Goal: Task Accomplishment & Management: Use online tool/utility

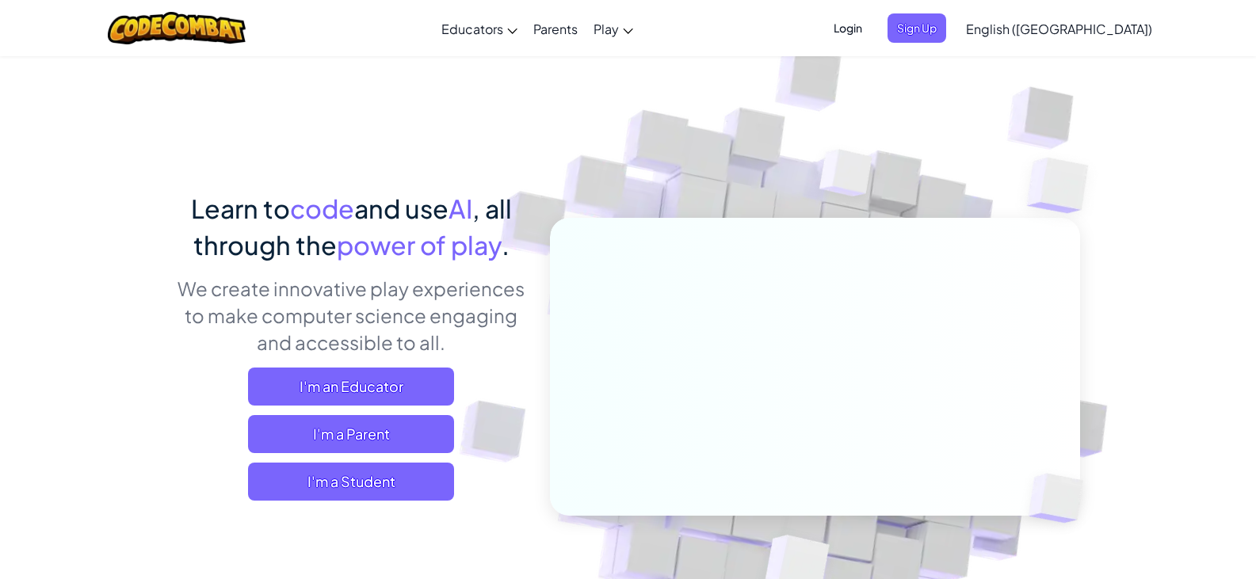
click at [872, 29] on span "Login" at bounding box center [848, 27] width 48 height 29
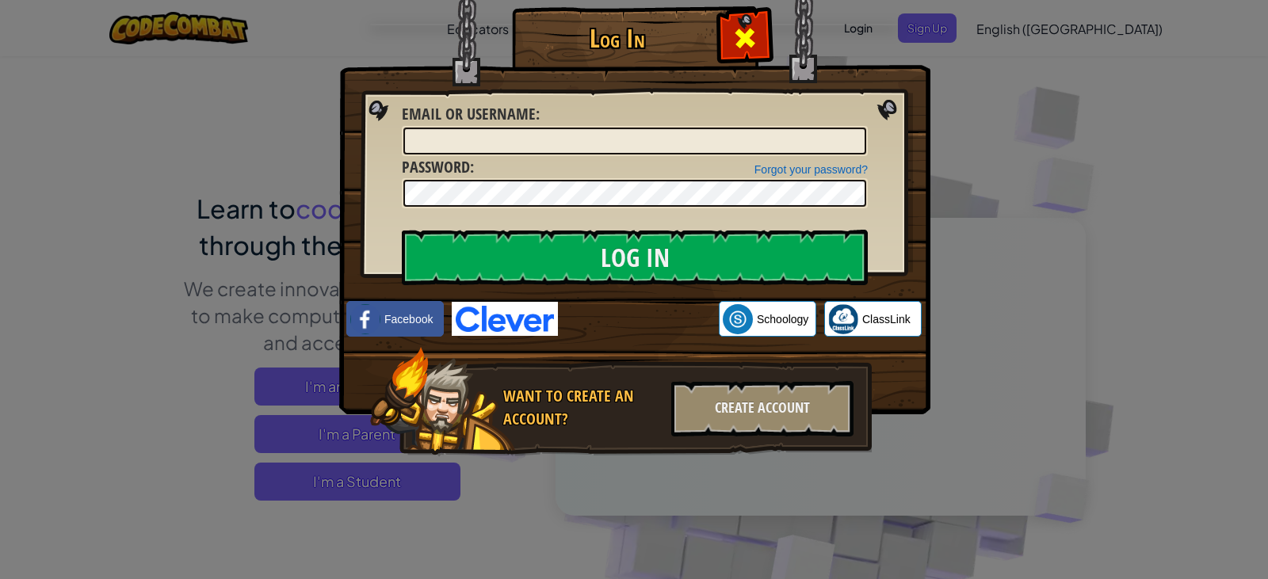
click at [752, 32] on span at bounding box center [744, 37] width 25 height 25
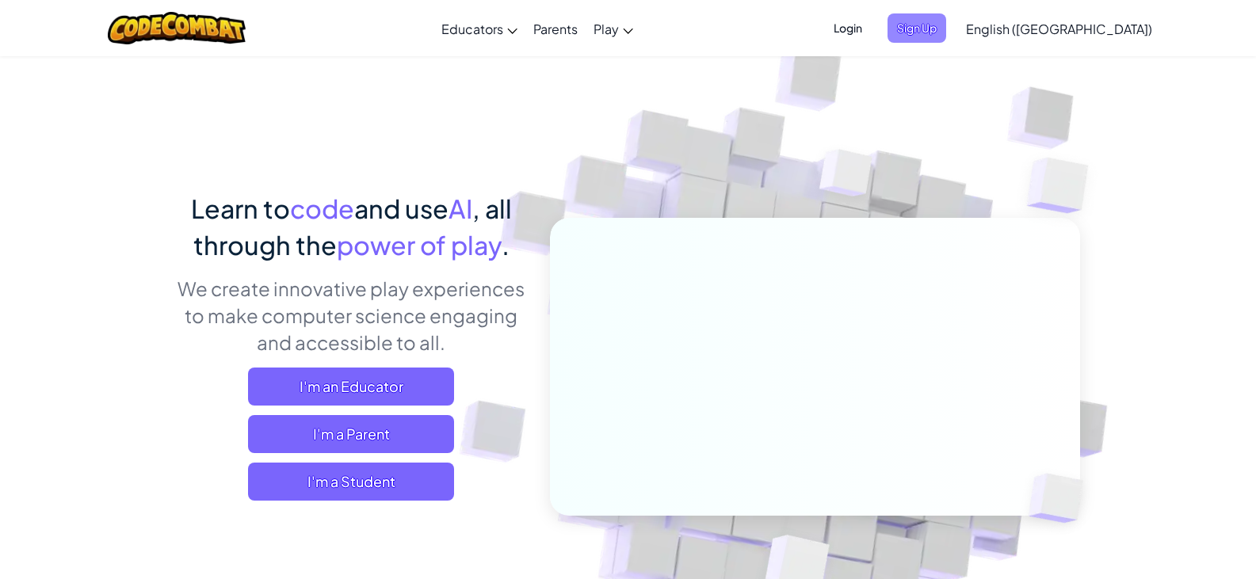
click at [946, 34] on span "Sign Up" at bounding box center [916, 27] width 59 height 29
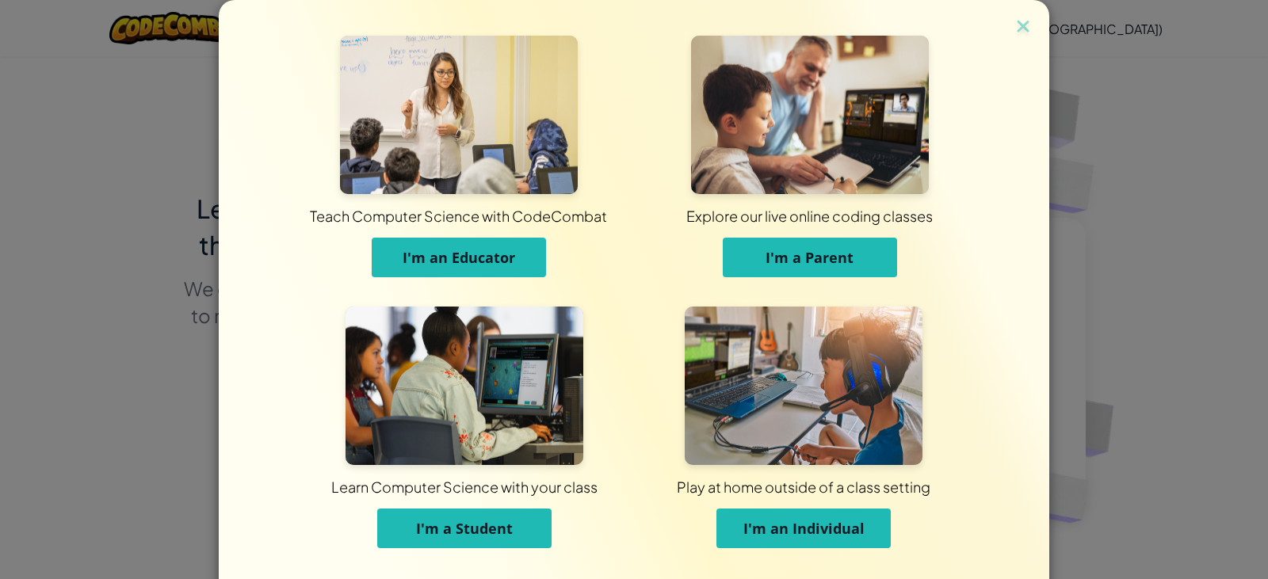
scroll to position [48, 0]
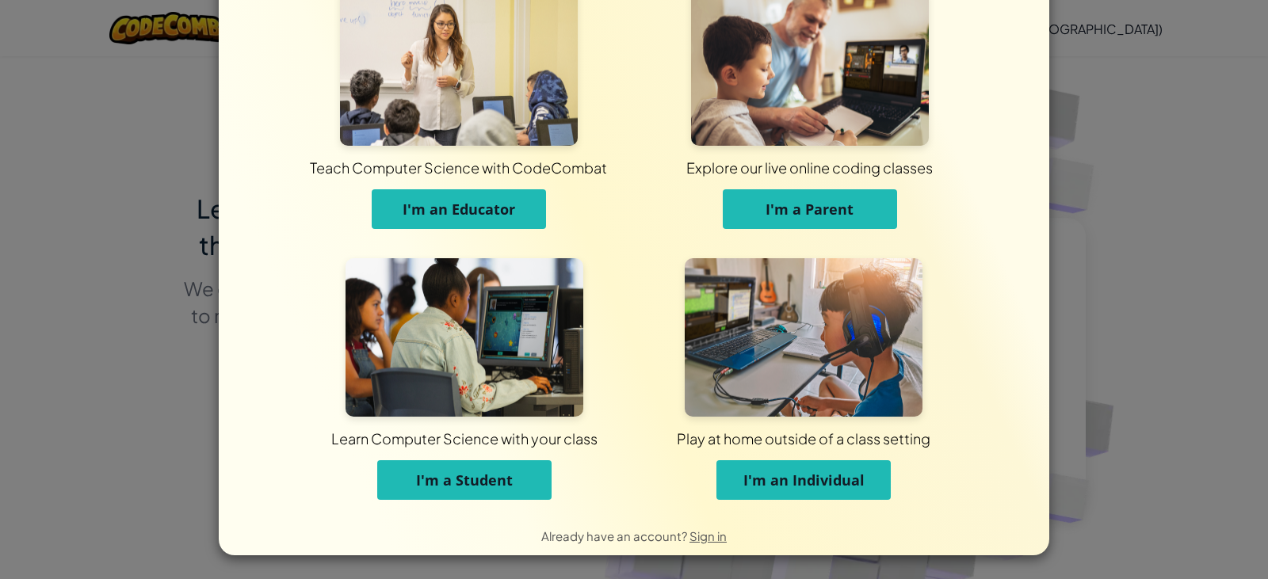
click at [752, 479] on span "I'm an Individual" at bounding box center [803, 480] width 121 height 19
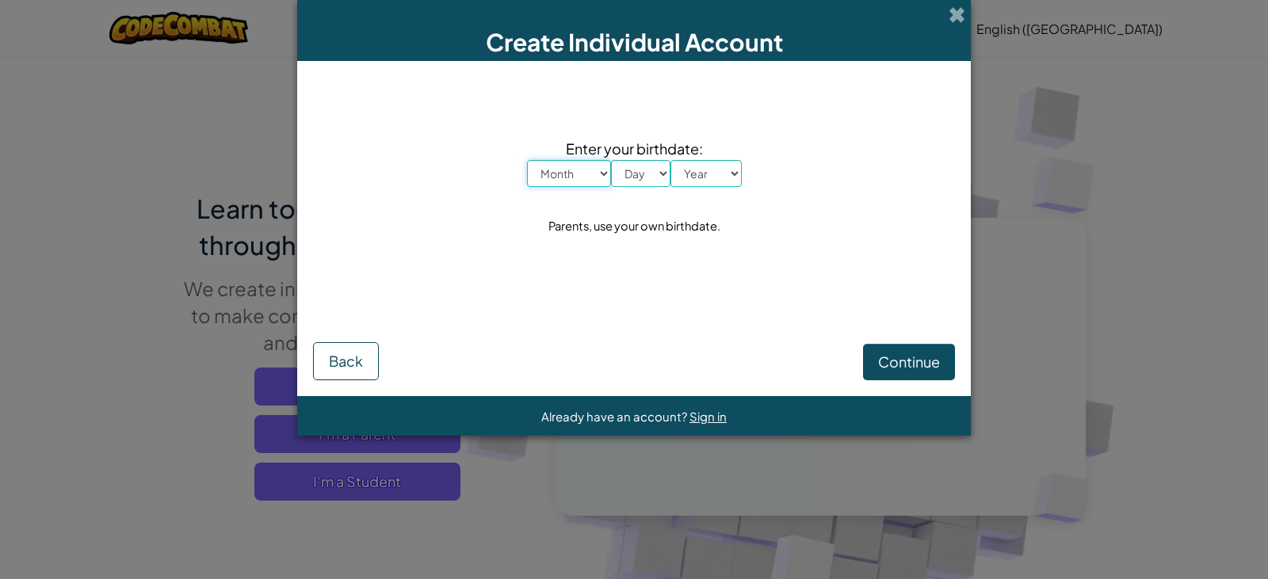
scroll to position [0, 0]
click at [562, 174] on select "Month January February March April May June July August September October Novem…" at bounding box center [569, 173] width 84 height 27
select select "11"
click at [527, 160] on select "Month January February March April May June July August September October Novem…" at bounding box center [569, 173] width 84 height 27
click at [613, 170] on select "Day 1 2 3 4 5 6 7 8 9 10 11 12 13 14 15 16 17 18 19 20 21 22 23 24 25 26 27 28 …" at bounding box center [640, 173] width 59 height 27
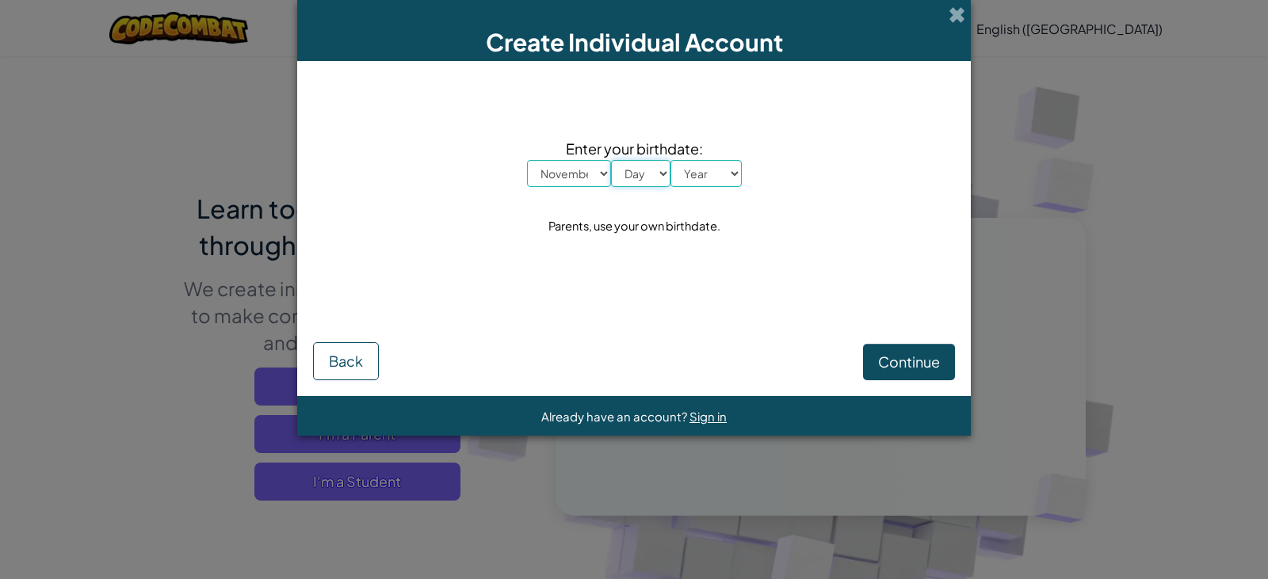
select select "12"
click at [611, 160] on select "Day 1 2 3 4 5 6 7 8 9 10 11 12 13 14 15 16 17 18 19 20 21 22 23 24 25 26 27 28 …" at bounding box center [640, 173] width 59 height 27
click at [688, 169] on select "Year 2025 2024 2023 2022 2021 2020 2019 2018 2017 2016 2015 2014 2013 2012 2011…" at bounding box center [705, 173] width 71 height 27
select select "2010"
click at [670, 160] on select "Year 2025 2024 2023 2022 2021 2020 2019 2018 2017 2016 2015 2014 2013 2012 2011…" at bounding box center [705, 173] width 71 height 27
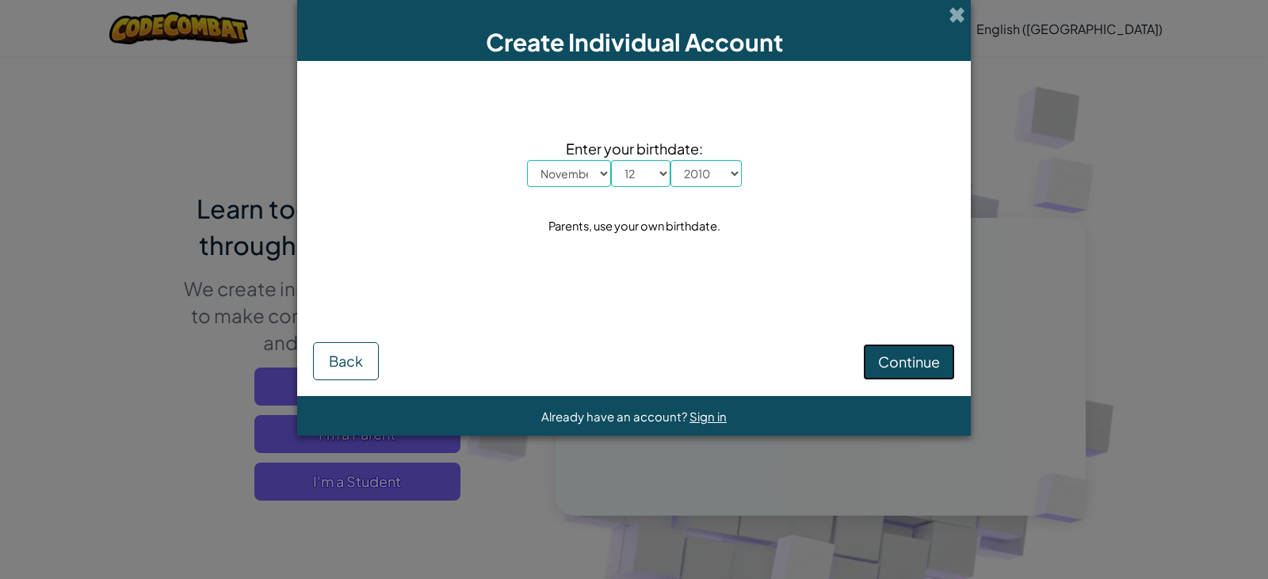
click at [887, 355] on span "Continue" at bounding box center [909, 362] width 62 height 18
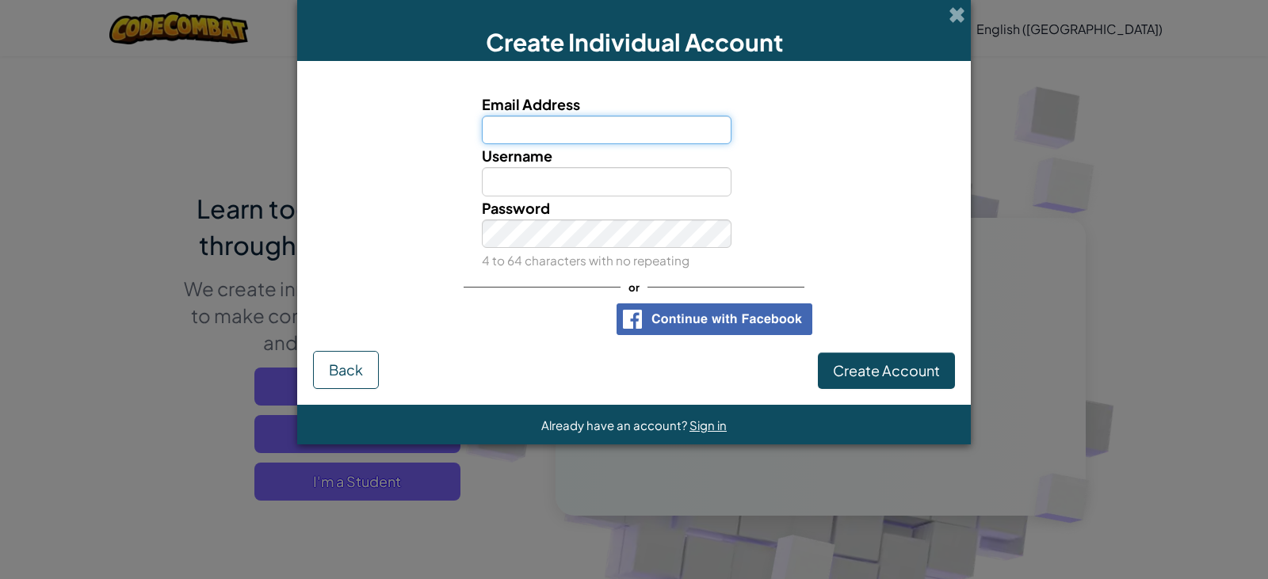
click at [603, 118] on input "Email Address" at bounding box center [607, 130] width 250 height 29
type input "pdg205925@gmail.com"
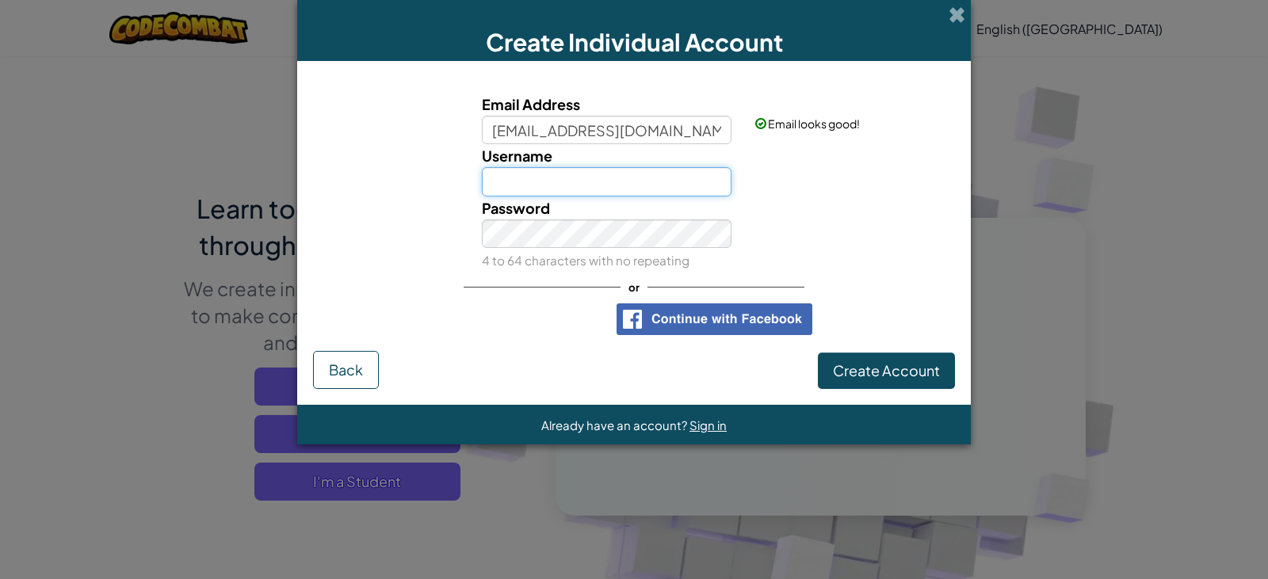
click at [633, 174] on input "Username" at bounding box center [607, 181] width 250 height 29
type input "Perrydude123"
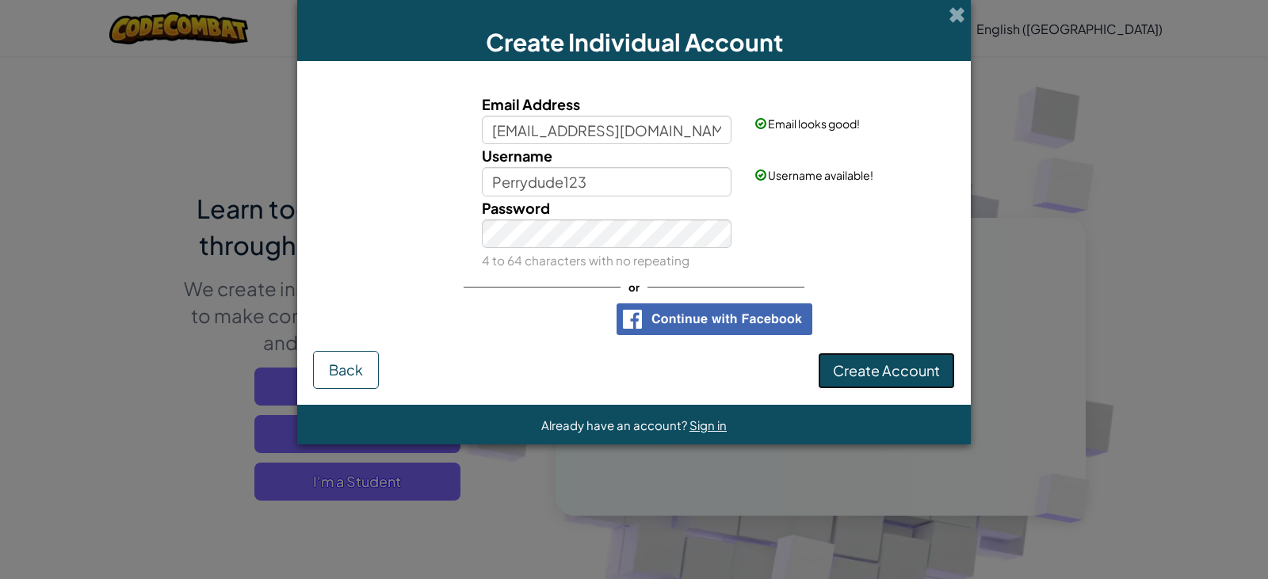
click at [832, 365] on button "Create Account" at bounding box center [886, 371] width 137 height 36
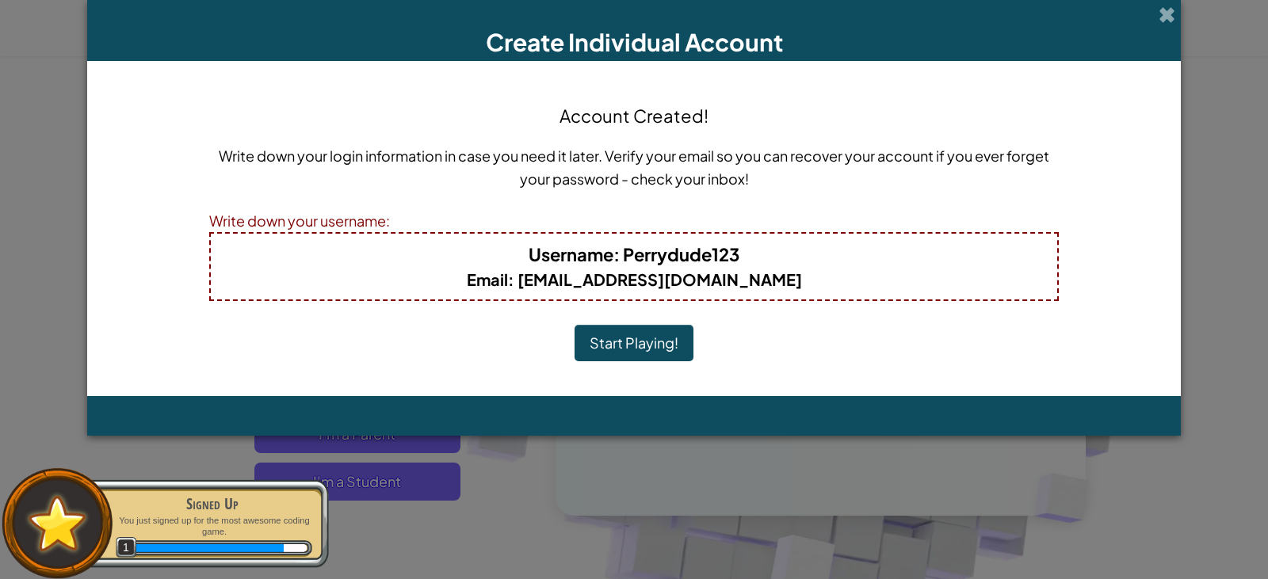
click at [637, 350] on button "Start Playing!" at bounding box center [633, 343] width 119 height 36
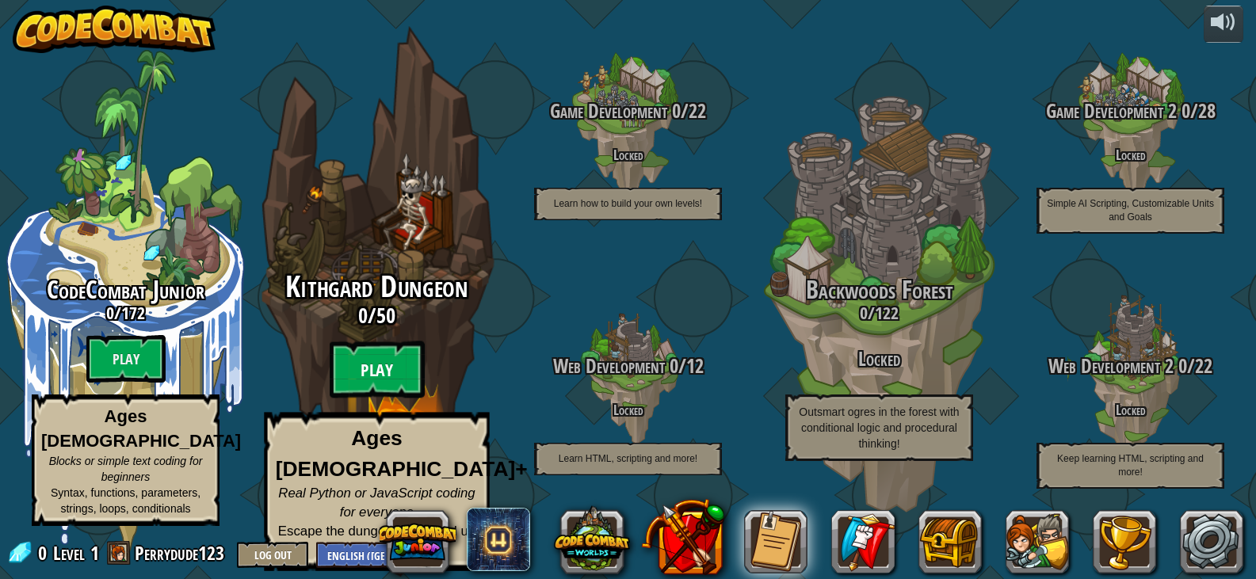
click at [380, 377] on btn "Play" at bounding box center [377, 369] width 95 height 57
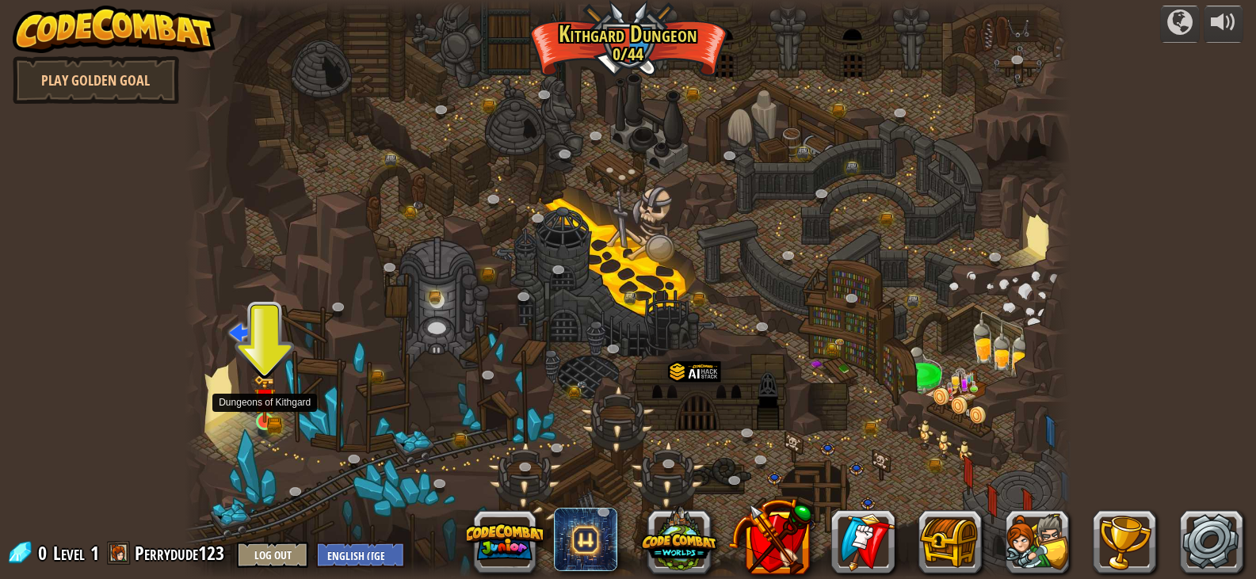
click at [265, 406] on img at bounding box center [264, 399] width 13 height 13
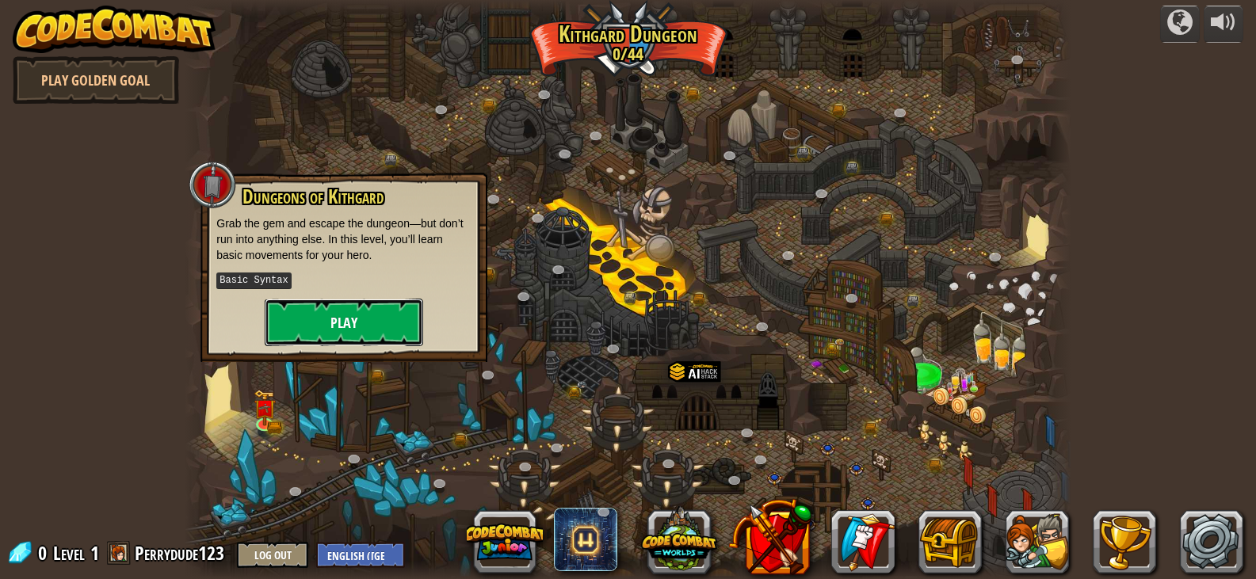
click at [318, 301] on button "Play" at bounding box center [344, 323] width 158 height 48
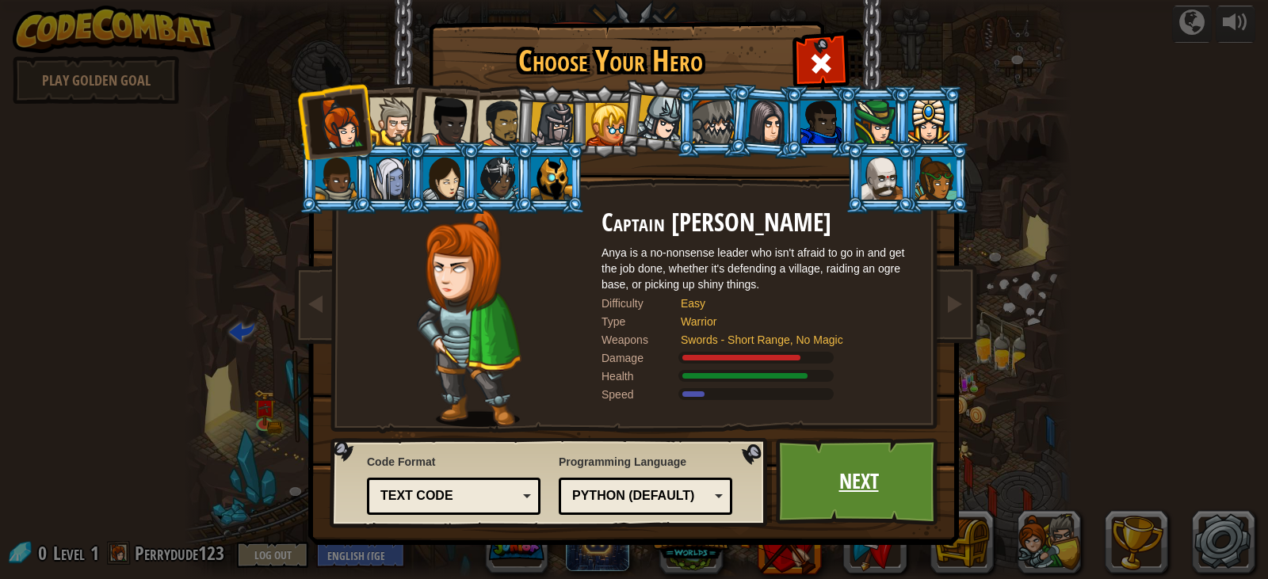
click at [845, 465] on link "Next" at bounding box center [859, 481] width 166 height 87
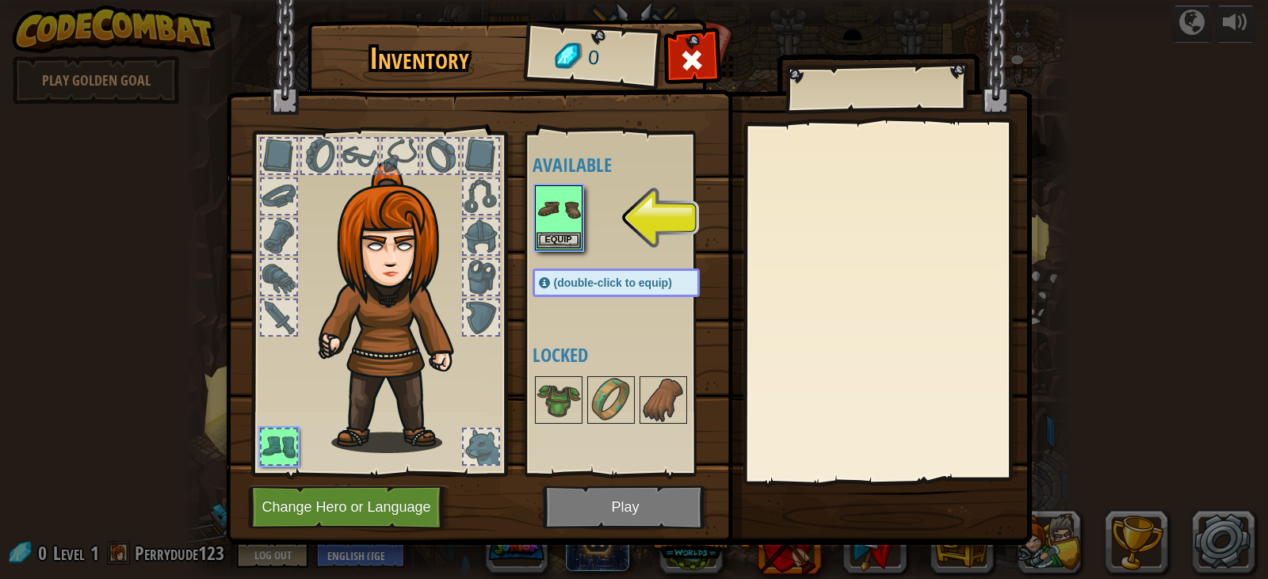
click at [551, 490] on img at bounding box center [629, 257] width 806 height 575
click at [564, 208] on img at bounding box center [558, 209] width 44 height 44
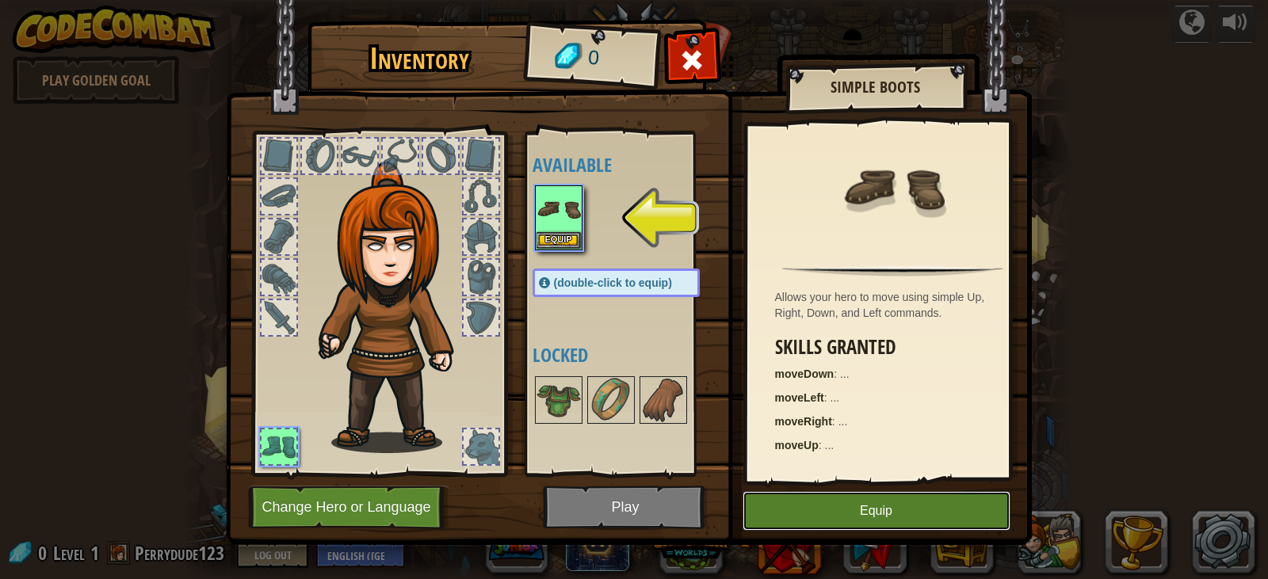
click at [875, 502] on button "Equip" at bounding box center [876, 511] width 268 height 40
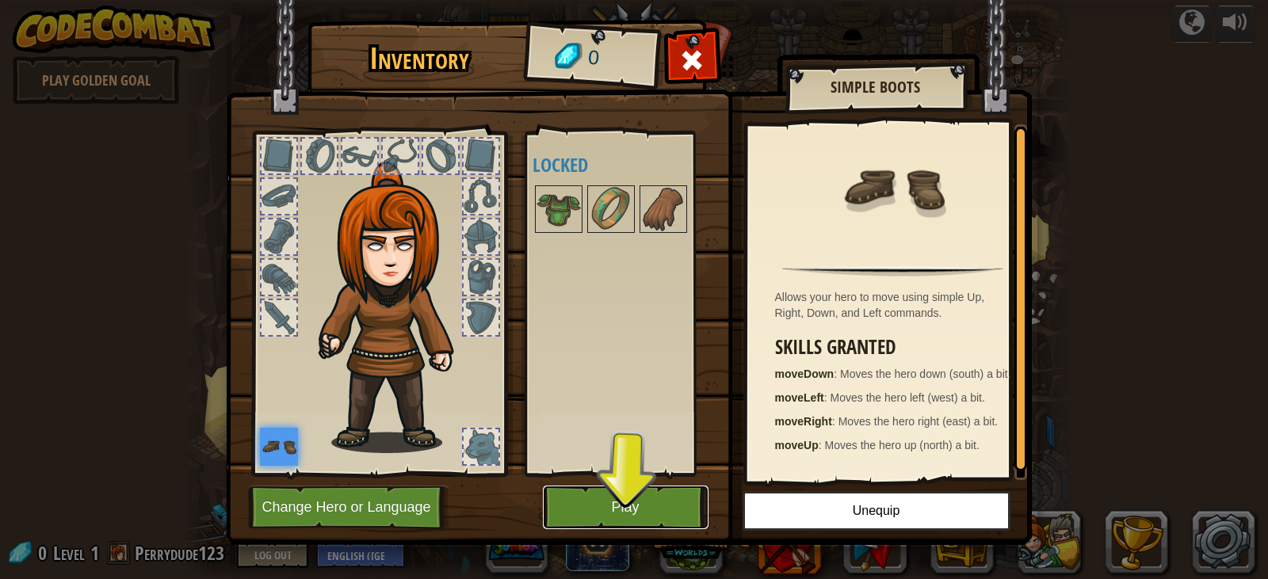
click at [618, 509] on button "Play" at bounding box center [626, 508] width 166 height 44
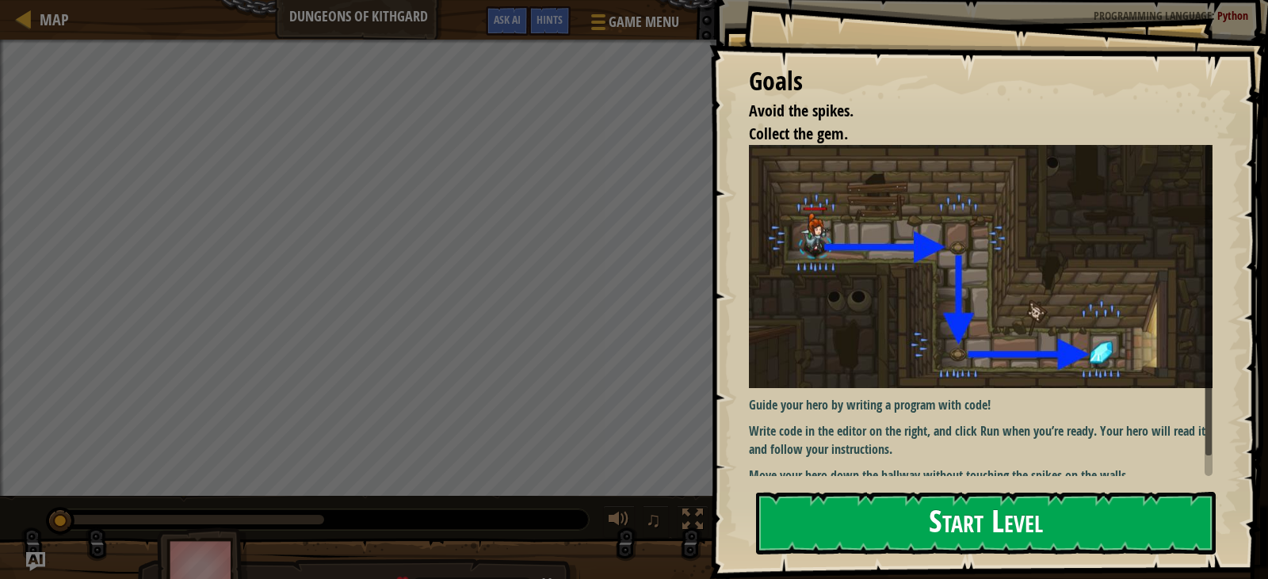
click at [875, 522] on button "Start Level" at bounding box center [986, 523] width 460 height 63
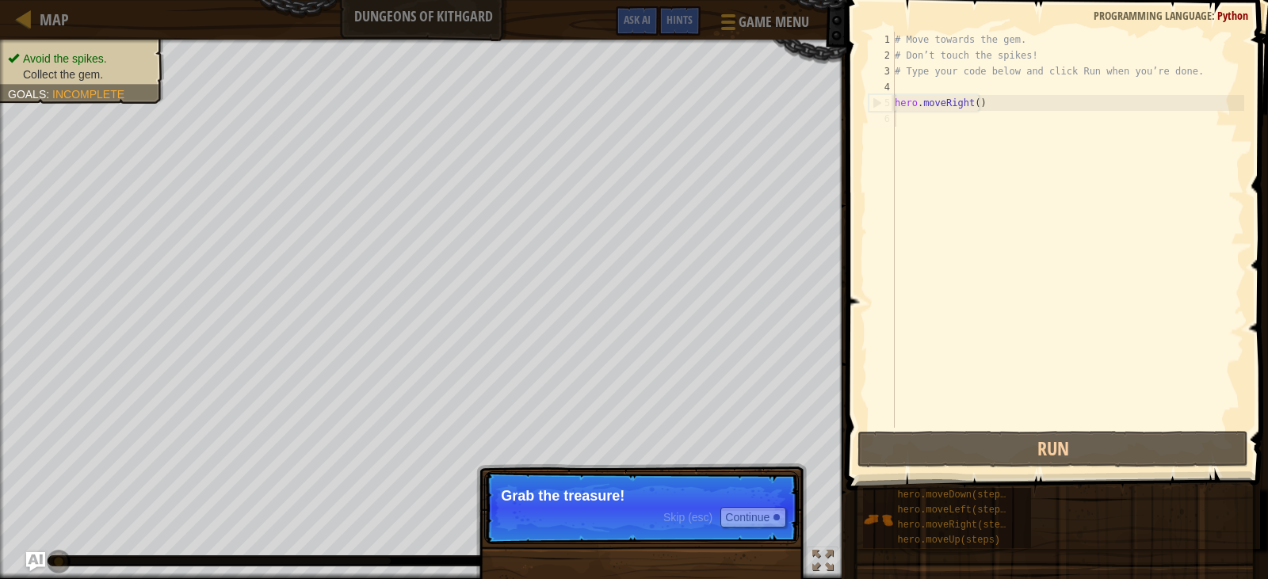
click at [621, 505] on p "Skip (esc) Continue Grab the treasure!" at bounding box center [641, 507] width 315 height 73
click at [749, 520] on button "Continue" at bounding box center [753, 517] width 66 height 21
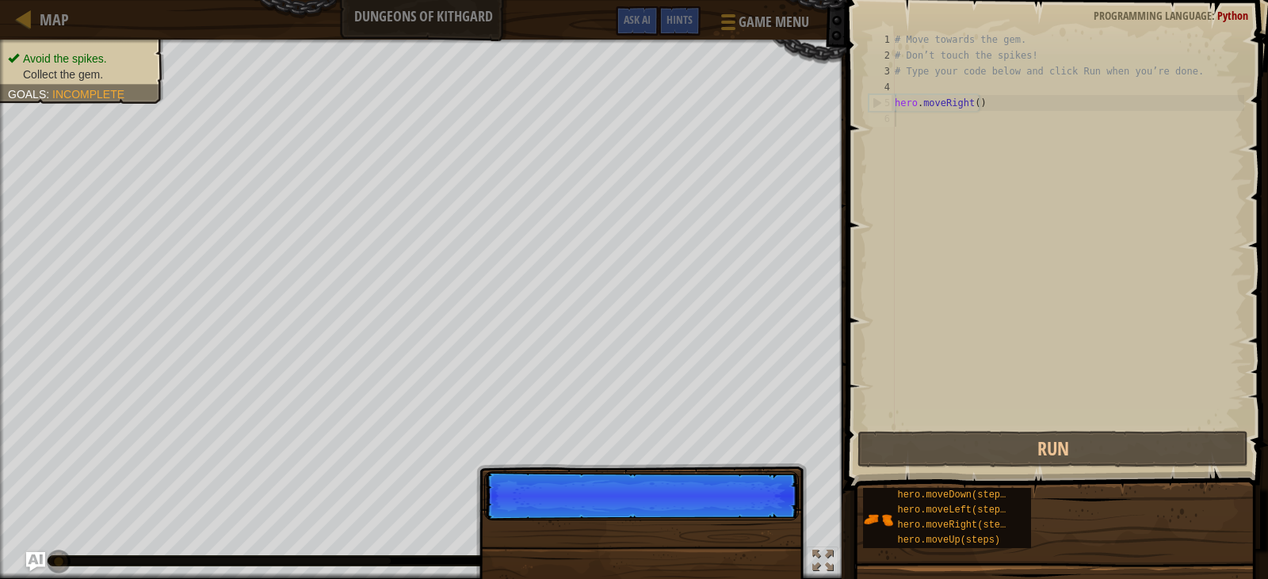
scroll to position [7, 0]
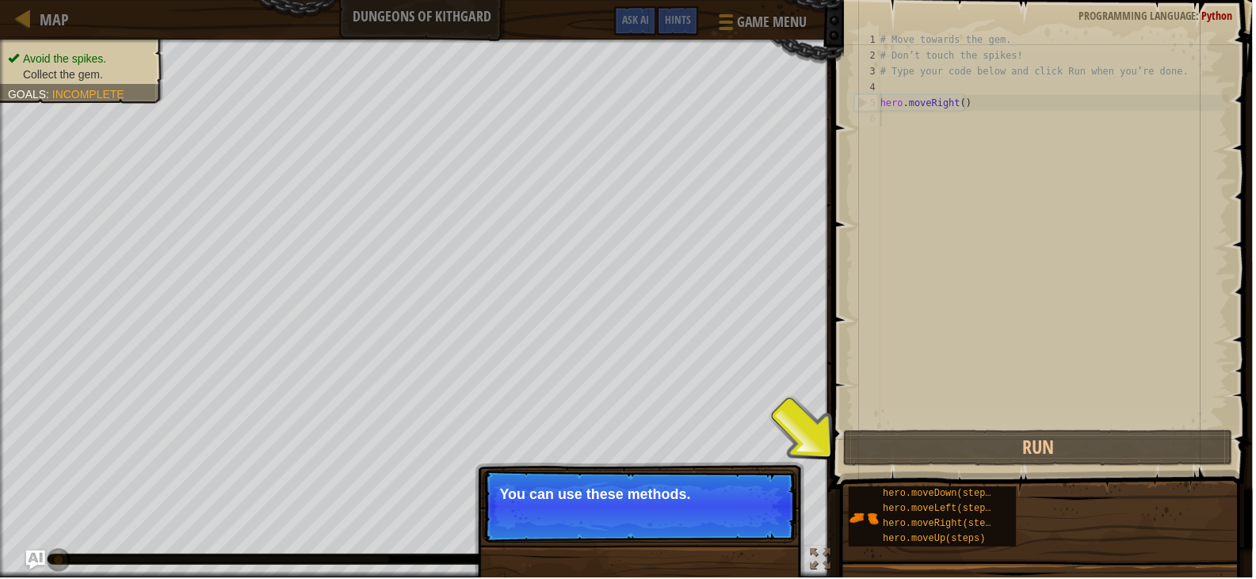
click at [749, 520] on button "Continue" at bounding box center [753, 517] width 66 height 21
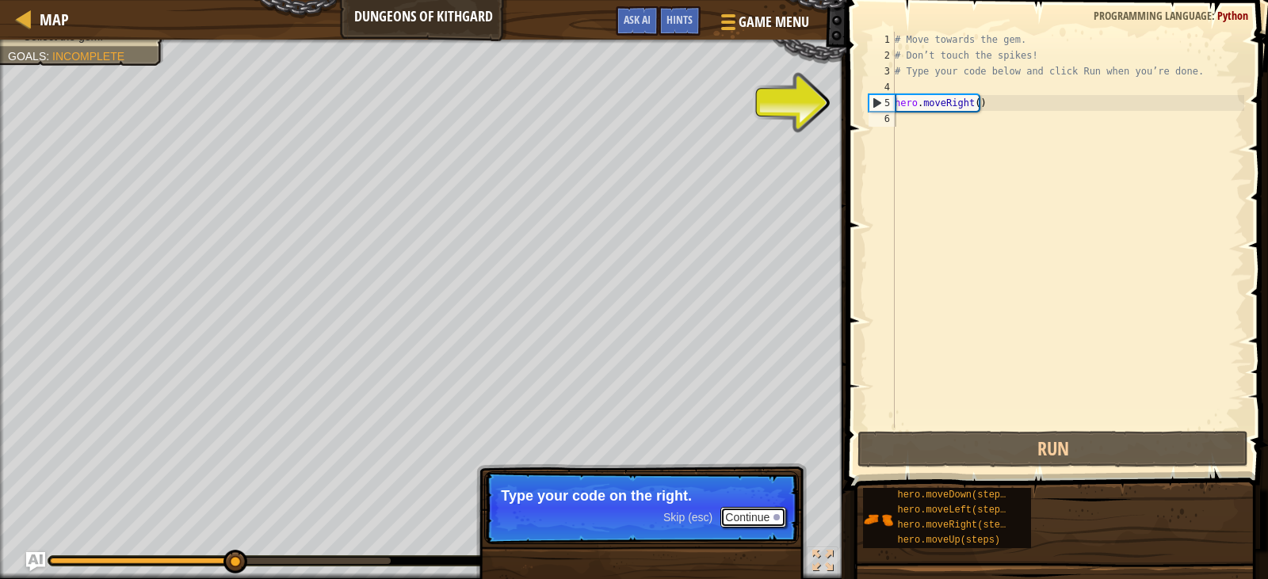
click at [749, 520] on button "Continue" at bounding box center [753, 517] width 66 height 21
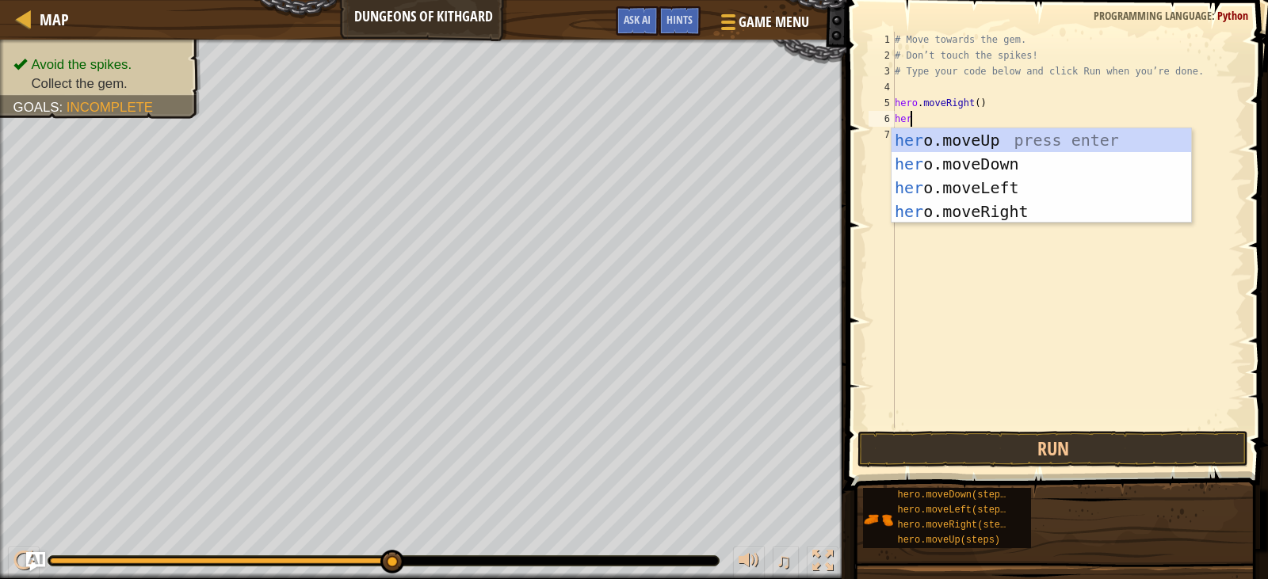
scroll to position [7, 1]
type textarea "her."
click at [920, 166] on div "her o . moveUp press enter her o . moveDown press enter her o . moveLeft press …" at bounding box center [1040, 199] width 299 height 143
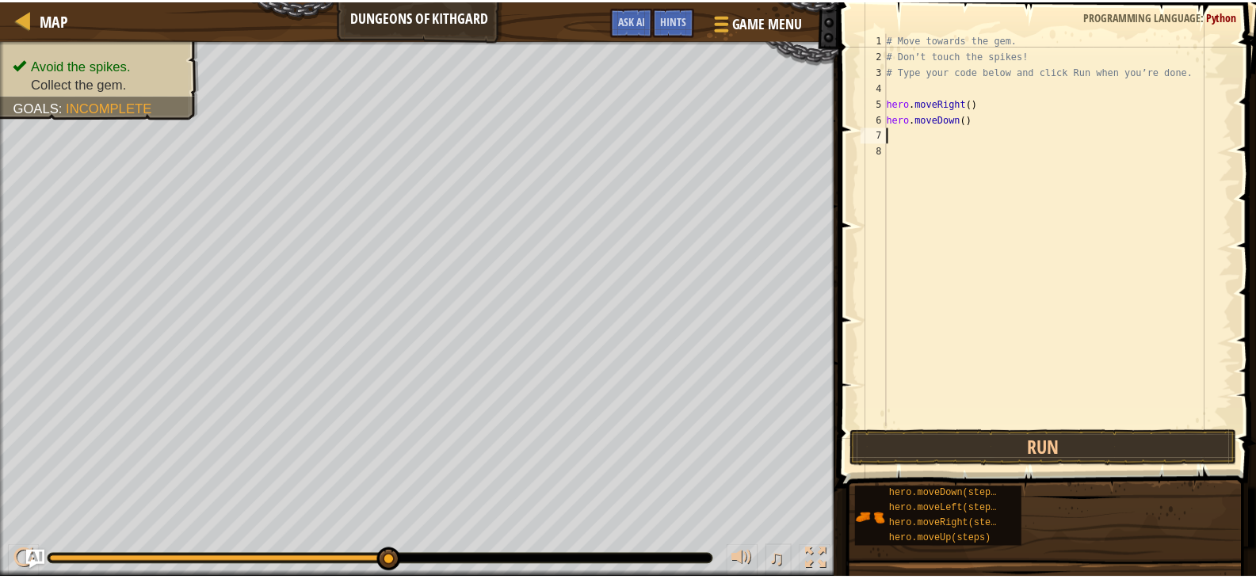
scroll to position [7, 0]
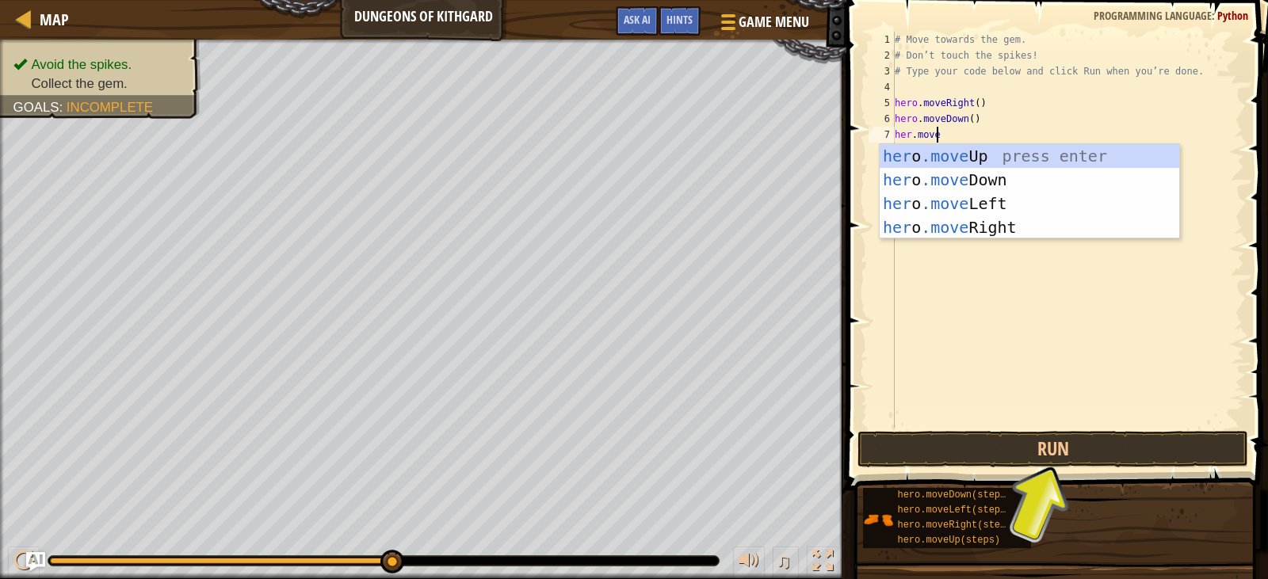
type textarea "her.mover"
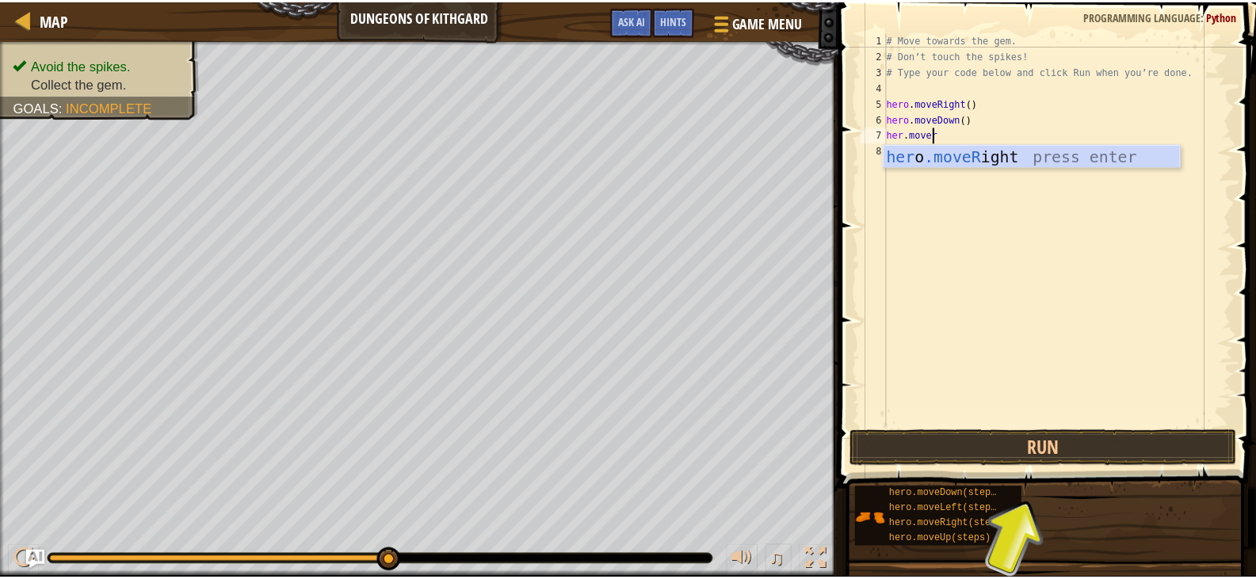
scroll to position [7, 3]
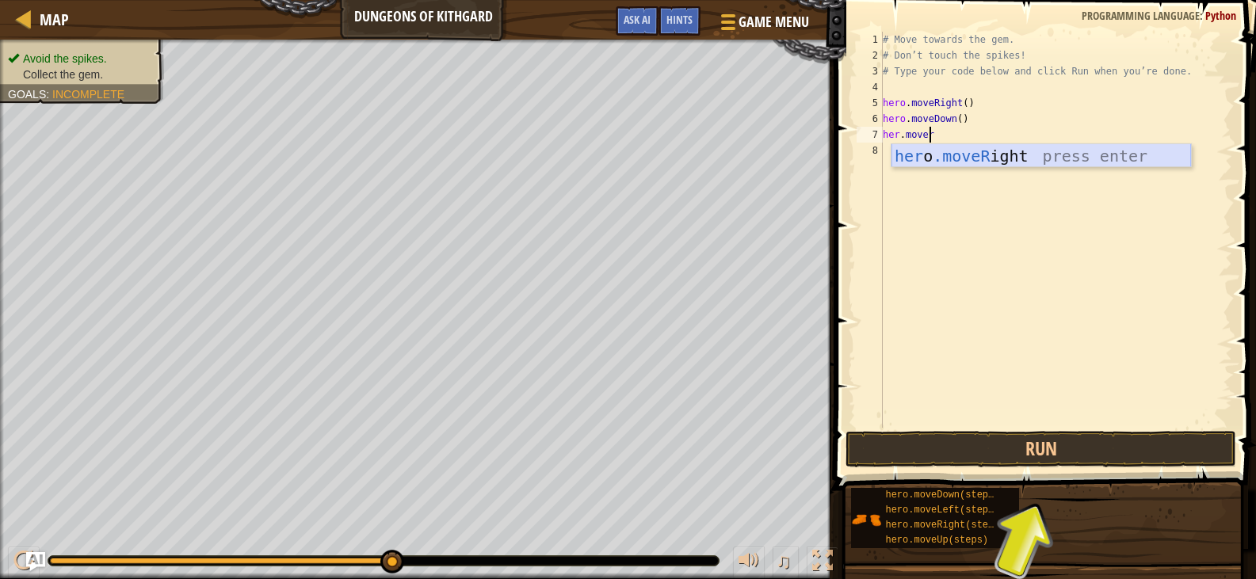
click at [929, 163] on div "her o .moveR ight press enter" at bounding box center [1040, 179] width 299 height 71
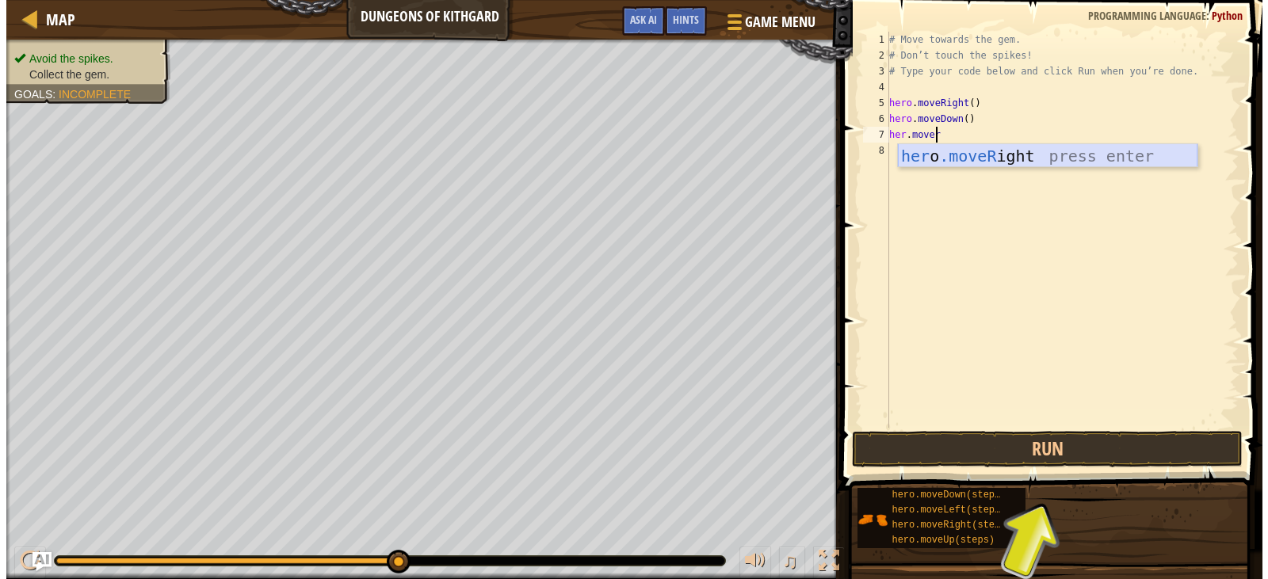
scroll to position [7, 0]
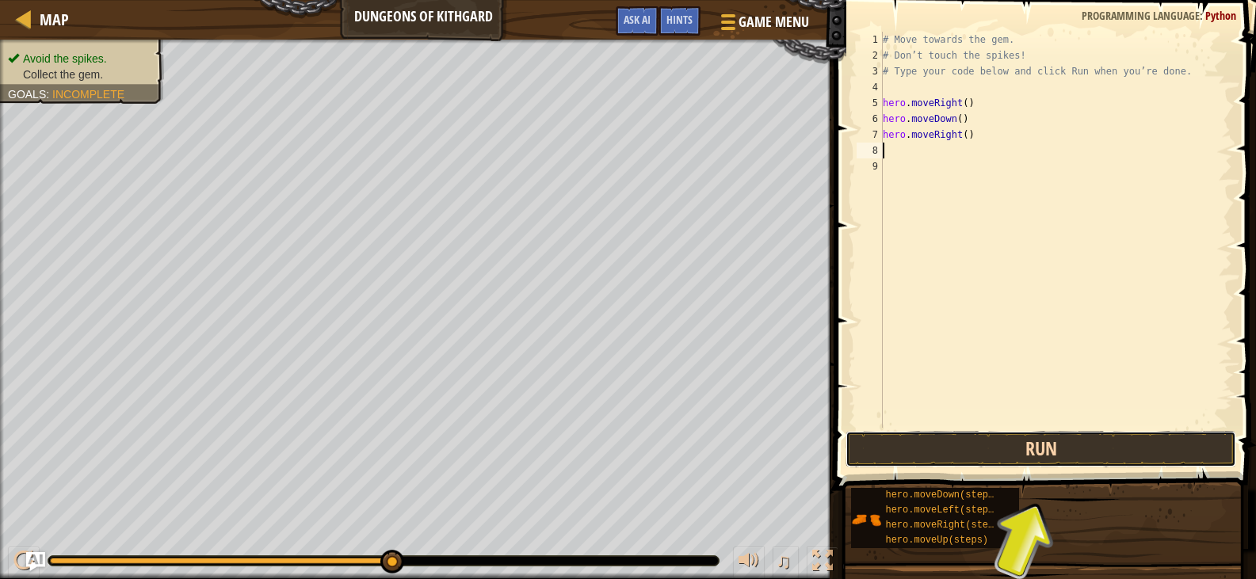
click at [961, 445] on button "Run" at bounding box center [1040, 449] width 390 height 36
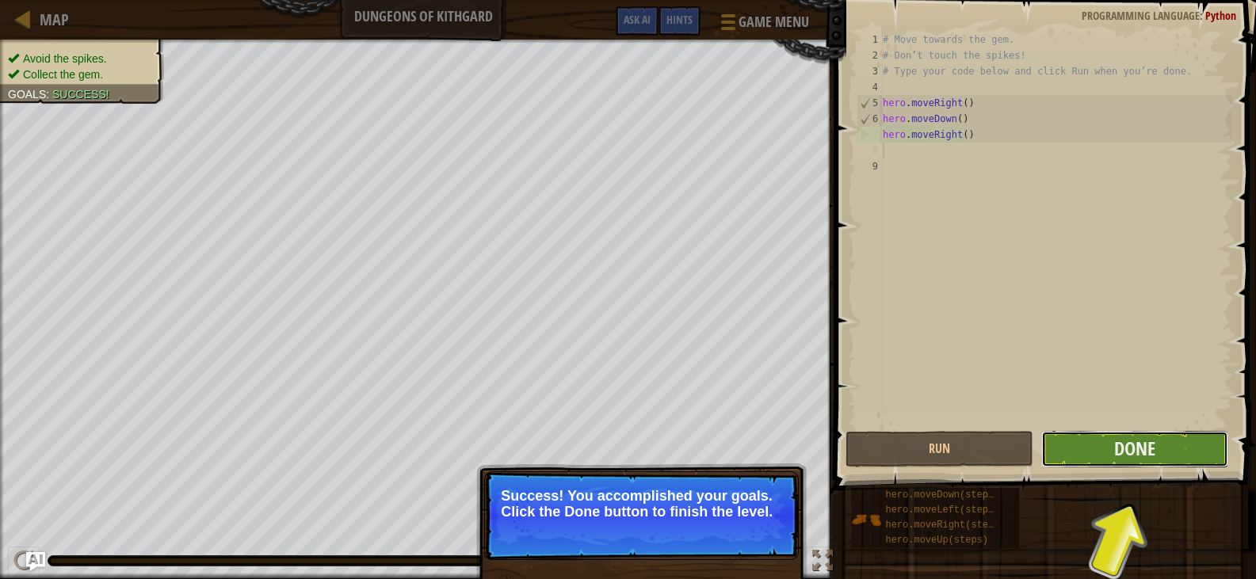
click at [1108, 443] on button "Done" at bounding box center [1134, 449] width 187 height 36
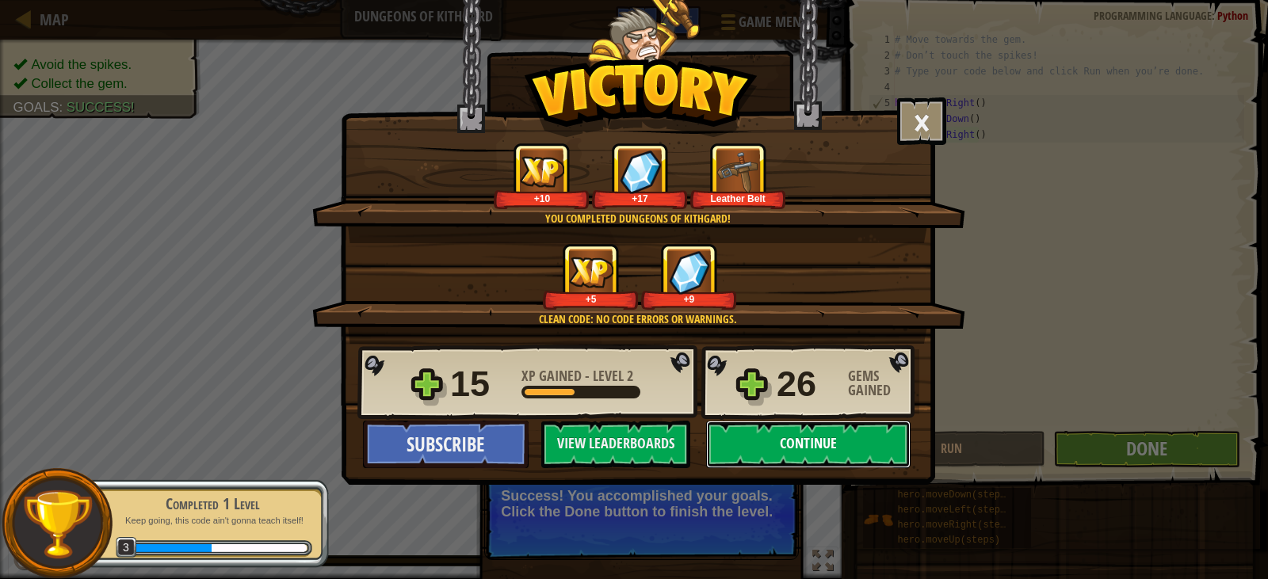
click at [771, 434] on button "Continue" at bounding box center [808, 445] width 204 height 48
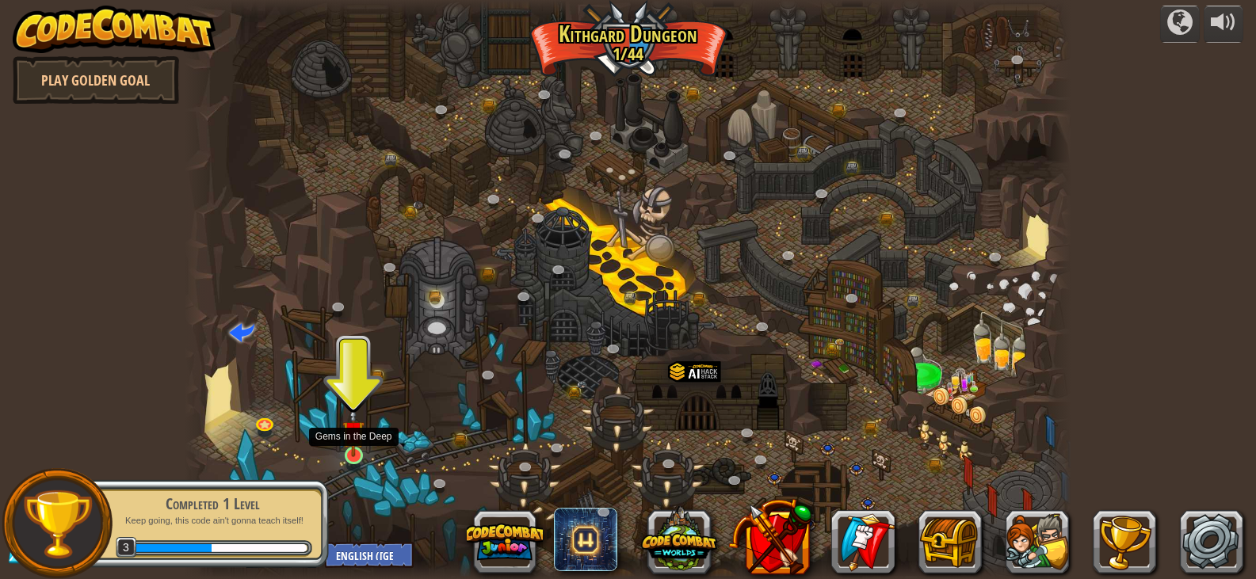
click at [350, 456] on img at bounding box center [353, 431] width 22 height 51
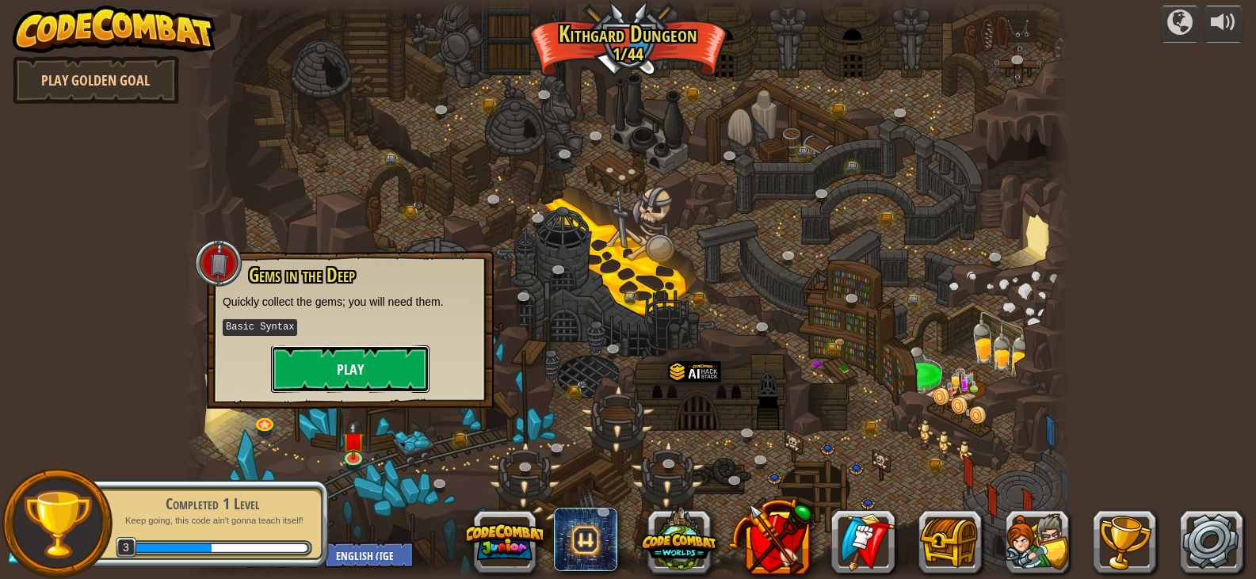
click at [363, 377] on button "Play" at bounding box center [350, 369] width 158 height 48
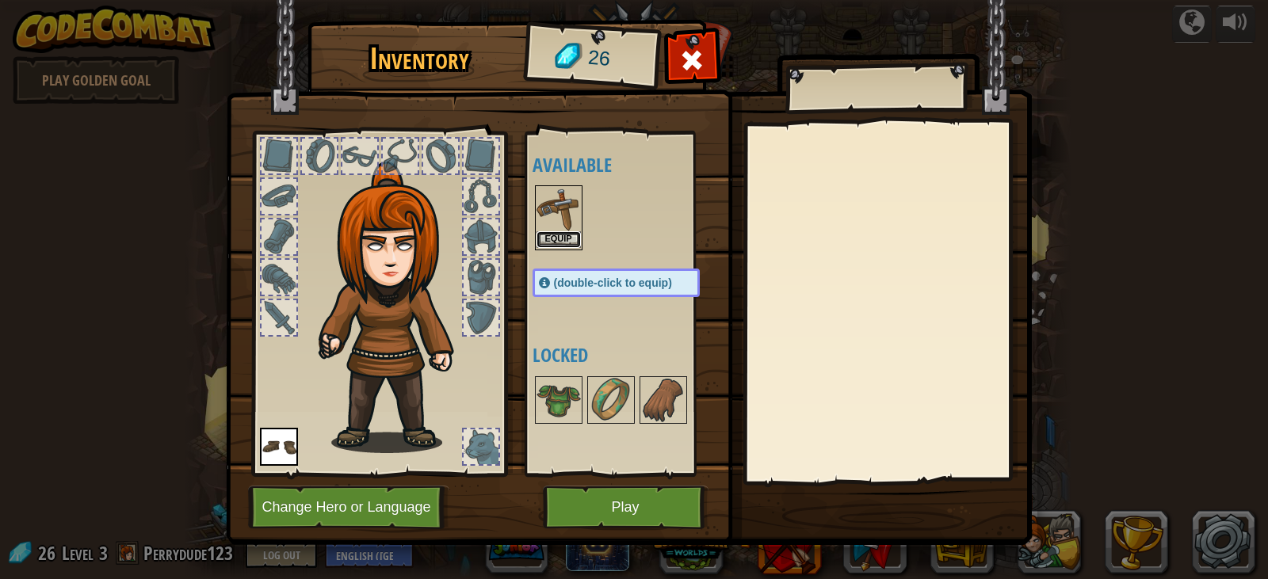
click at [563, 236] on button "Equip" at bounding box center [558, 239] width 44 height 17
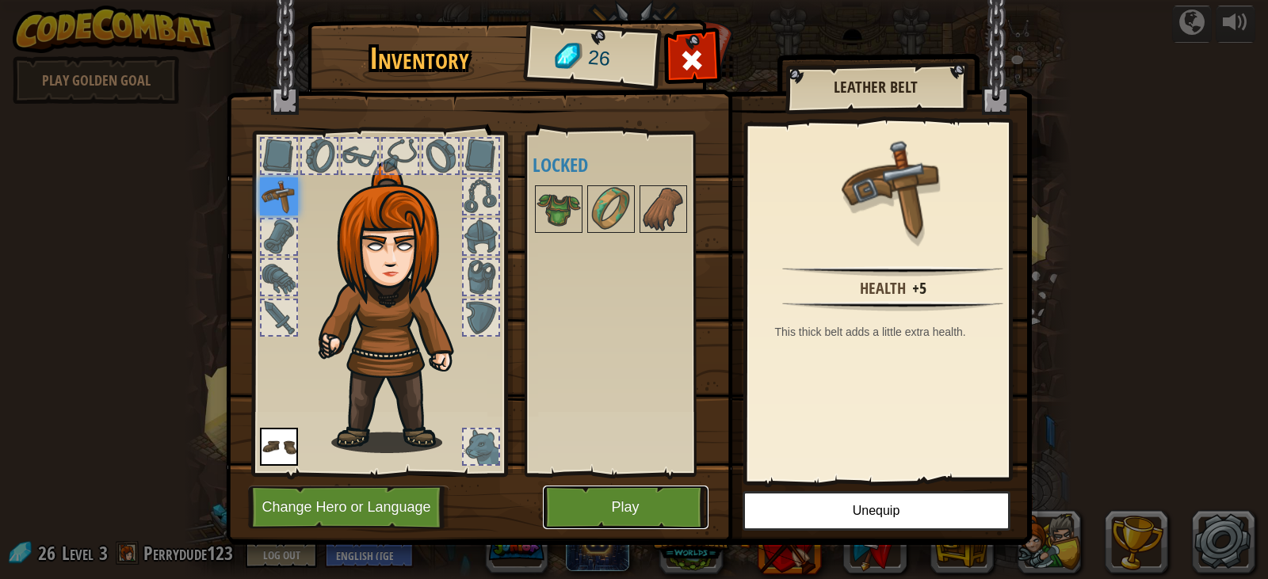
click at [605, 504] on button "Play" at bounding box center [626, 508] width 166 height 44
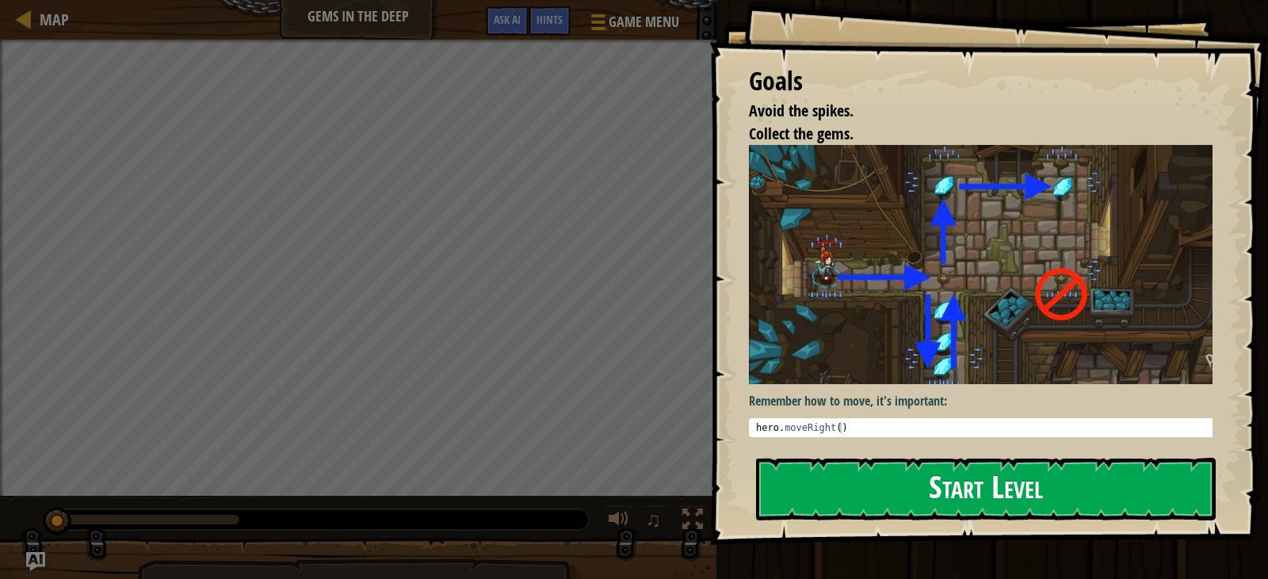
click at [843, 269] on div "Goals Avoid the spikes. Collect the gems. Remember how to move, it's important:…" at bounding box center [988, 272] width 559 height 545
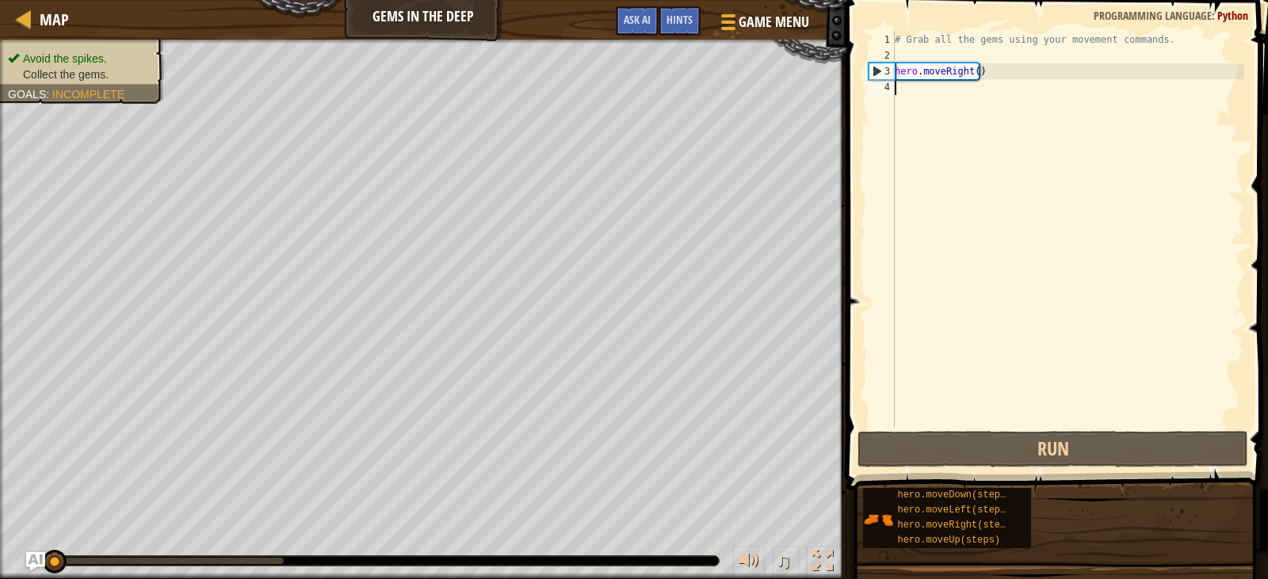
scroll to position [7, 0]
type textarea "her"
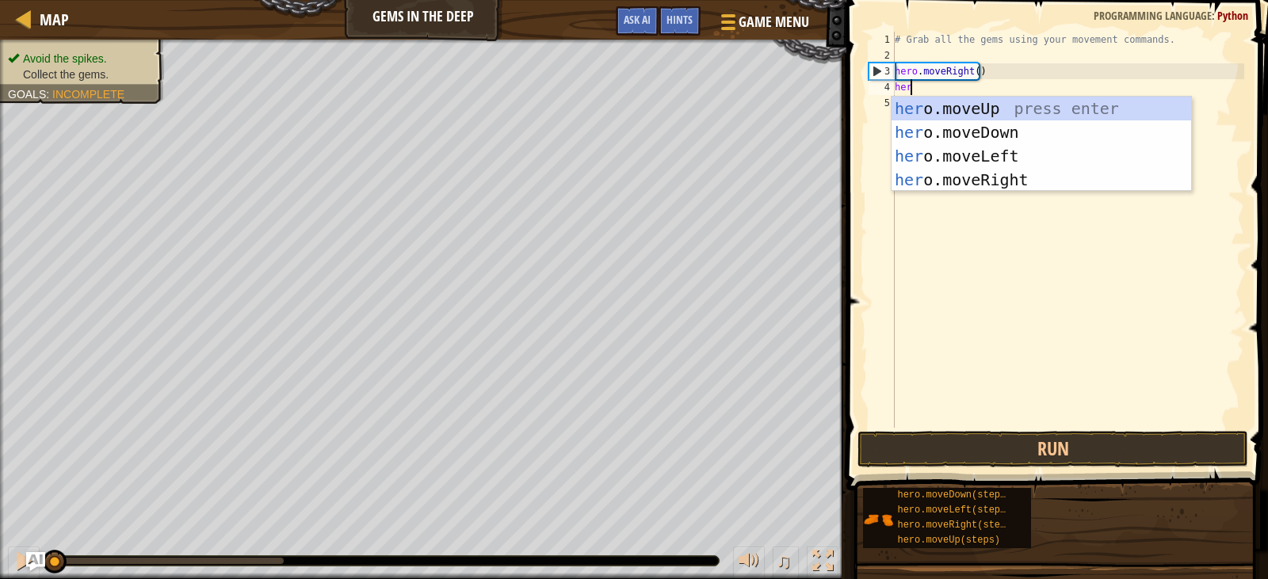
scroll to position [7, 1]
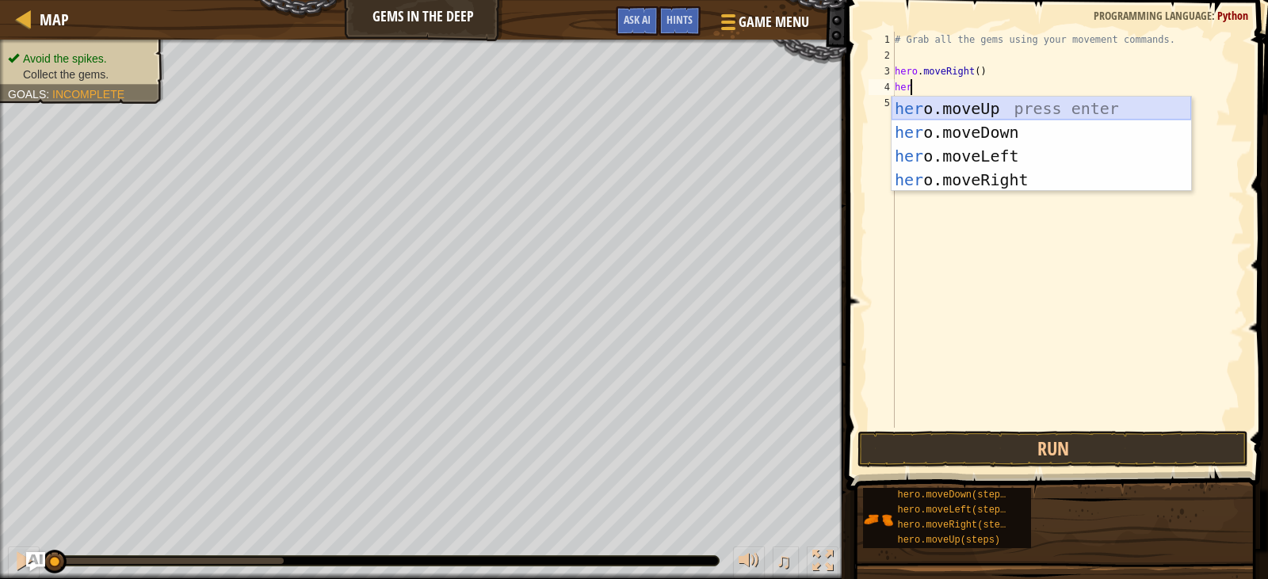
click at [988, 101] on div "her o.moveUp press enter her o.moveDown press enter her o.moveLeft press enter …" at bounding box center [1040, 168] width 299 height 143
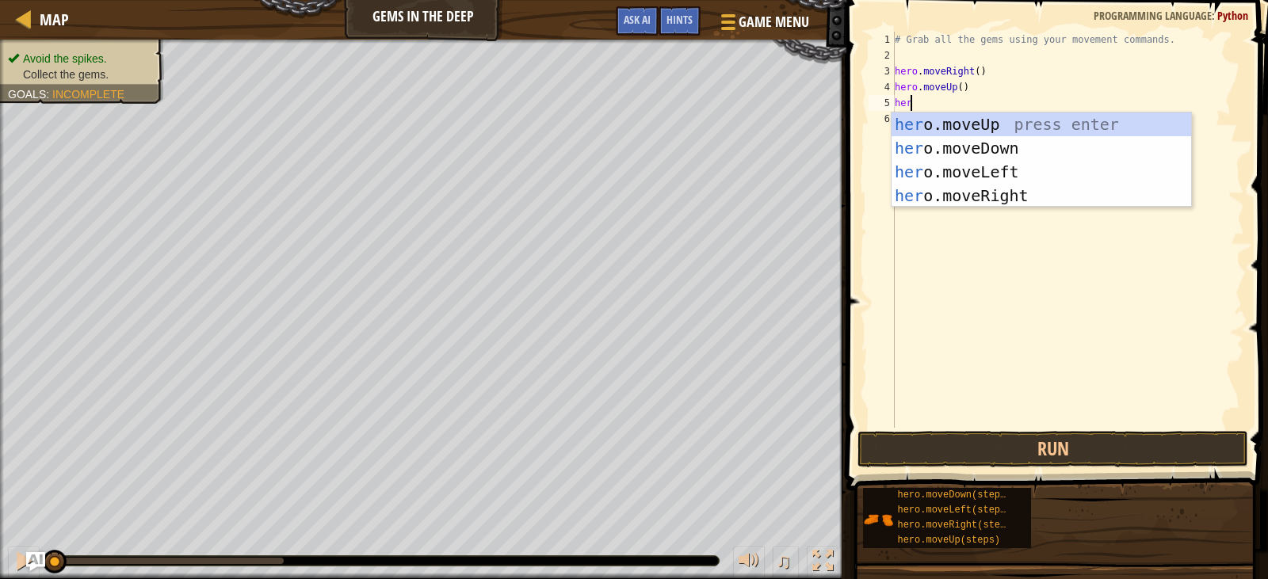
type textarea "hero"
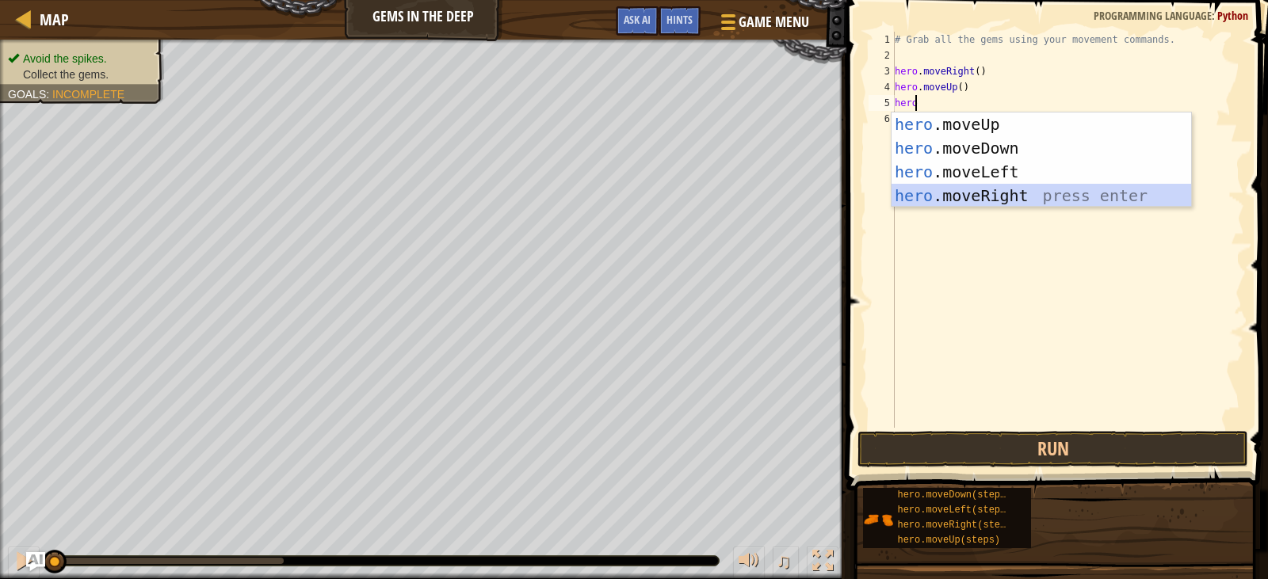
click at [969, 193] on div "hero .moveUp press enter hero .moveDown press enter hero .moveLeft press enter …" at bounding box center [1040, 184] width 299 height 143
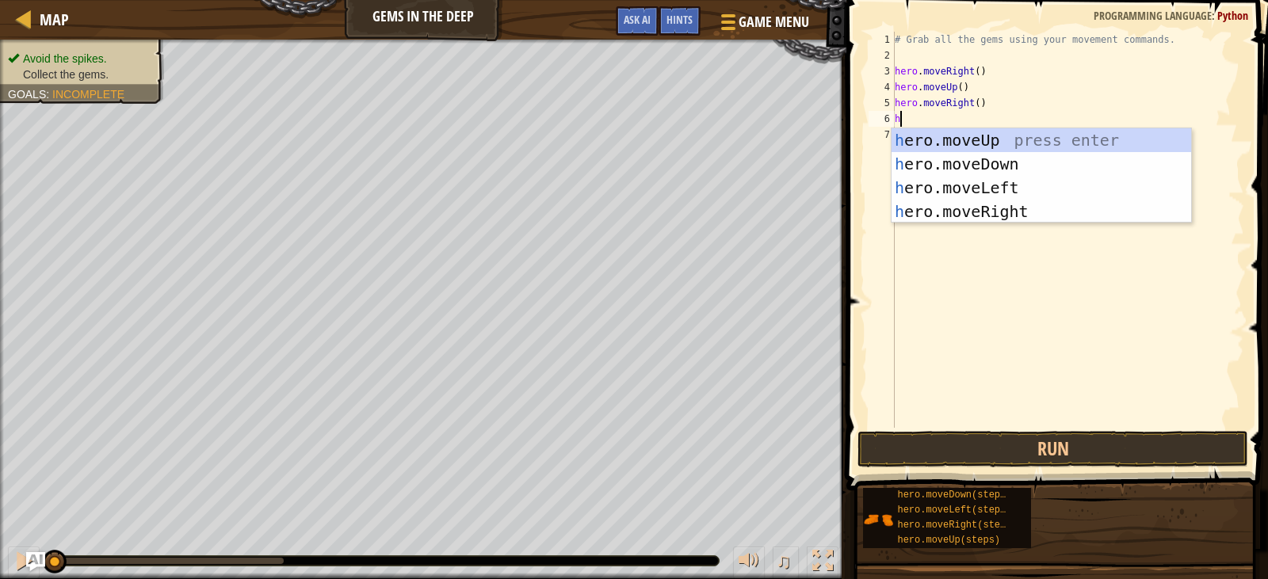
type textarea "hero"
click at [977, 168] on div "hero .moveUp press enter hero .moveDown press enter hero .moveLeft press enter …" at bounding box center [1040, 199] width 299 height 143
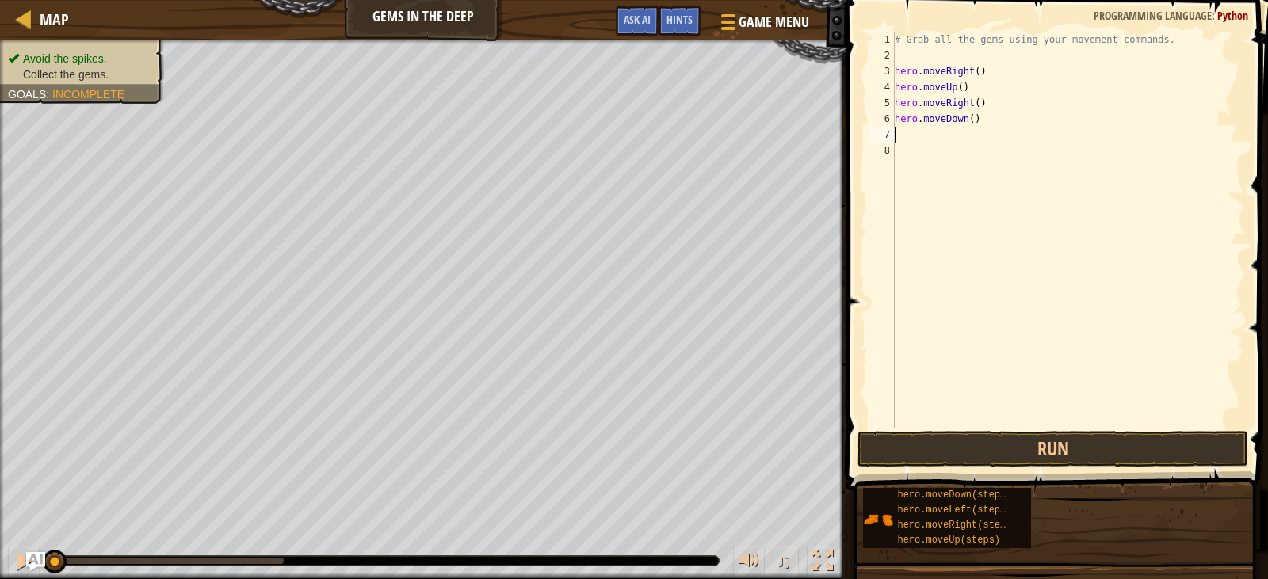
scroll to position [7, 0]
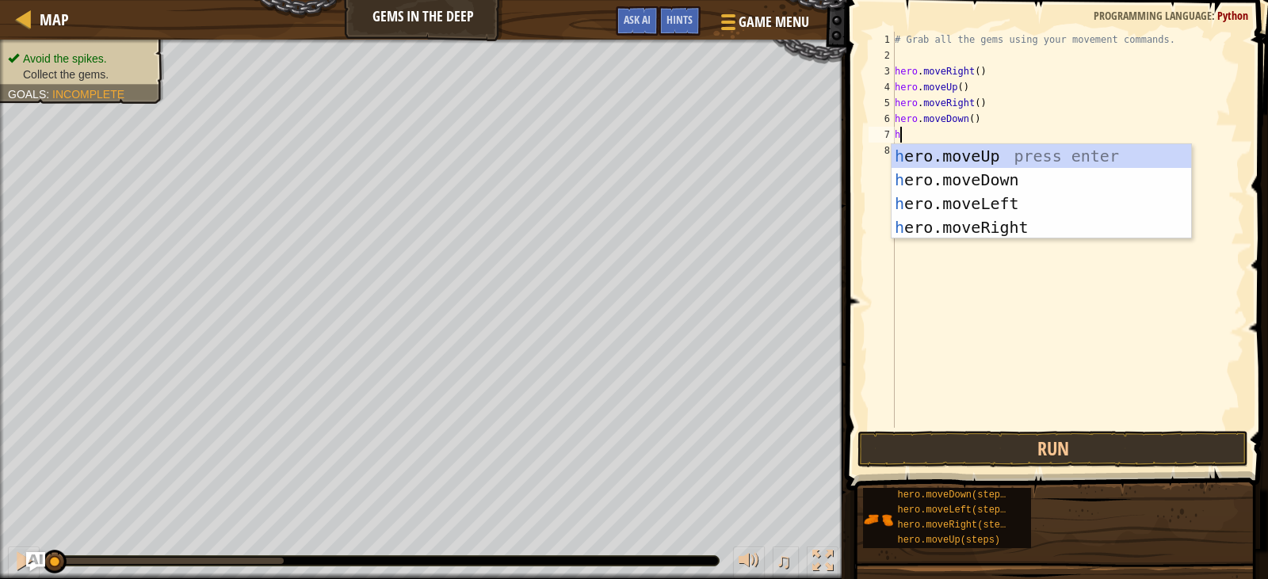
type textarea "her"
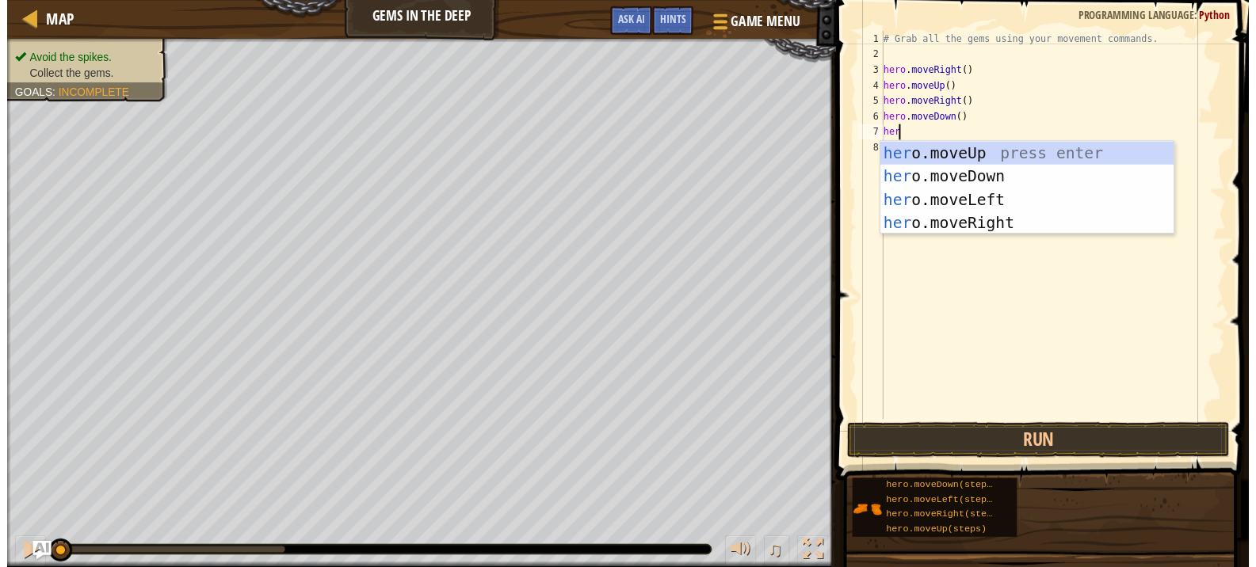
scroll to position [7, 1]
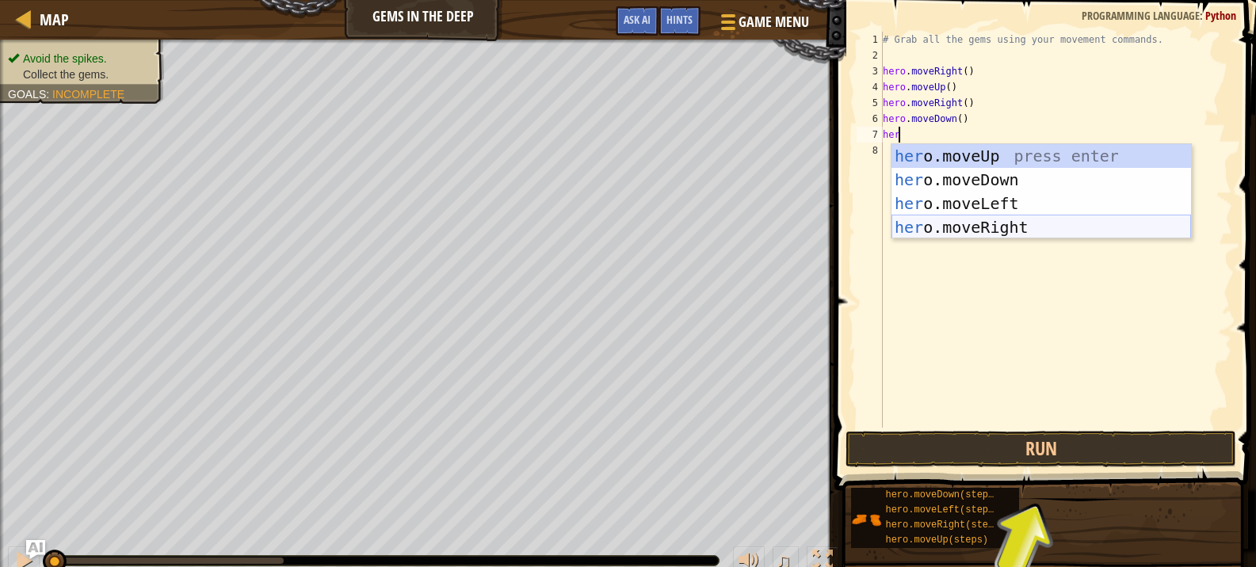
click at [978, 226] on div "her o.moveUp press enter her o.moveDown press enter her o.moveLeft press enter …" at bounding box center [1040, 215] width 299 height 143
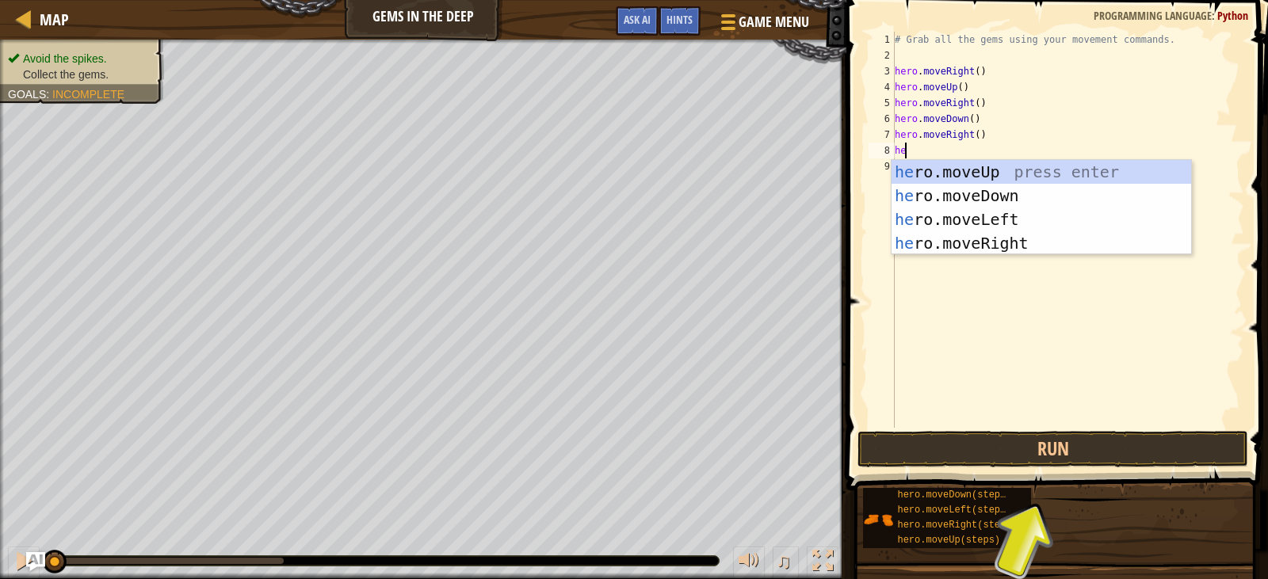
type textarea "herm"
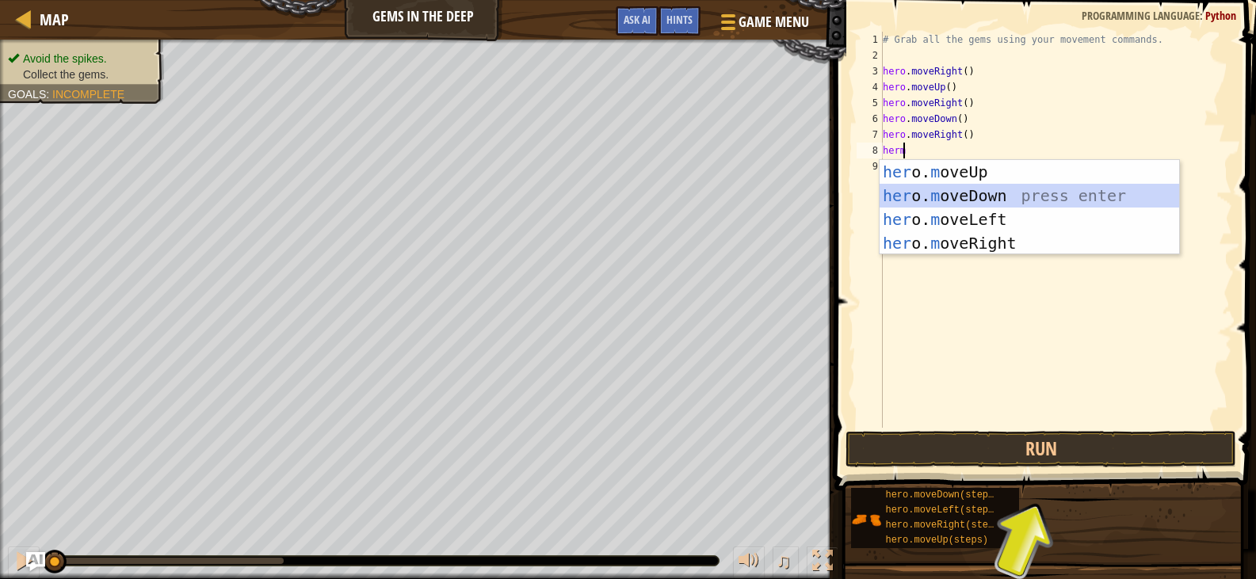
click at [986, 192] on div "her o. m oveUp press enter her o. m oveDown press enter her o. m oveLeft press …" at bounding box center [1028, 231] width 299 height 143
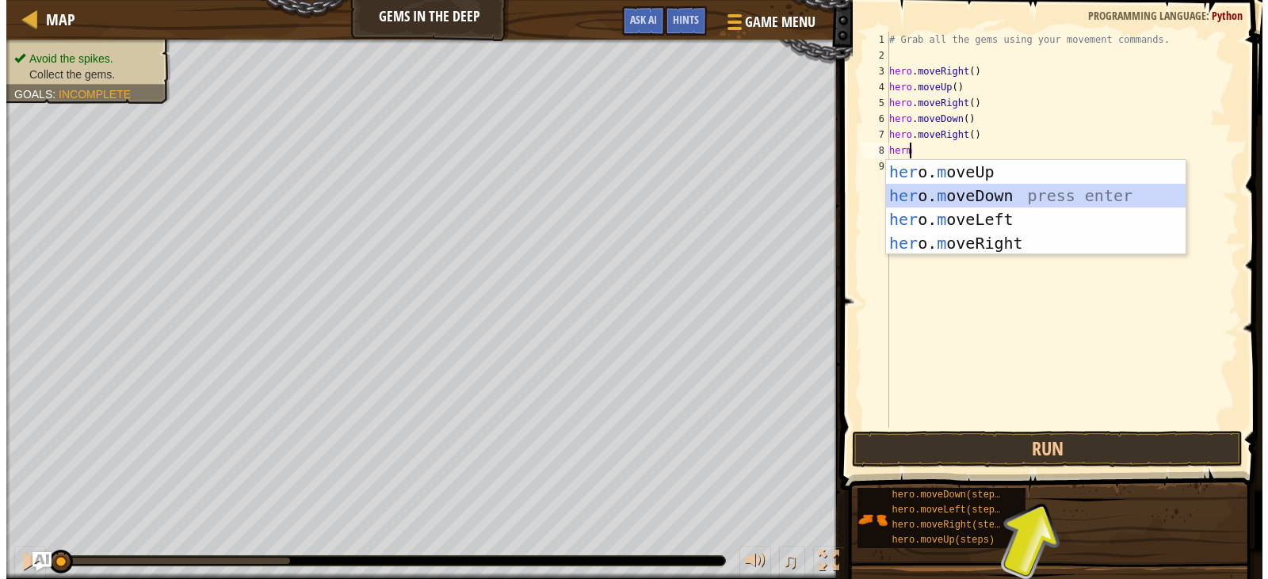
scroll to position [7, 0]
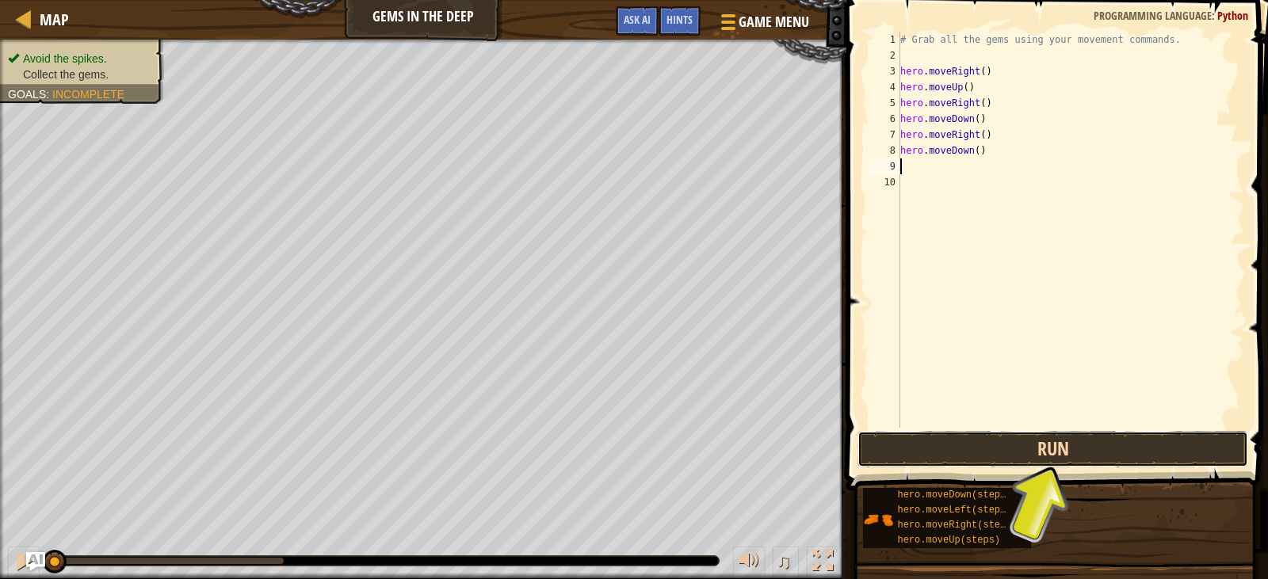
click at [974, 459] on button "Run" at bounding box center [1052, 449] width 390 height 36
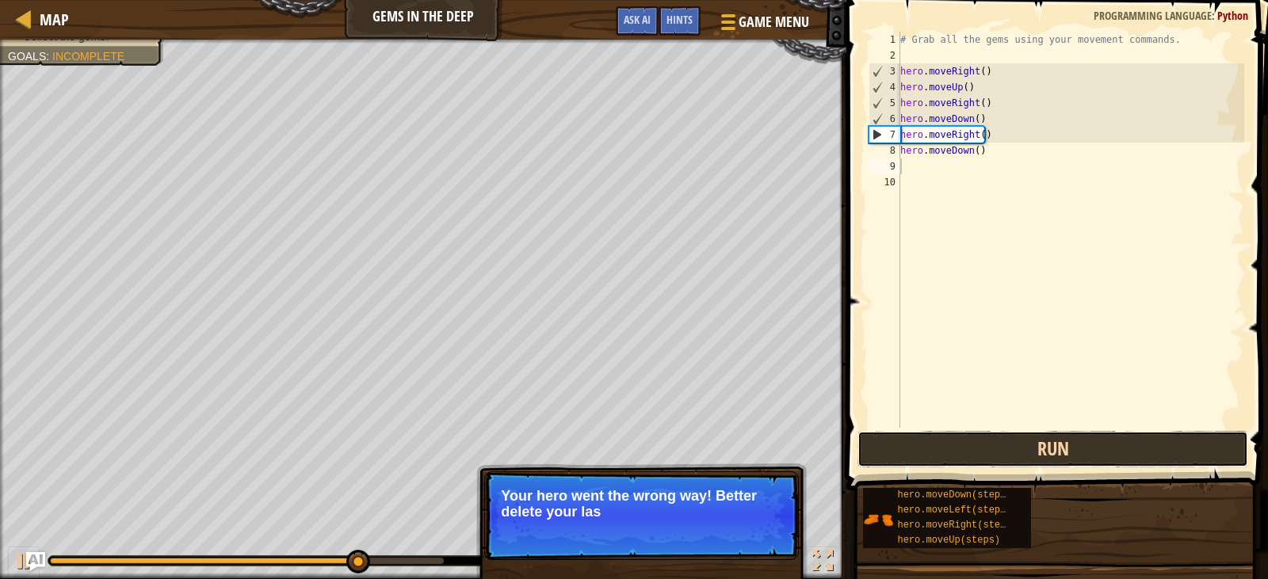
click at [975, 459] on button "Run" at bounding box center [1052, 449] width 390 height 36
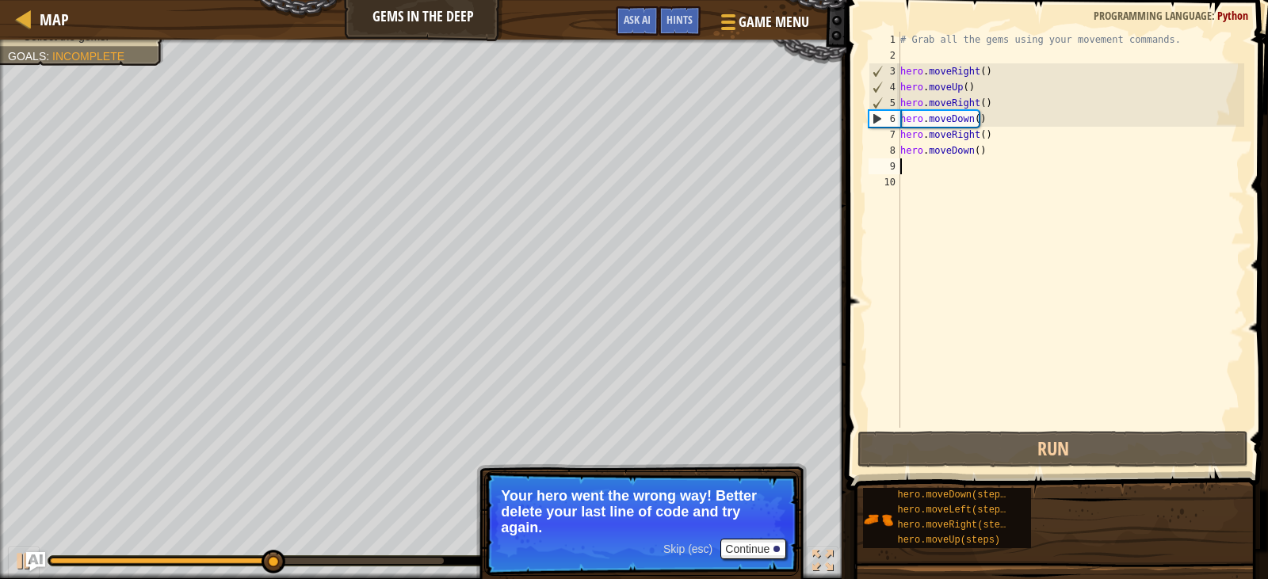
click at [924, 146] on div "# Grab all the gems using your movement commands. hero . moveRight ( ) hero . m…" at bounding box center [1071, 246] width 348 height 428
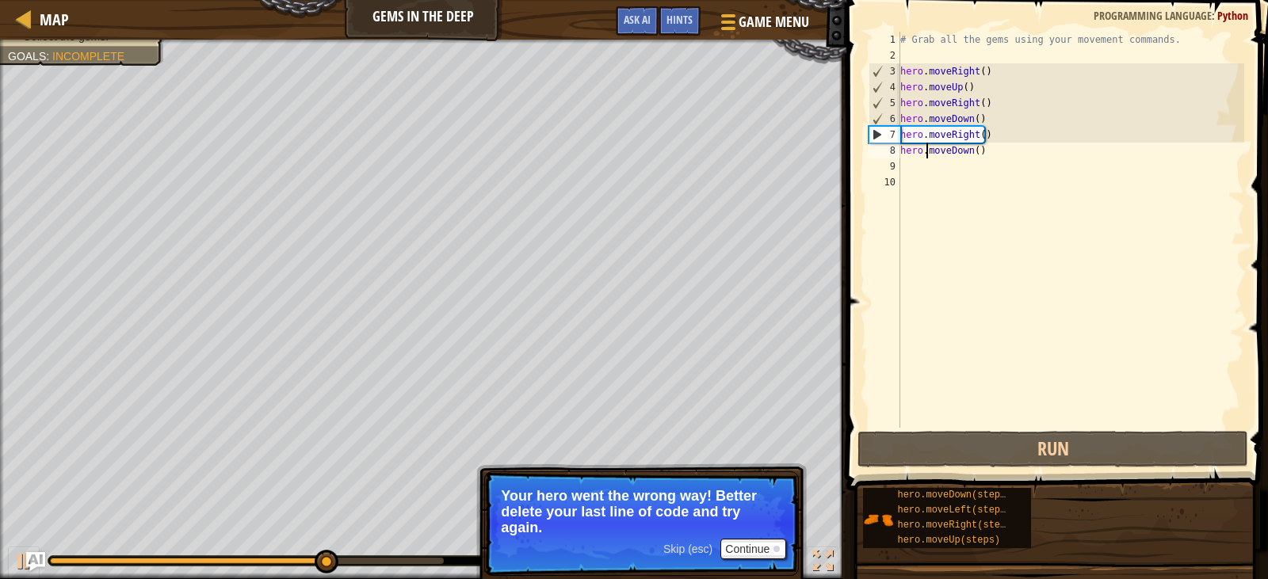
click at [932, 127] on div "# Grab all the gems using your movement commands. hero . moveRight ( ) hero . m…" at bounding box center [1071, 246] width 348 height 428
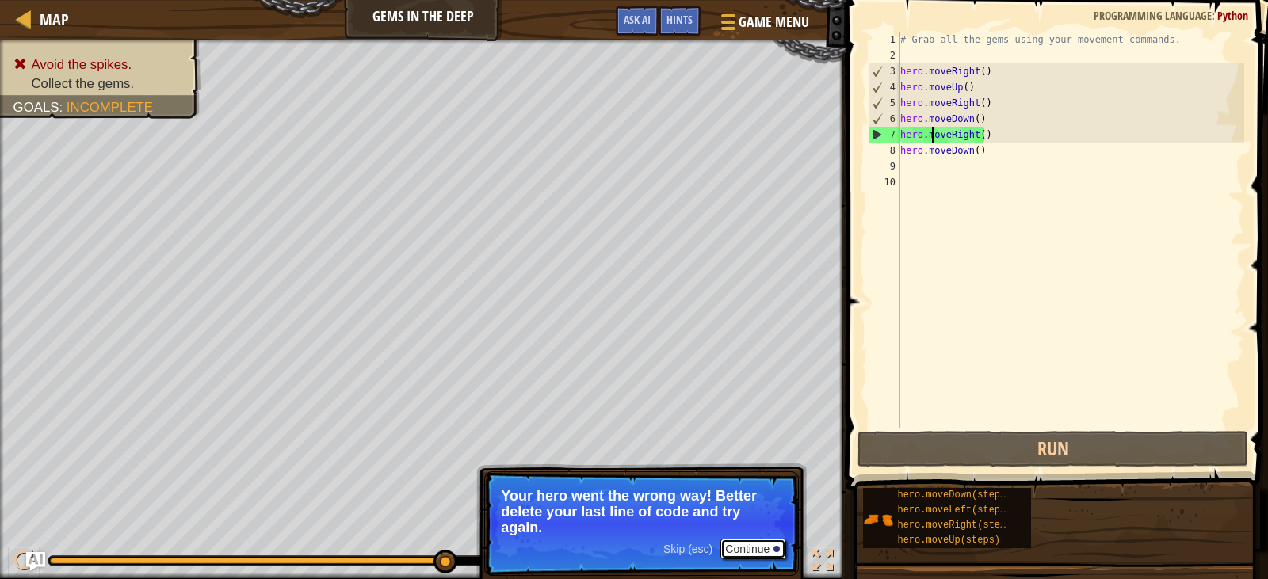
click at [747, 551] on button "Continue" at bounding box center [753, 549] width 66 height 21
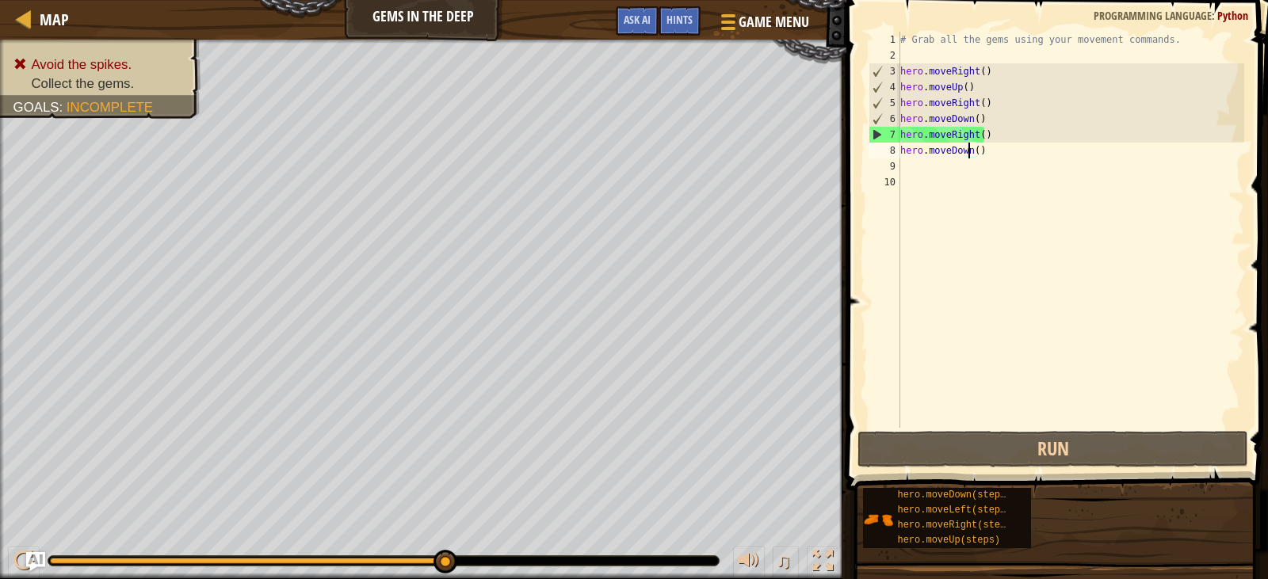
click at [966, 144] on div "# Grab all the gems using your movement commands. hero . moveRight ( ) hero . m…" at bounding box center [1071, 246] width 348 height 428
click at [971, 134] on div "# Grab all the gems using your movement commands. hero . moveRight ( ) hero . m…" at bounding box center [1071, 246] width 348 height 428
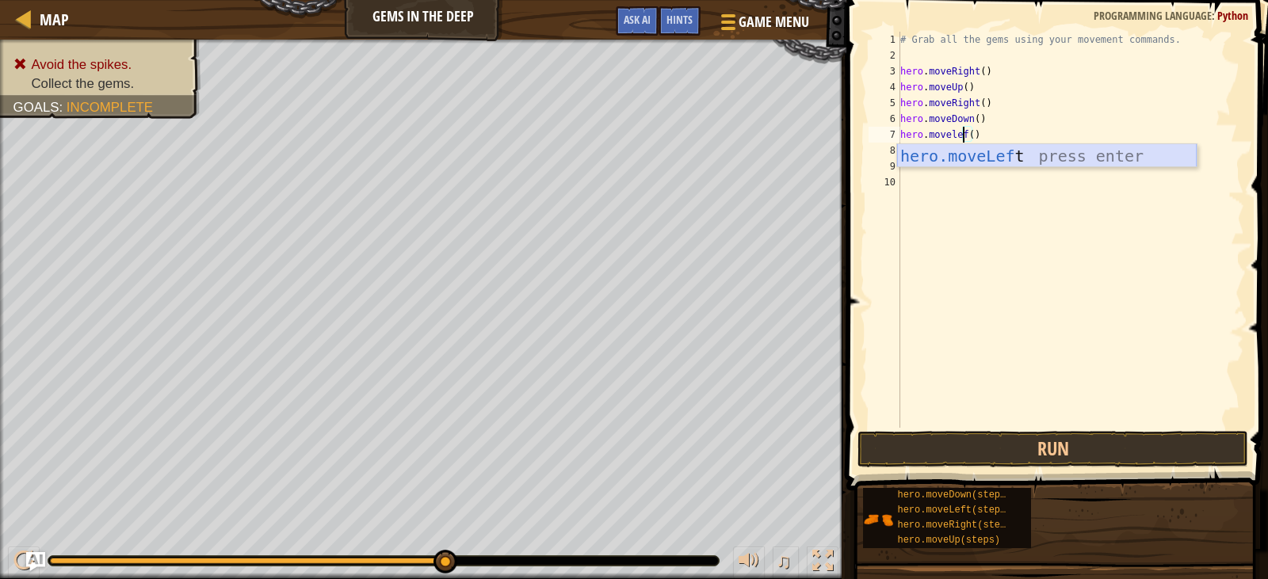
click at [940, 158] on div "hero.moveLef t press enter" at bounding box center [1046, 179] width 299 height 71
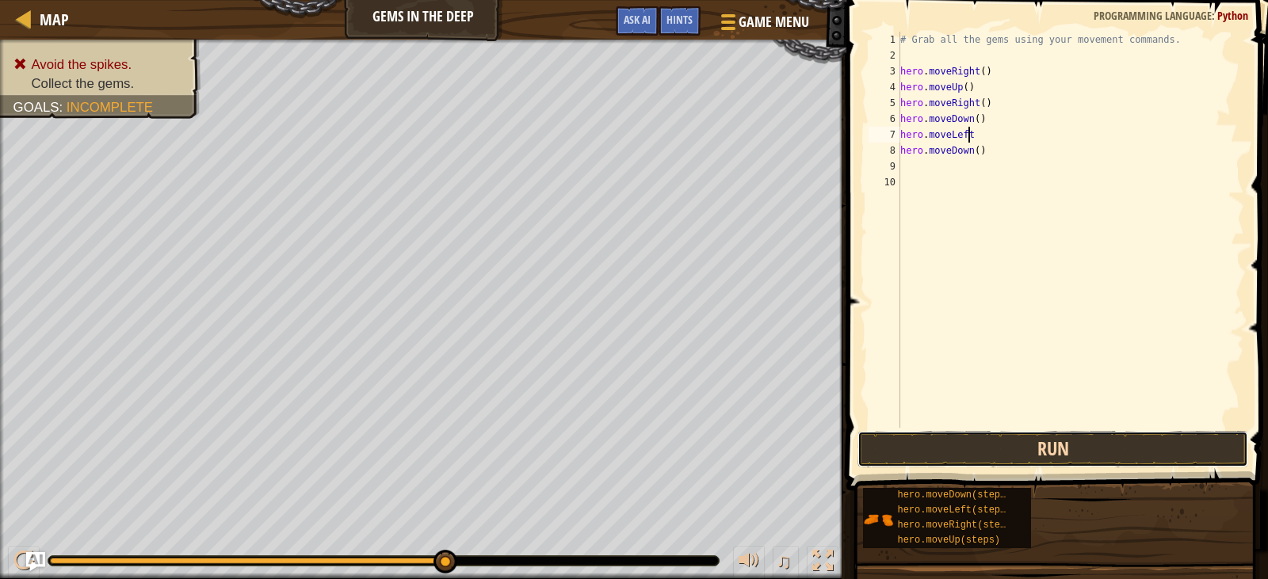
click at [948, 451] on button "Run" at bounding box center [1052, 449] width 390 height 36
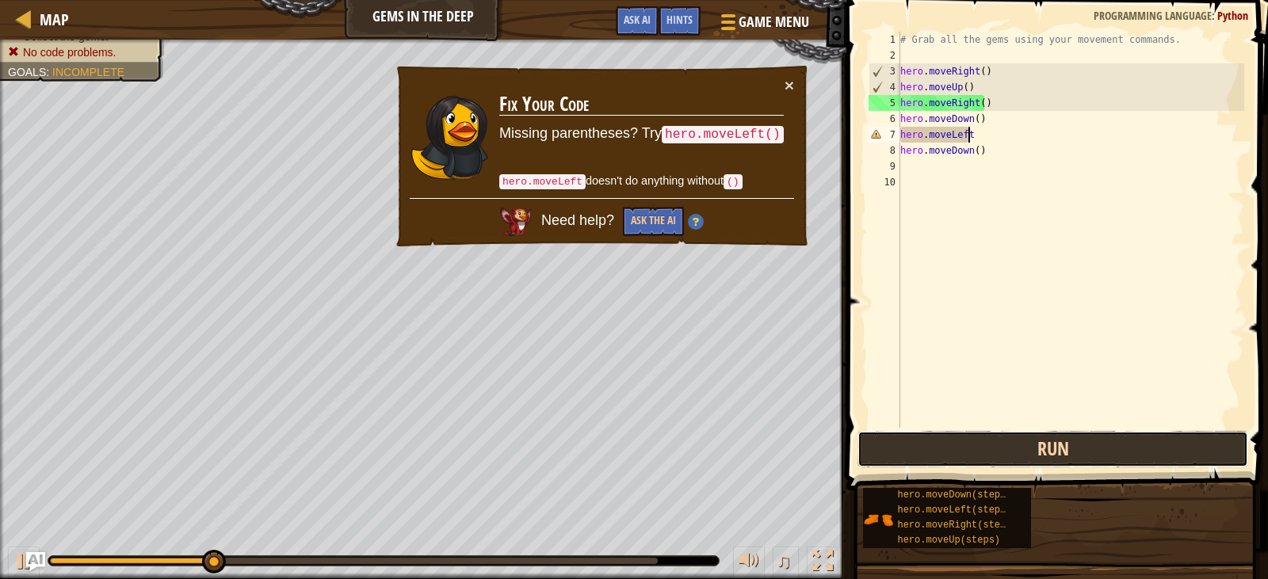
click at [948, 451] on button "Run" at bounding box center [1052, 449] width 390 height 36
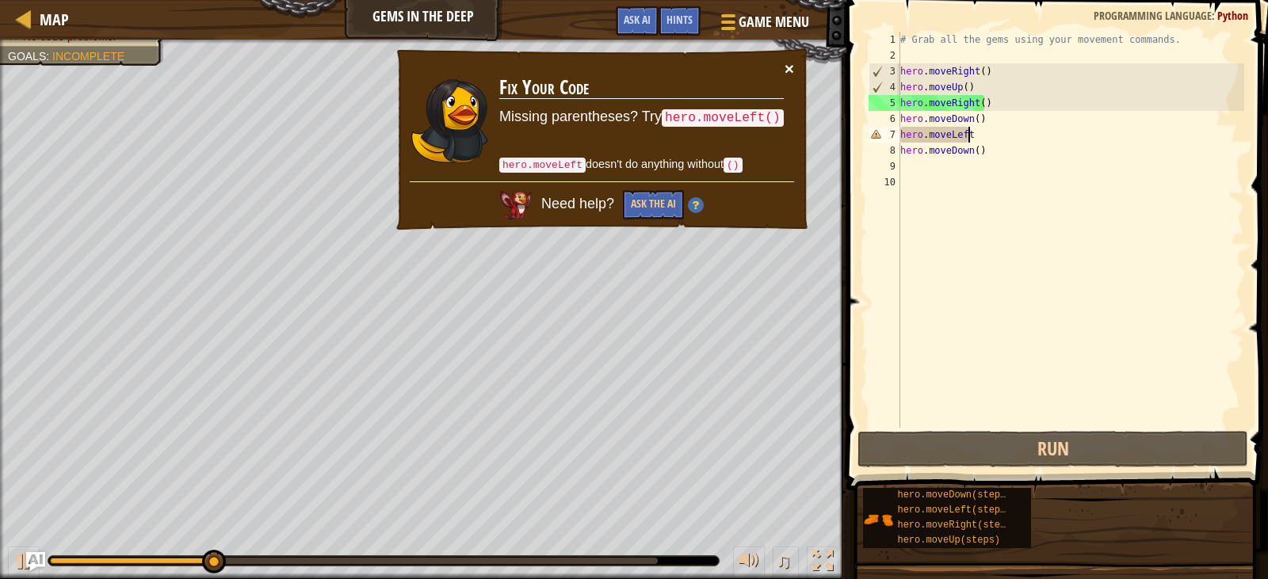
click at [790, 63] on button "×" at bounding box center [789, 68] width 10 height 17
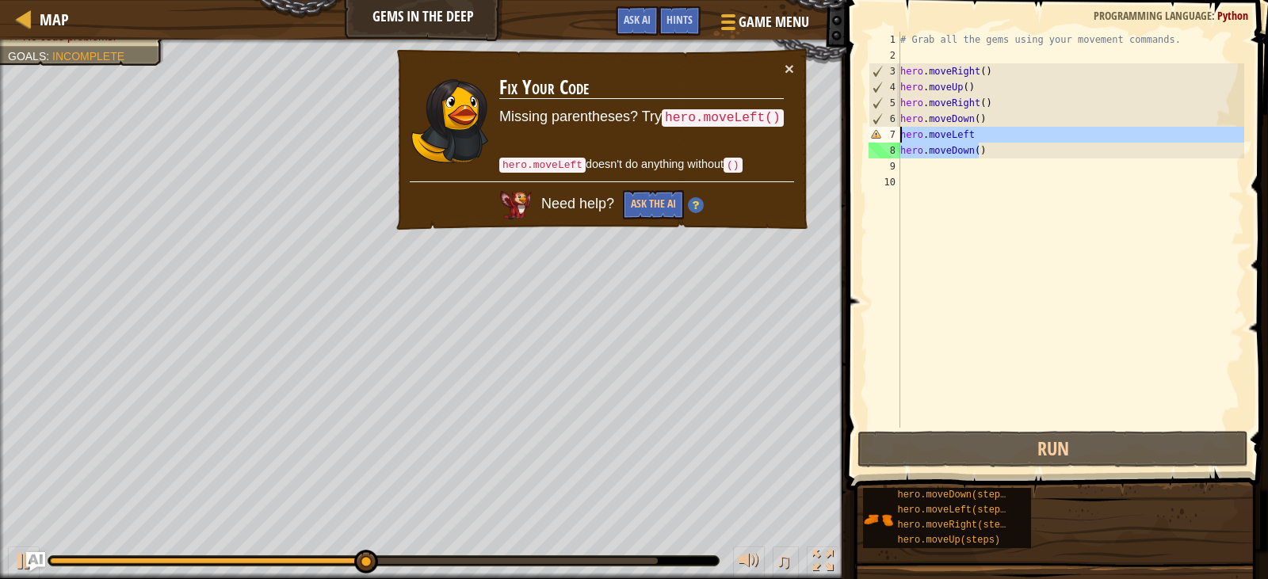
drag, startPoint x: 987, startPoint y: 143, endPoint x: 879, endPoint y: 135, distance: 108.8
click at [879, 135] on div "hero.moveLeft 1 2 3 4 5 6 7 8 9 10 # Grab all the gems using your movement comm…" at bounding box center [1054, 230] width 379 height 396
type textarea "hero.moveLeft hero.moveDown()"
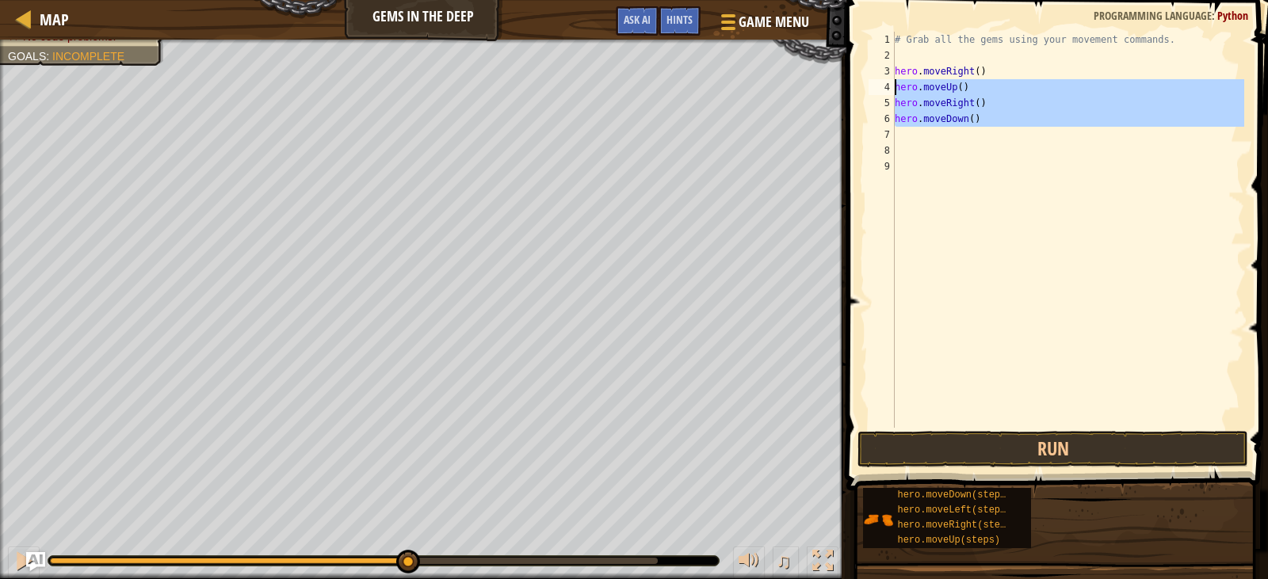
drag, startPoint x: 1011, startPoint y: 129, endPoint x: 893, endPoint y: 92, distance: 123.8
click at [893, 92] on div "1 2 3 4 5 6 7 8 9 # Grab all the gems using your movement commands. hero . move…" at bounding box center [1054, 230] width 379 height 396
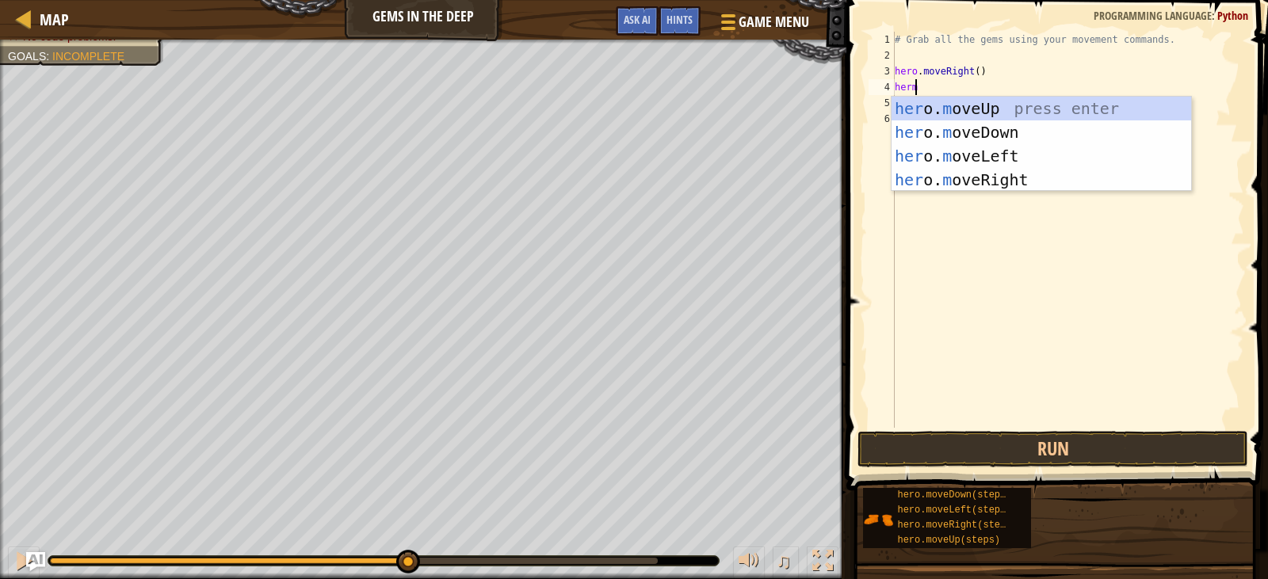
type textarea "hermo"
click at [928, 138] on div "her o. mo veUp press enter her o. mo veDown press enter her o. mo veLeft press …" at bounding box center [1040, 168] width 299 height 143
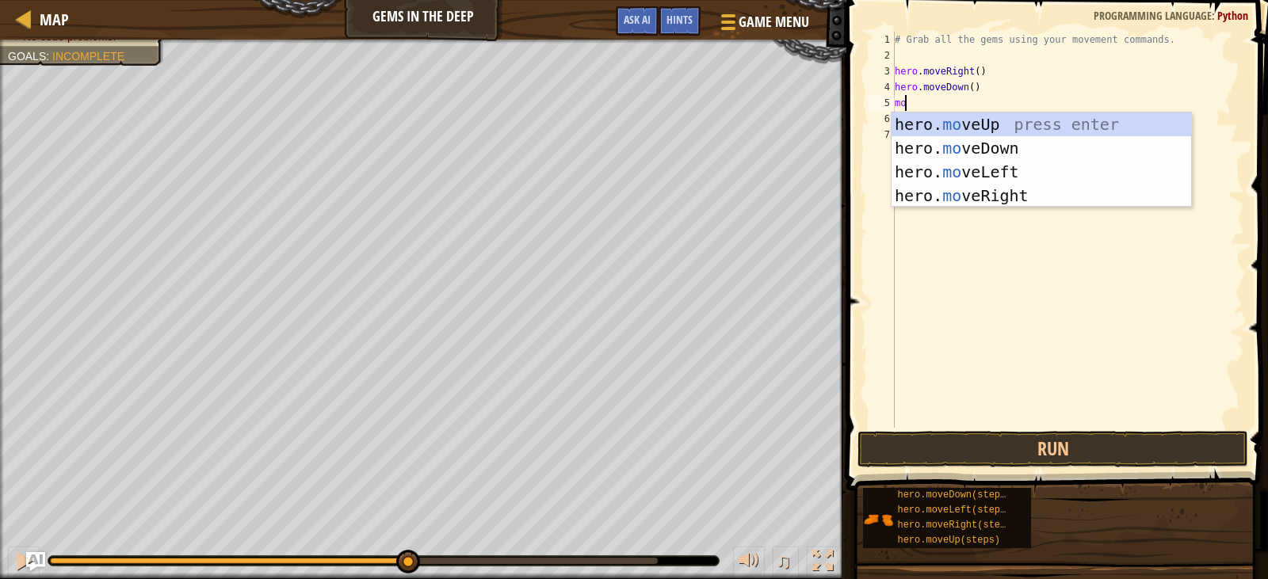
type textarea "move"
click at [929, 120] on div "hero. move Up press enter hero. move Down press enter hero. move Left press ent…" at bounding box center [1040, 184] width 299 height 143
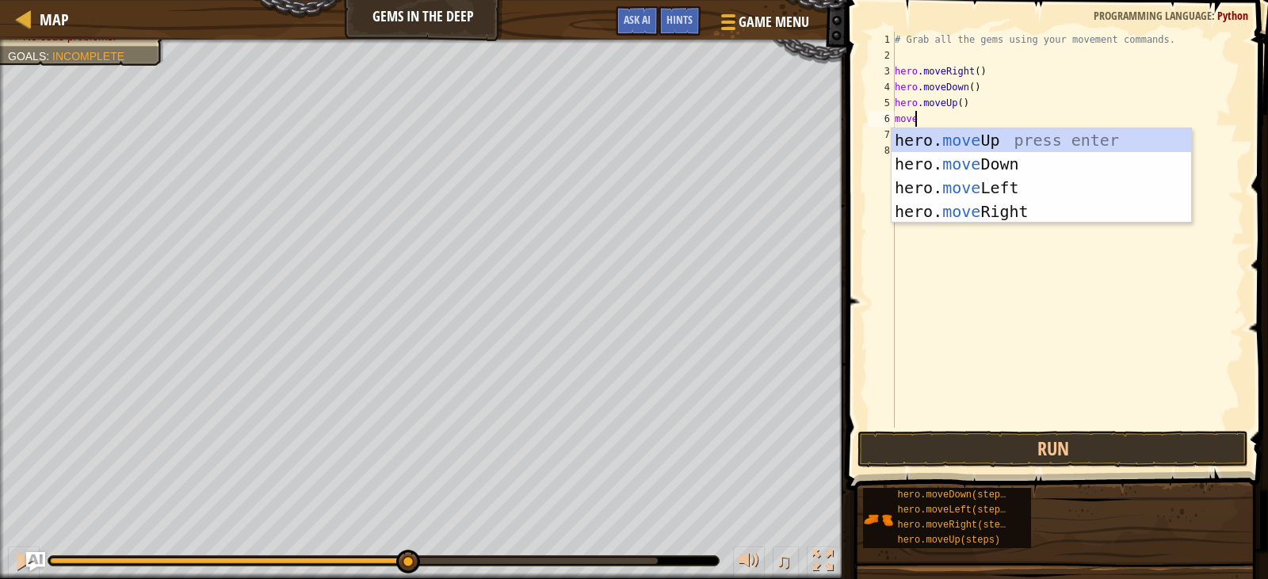
type textarea "mover"
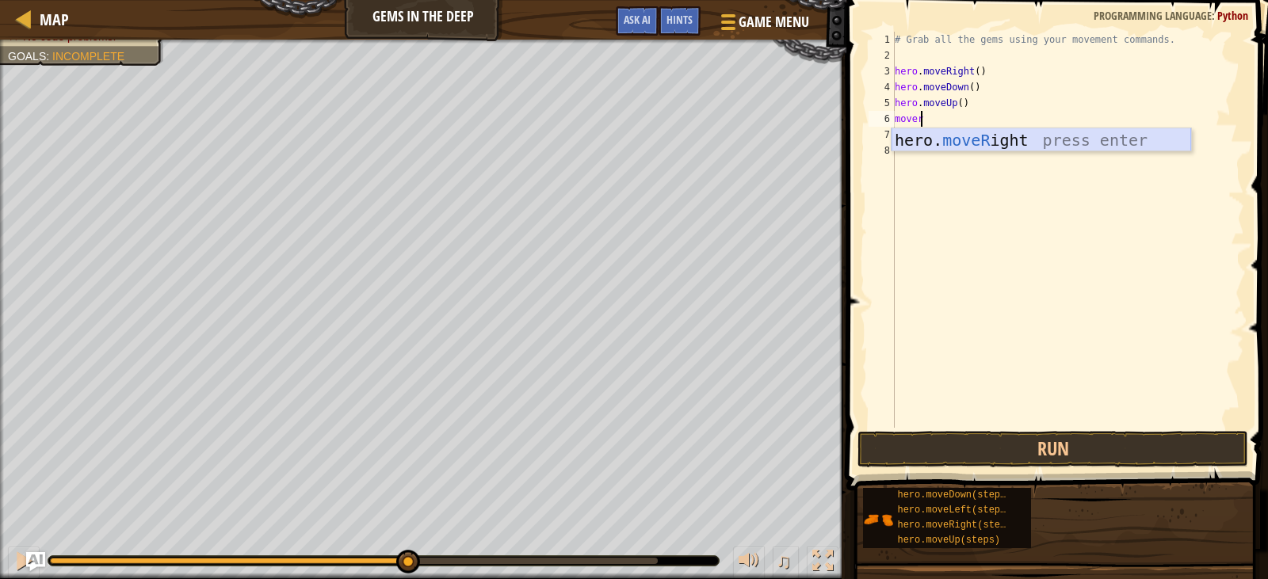
click at [927, 133] on div "hero. moveR ight press enter" at bounding box center [1040, 163] width 299 height 71
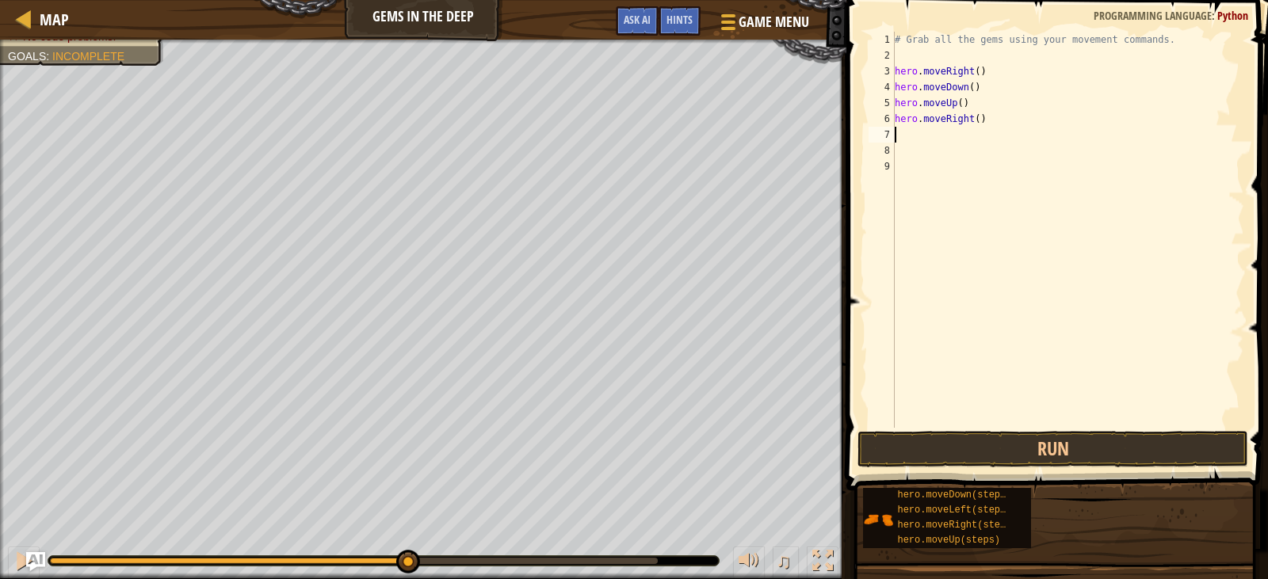
scroll to position [7, 0]
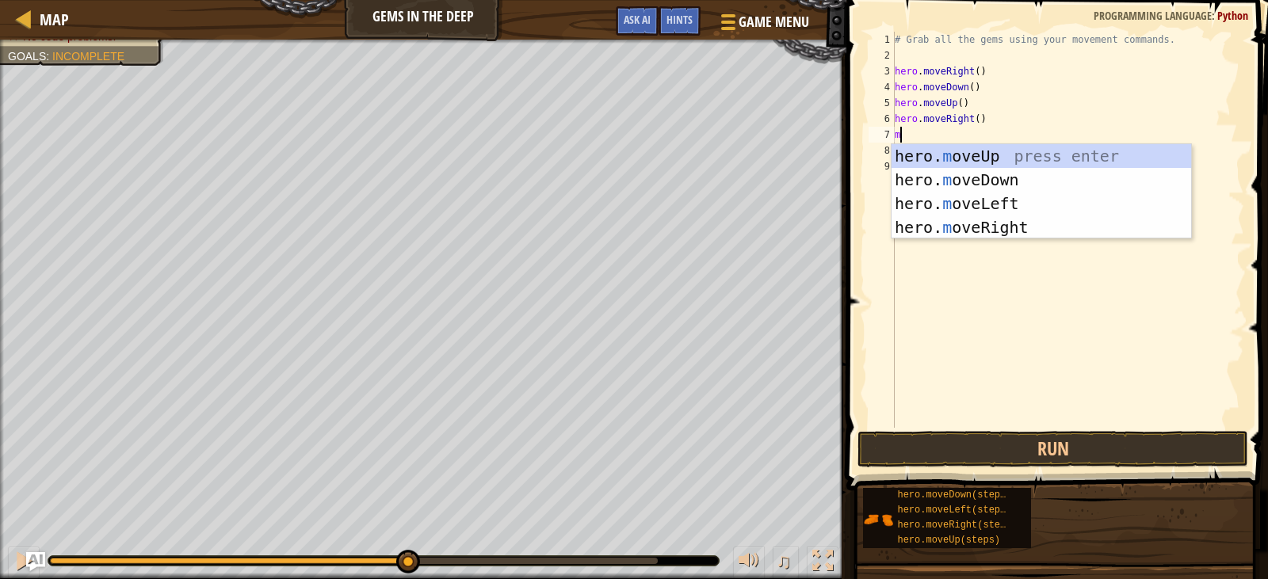
type textarea "move"
click at [898, 170] on div "hero. move Up press enter hero. move Down press enter hero. move Left press ent…" at bounding box center [1040, 215] width 299 height 143
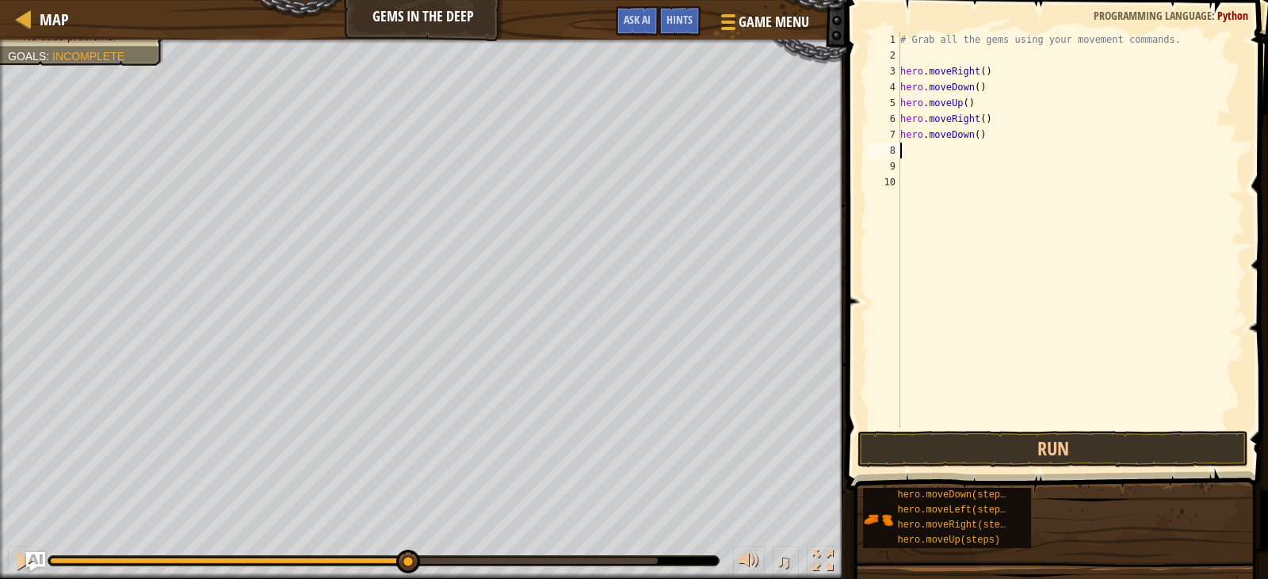
scroll to position [7, 0]
click at [913, 436] on button "Run" at bounding box center [1052, 449] width 390 height 36
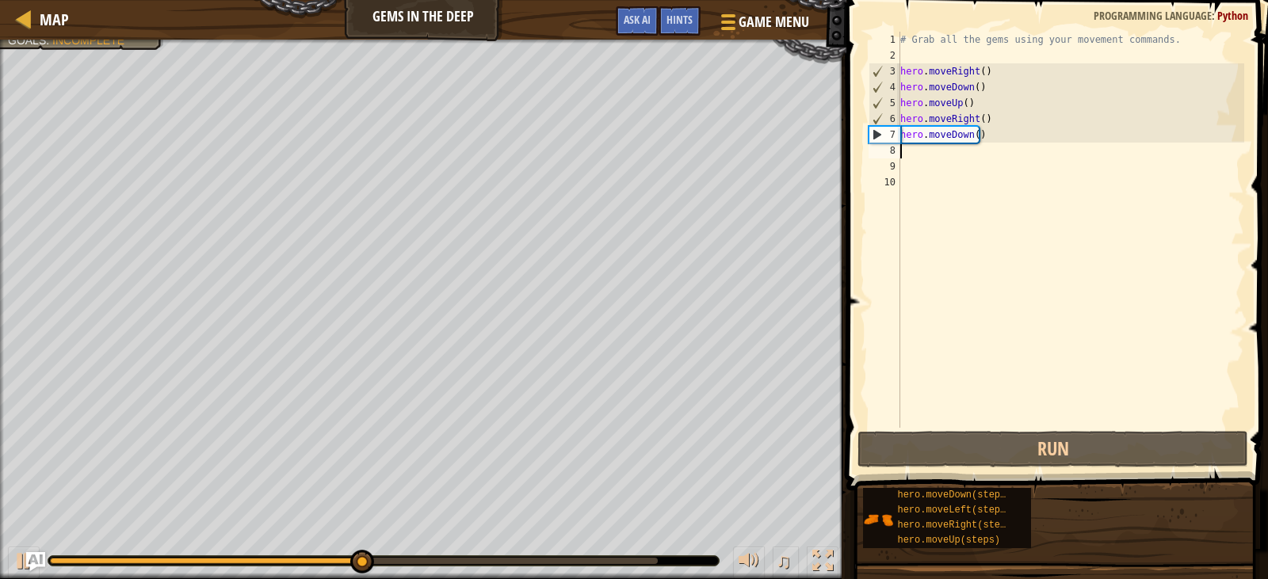
click at [961, 119] on div "# Grab all the gems using your movement commands. hero . moveRight ( ) hero . m…" at bounding box center [1071, 246] width 348 height 428
click at [974, 119] on div "# Grab all the gems using your movement commands. hero . moveRight ( ) hero . m…" at bounding box center [1071, 246] width 348 height 428
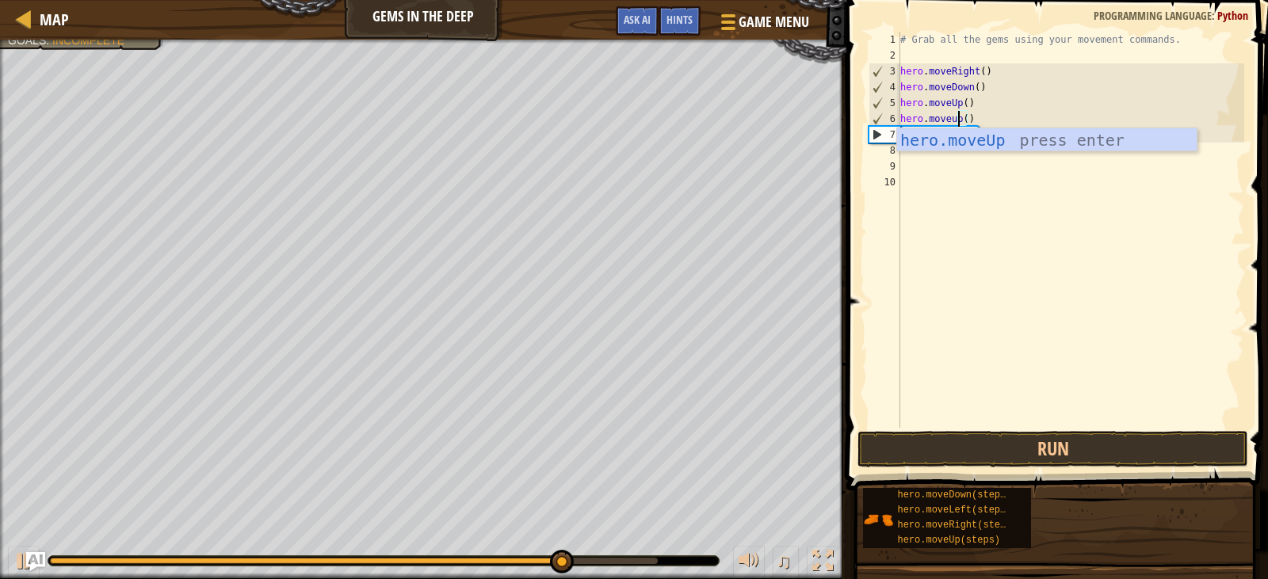
scroll to position [7, 5]
click at [1003, 137] on div "hero.moveUp press enter" at bounding box center [1046, 163] width 299 height 71
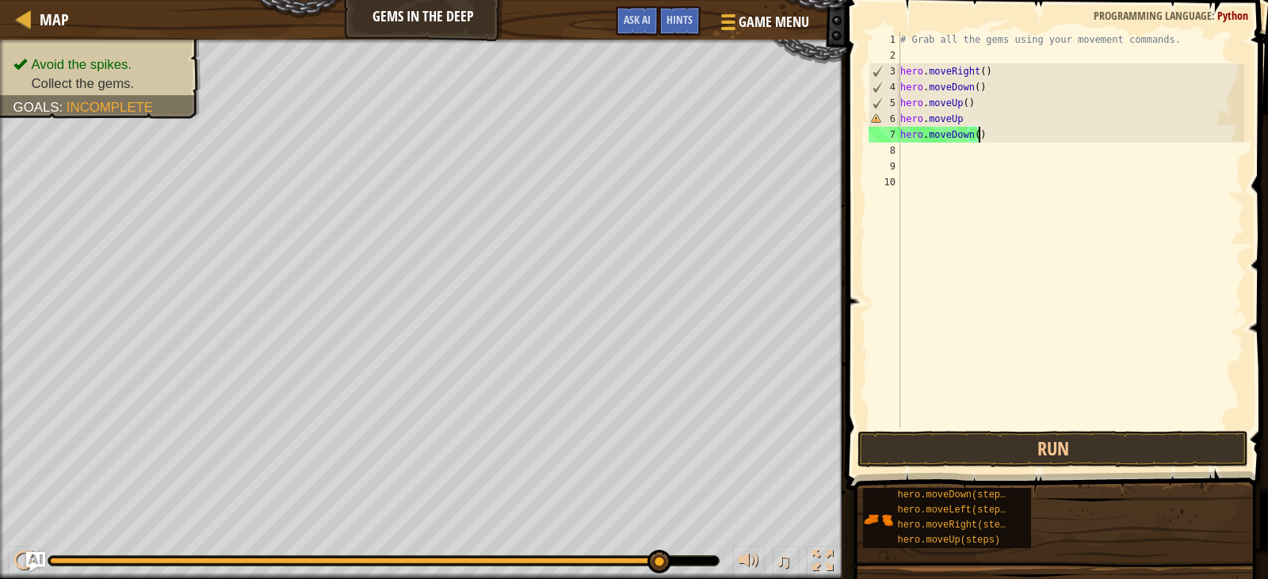
click at [994, 139] on div "# Grab all the gems using your movement commands. hero . moveRight ( ) hero . m…" at bounding box center [1071, 246] width 348 height 428
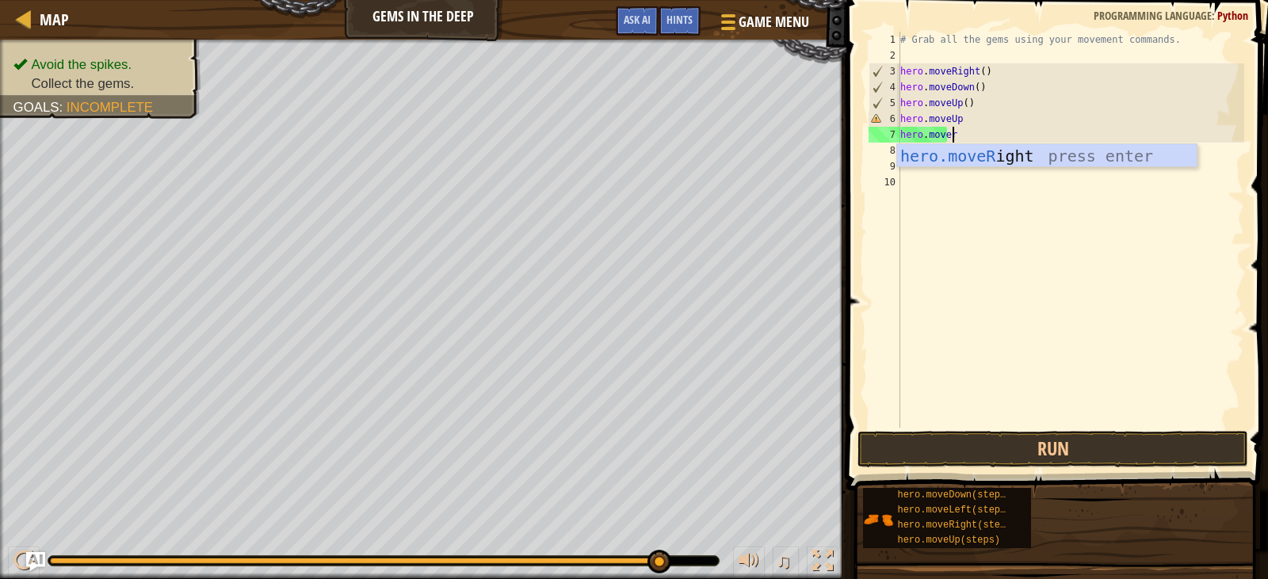
type textarea "hero.moveri"
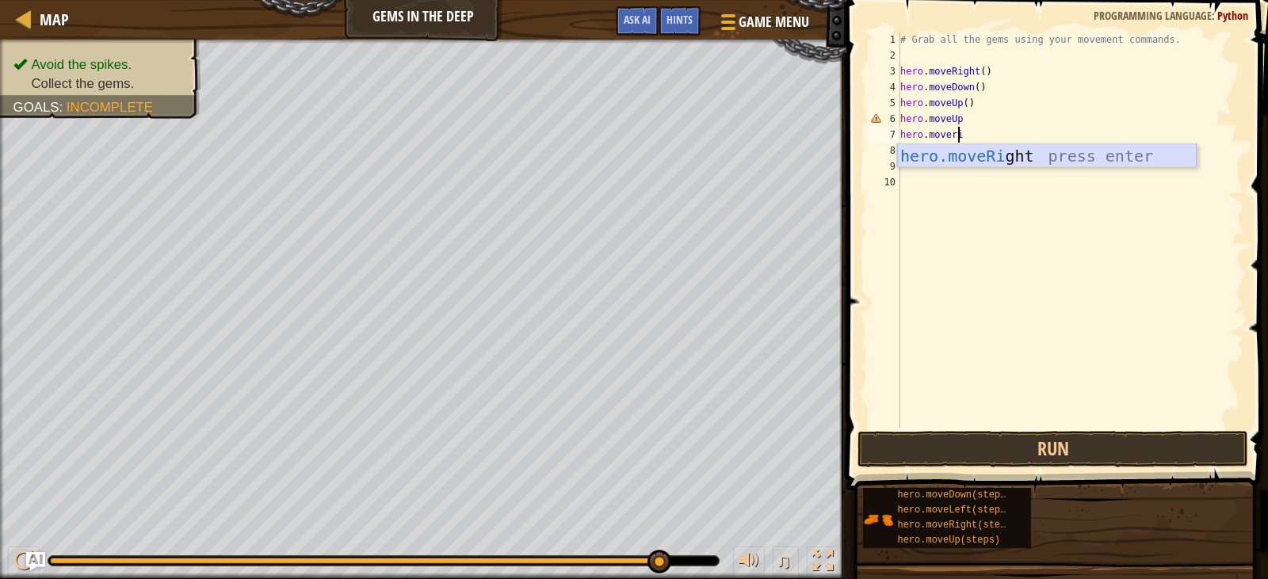
click at [952, 160] on div "hero.moveRi ght press enter" at bounding box center [1046, 179] width 299 height 71
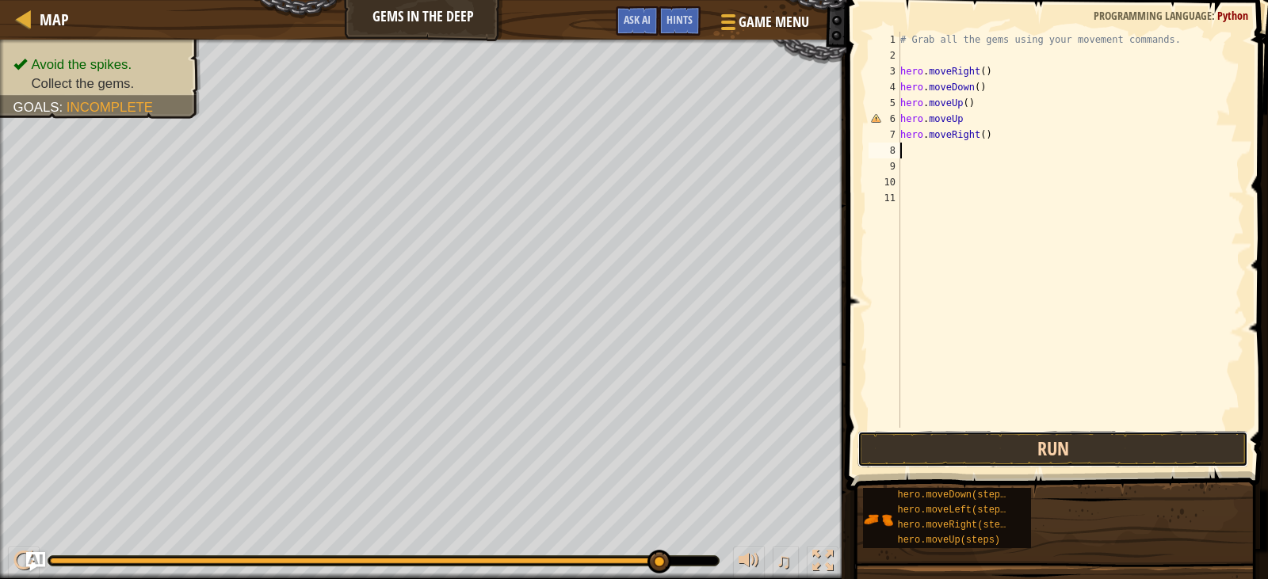
click at [960, 436] on button "Run" at bounding box center [1052, 449] width 390 height 36
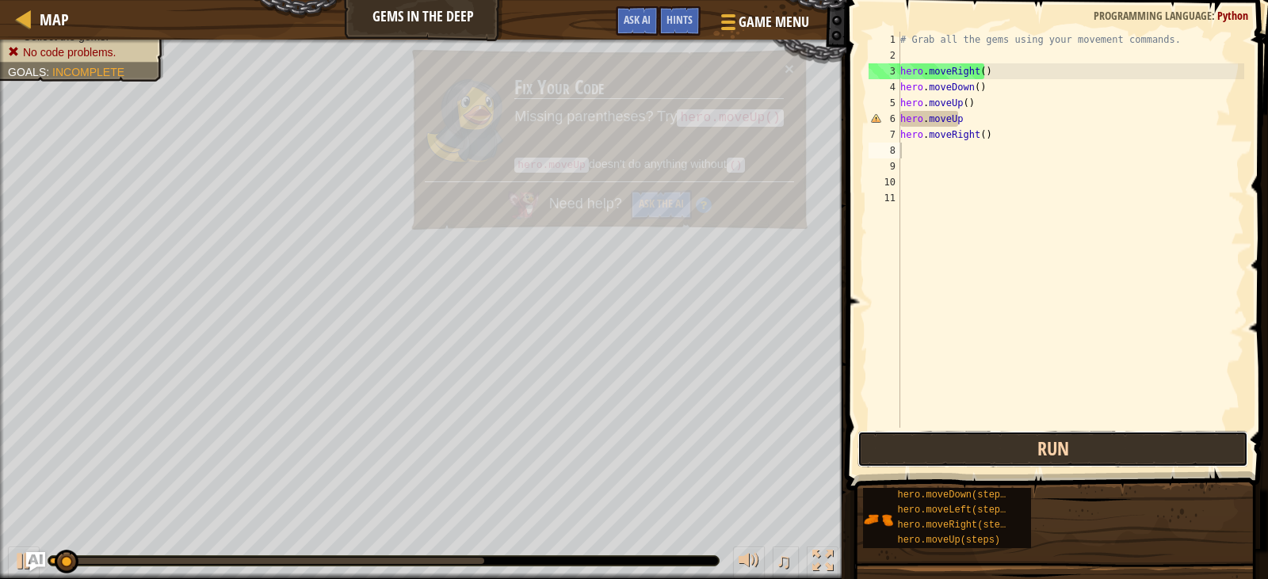
click at [960, 436] on button "Run" at bounding box center [1052, 449] width 390 height 36
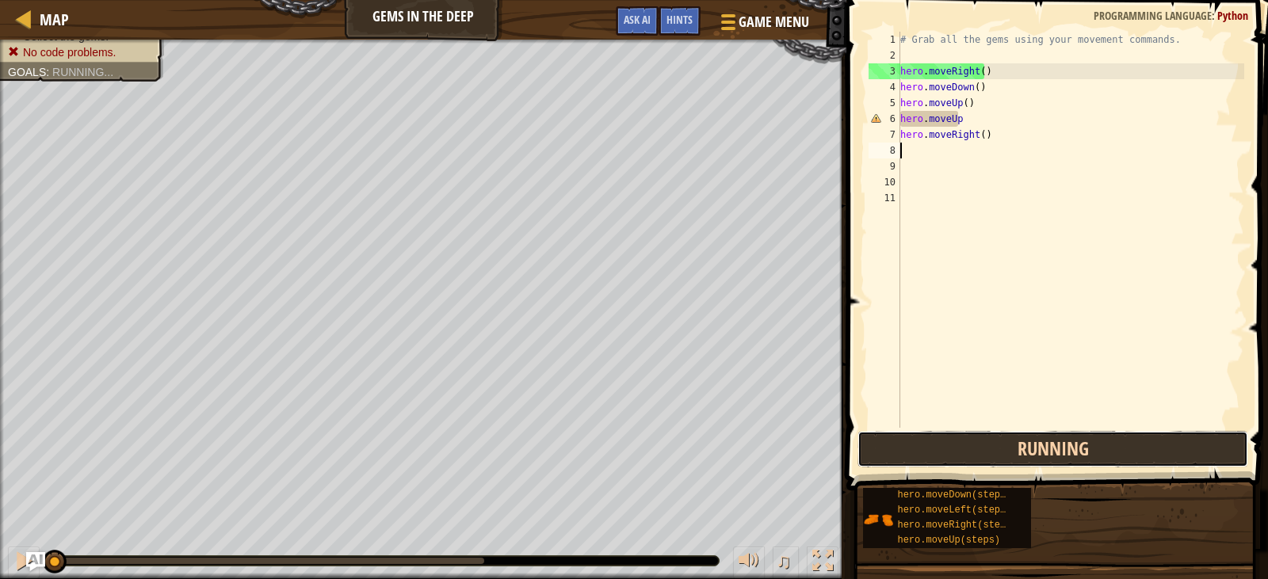
click at [960, 436] on button "Running" at bounding box center [1052, 449] width 390 height 36
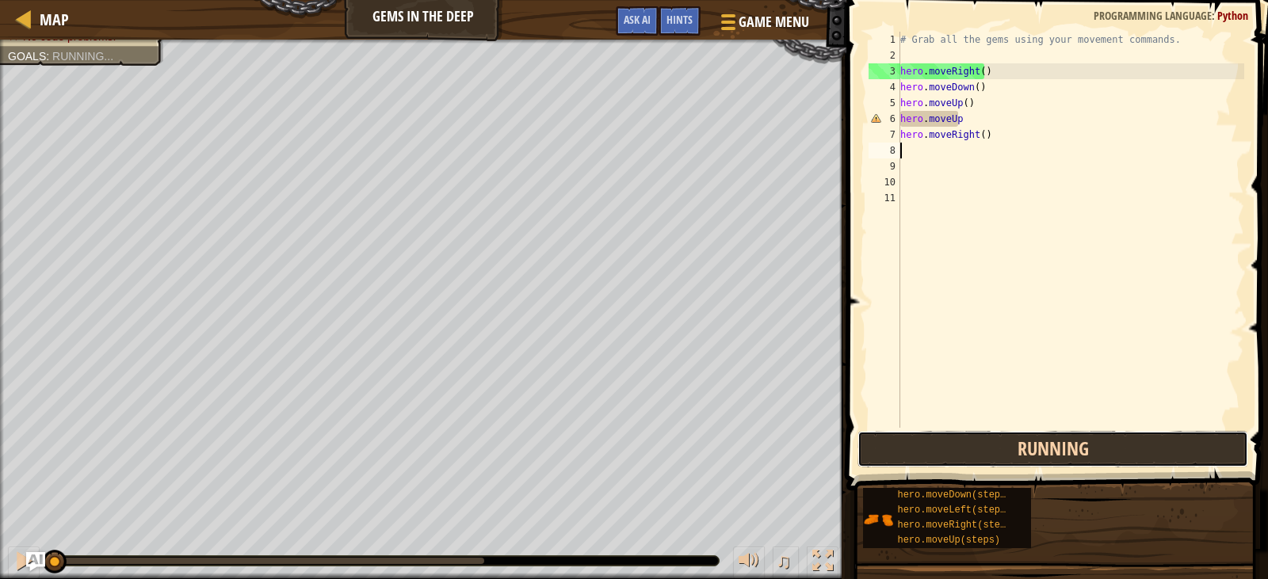
click at [960, 436] on button "Running" at bounding box center [1052, 449] width 390 height 36
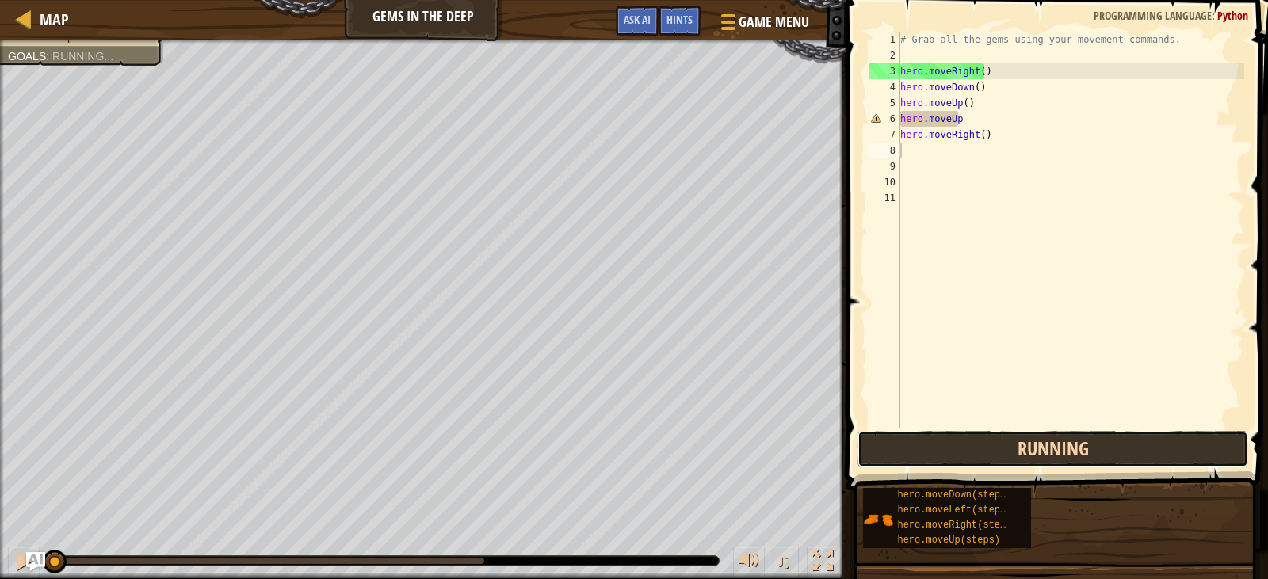
click at [960, 436] on button "Running" at bounding box center [1052, 449] width 390 height 36
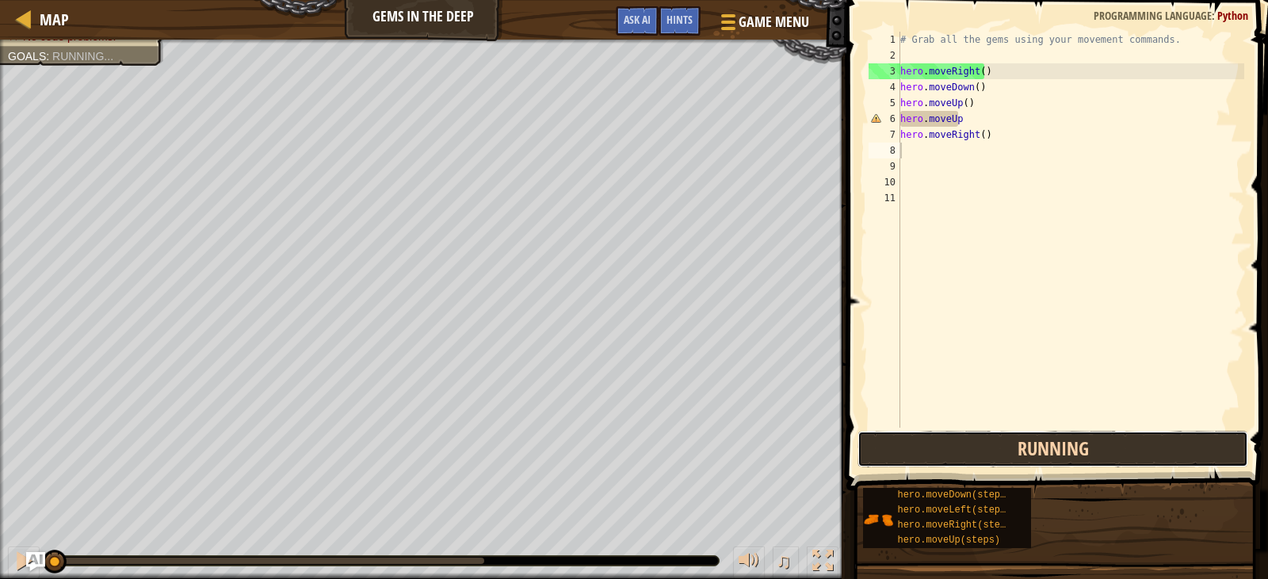
click at [960, 436] on button "Running" at bounding box center [1052, 449] width 390 height 36
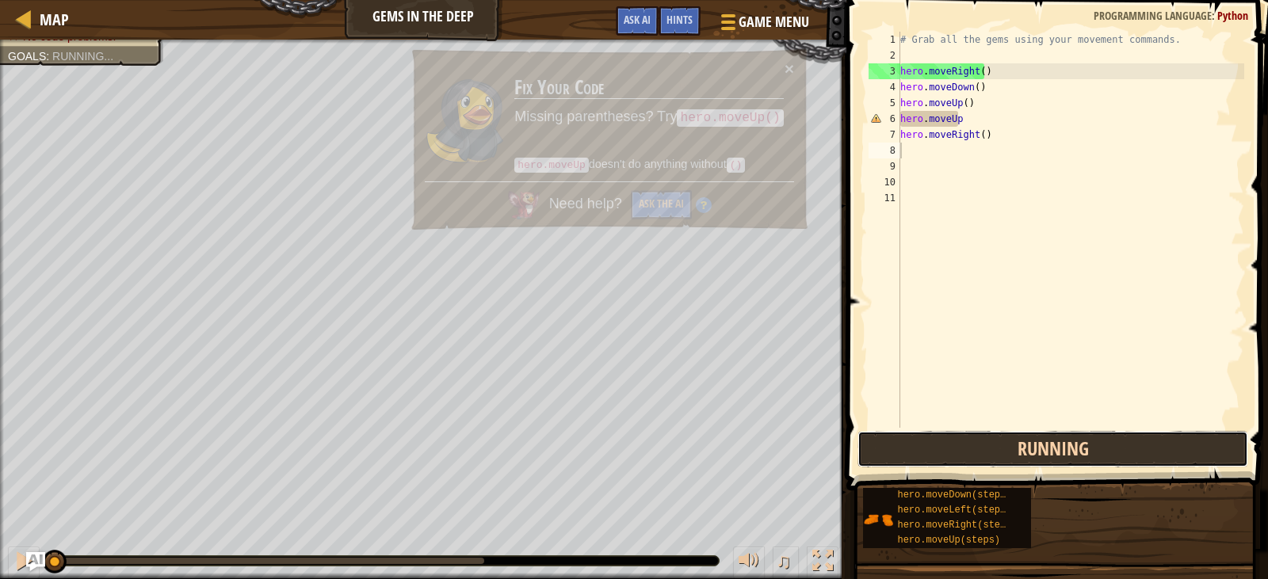
click at [960, 436] on button "Running" at bounding box center [1052, 449] width 390 height 36
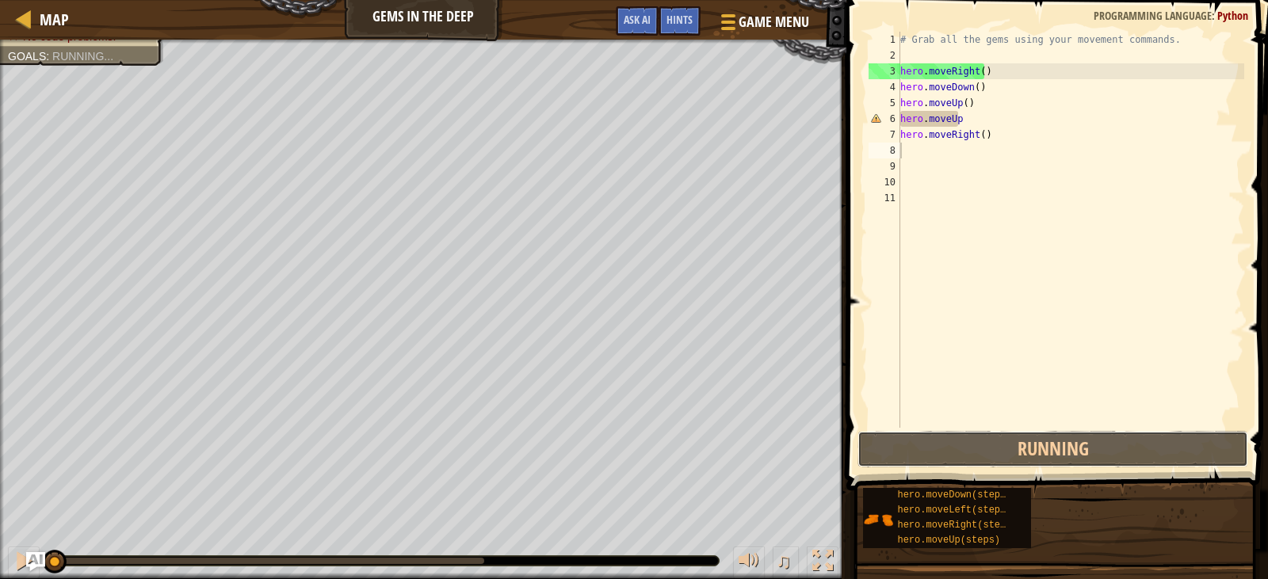
drag, startPoint x: 960, startPoint y: 436, endPoint x: 1024, endPoint y: 74, distance: 366.9
click at [959, 429] on div "1 2 3 4 5 6 7 8 9 10 11 # Grab all the gems using your movement commands. hero …" at bounding box center [1054, 276] width 426 height 537
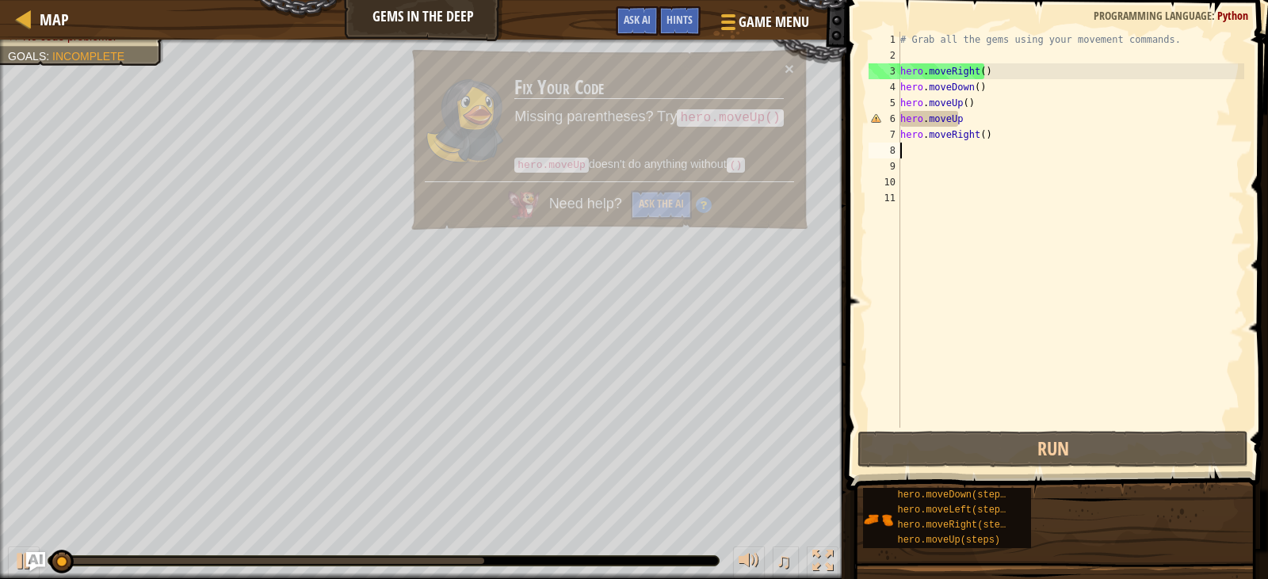
click at [978, 124] on div "# Grab all the gems using your movement commands. hero . moveRight ( ) hero . m…" at bounding box center [1071, 246] width 348 height 428
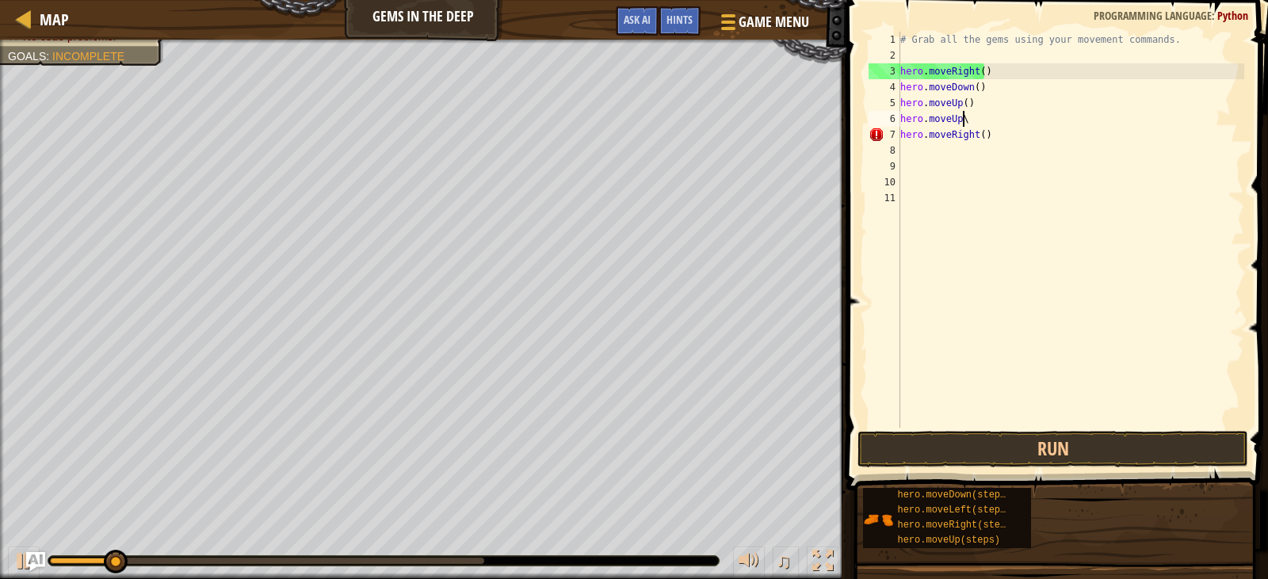
scroll to position [7, 4]
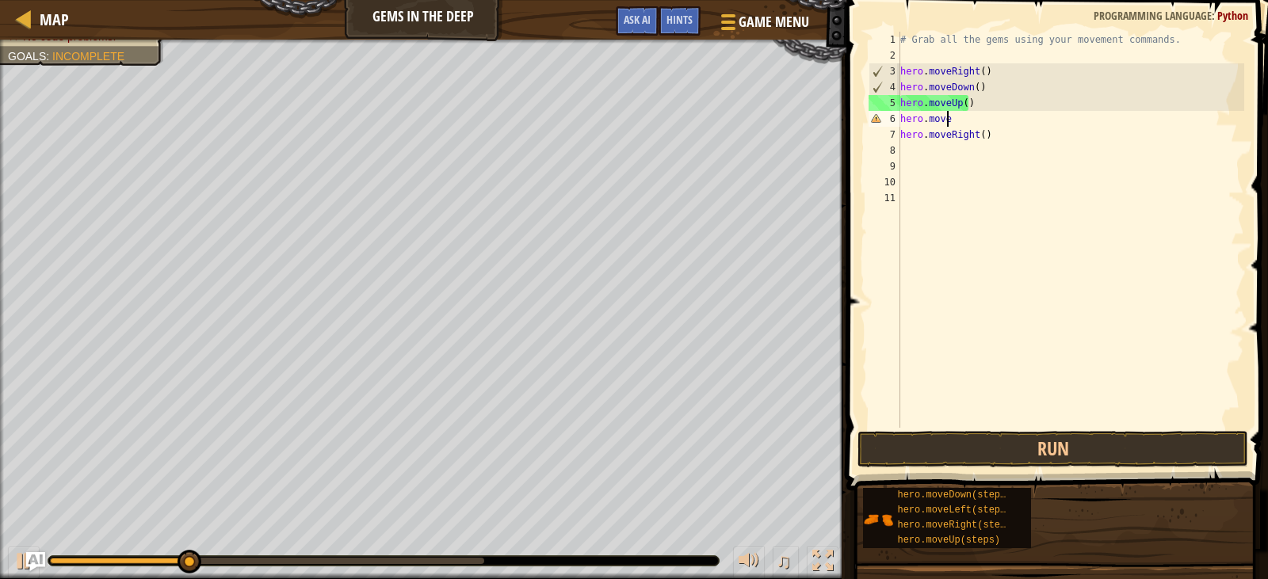
type textarea "hero.moveup"
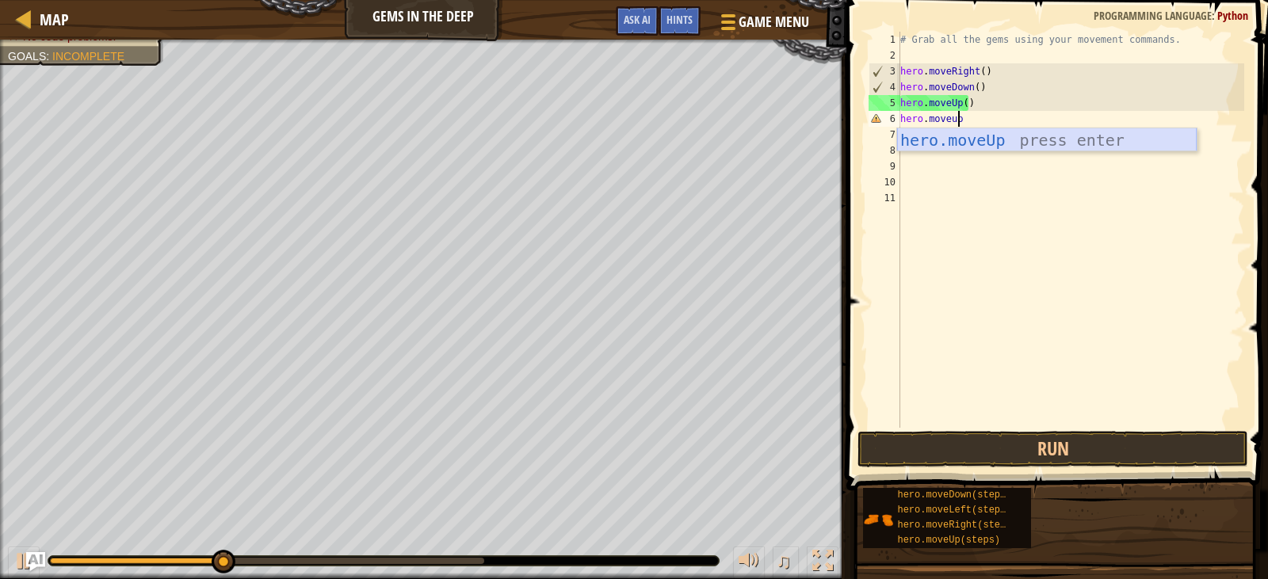
click at [968, 136] on div "hero.moveUp press enter" at bounding box center [1046, 163] width 299 height 71
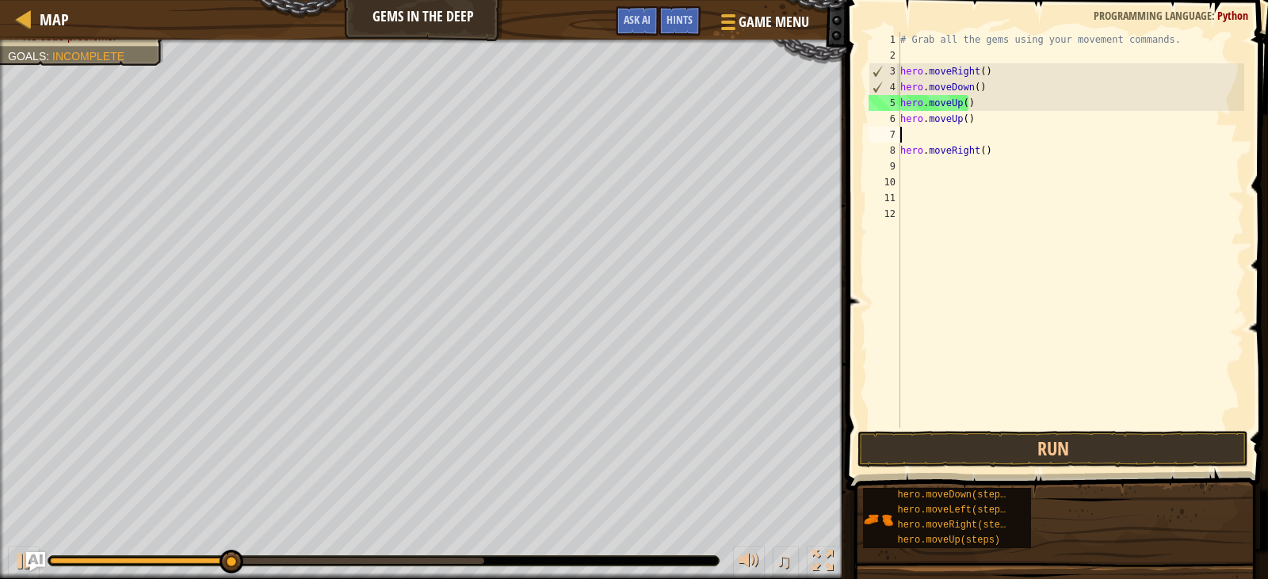
scroll to position [7, 0]
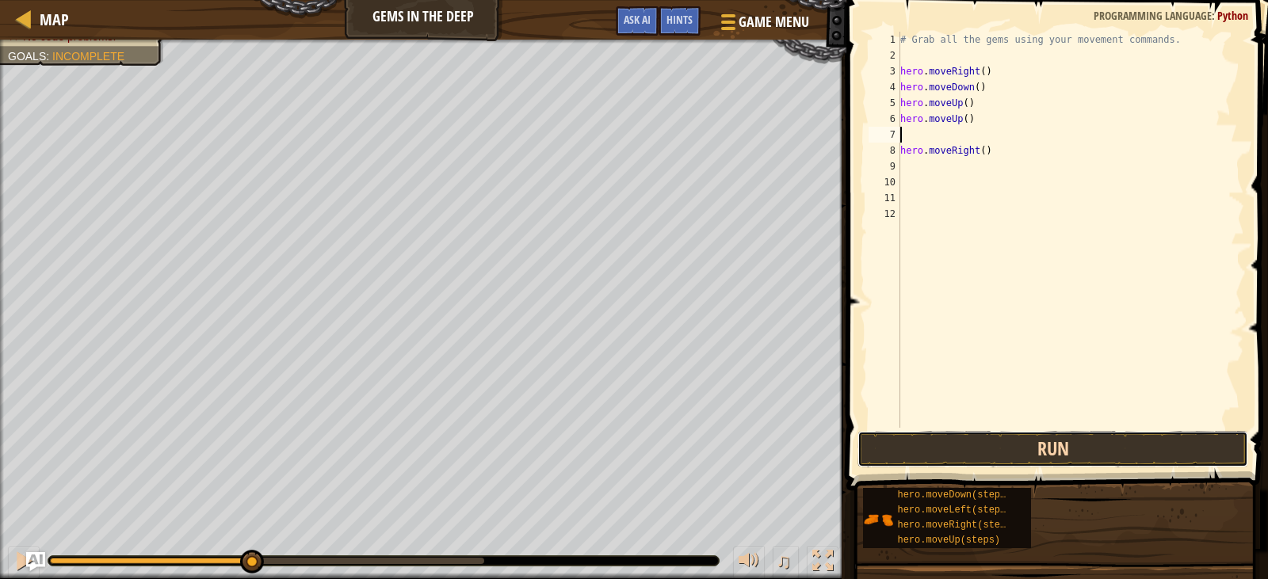
click at [1044, 457] on button "Run" at bounding box center [1052, 449] width 390 height 36
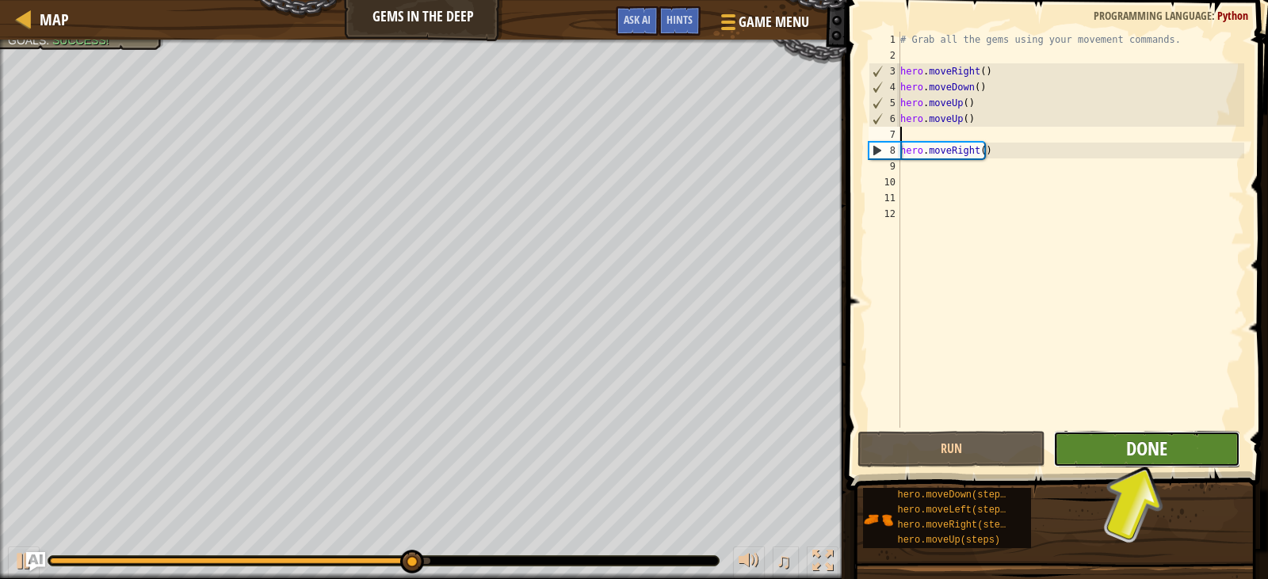
click at [1136, 460] on span "Done" at bounding box center [1146, 448] width 41 height 25
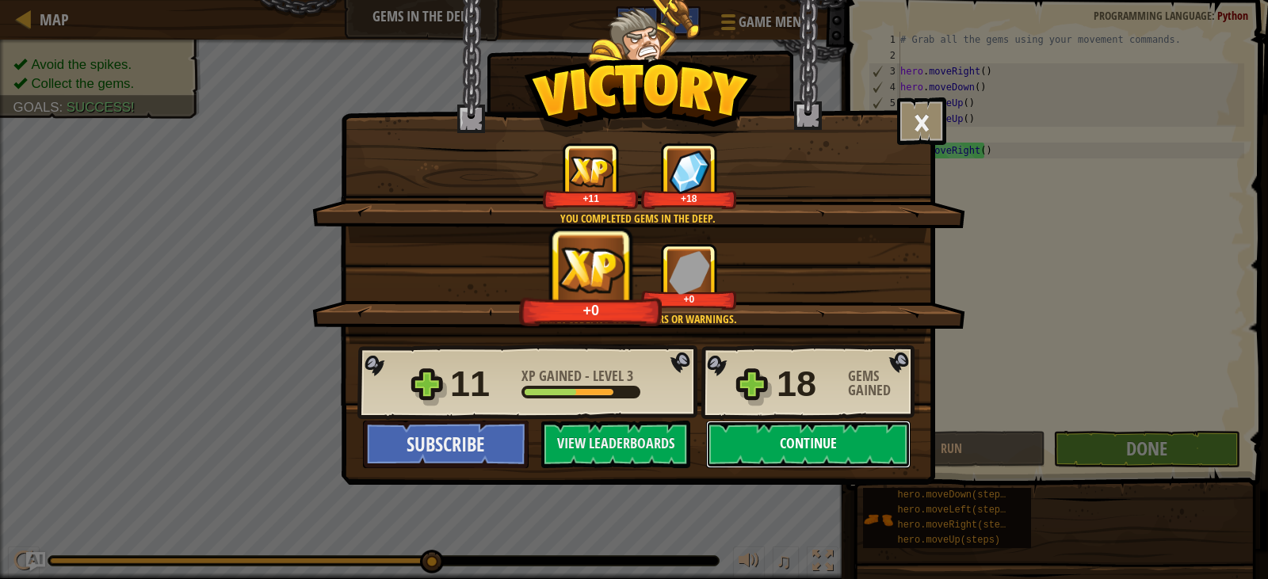
click at [760, 444] on button "Continue" at bounding box center [808, 445] width 204 height 48
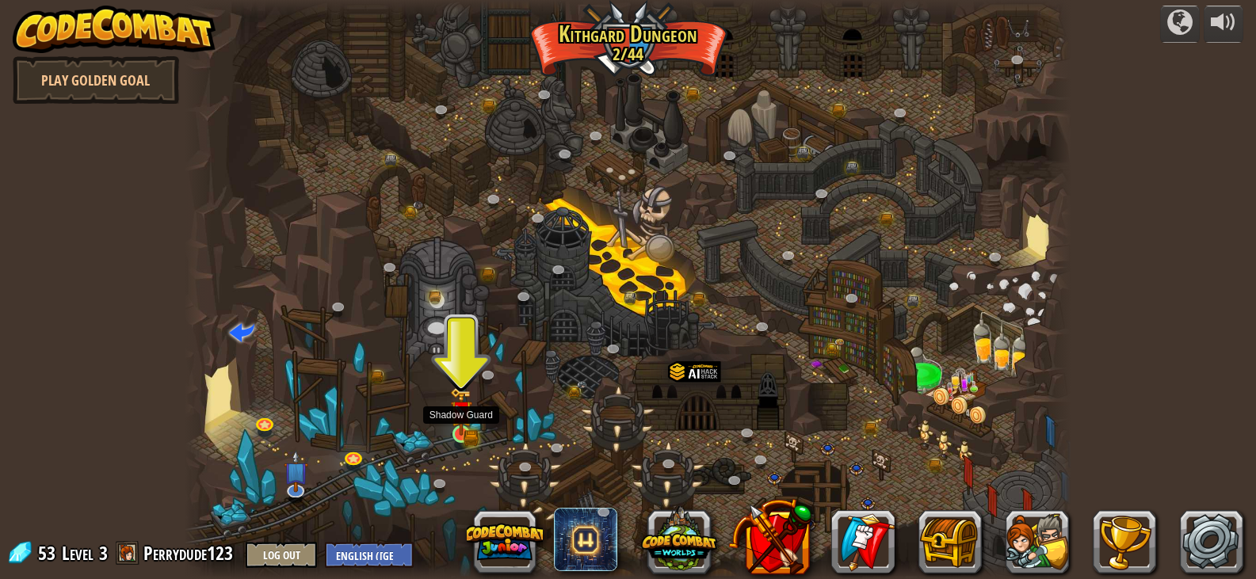
click at [464, 424] on img at bounding box center [461, 411] width 22 height 48
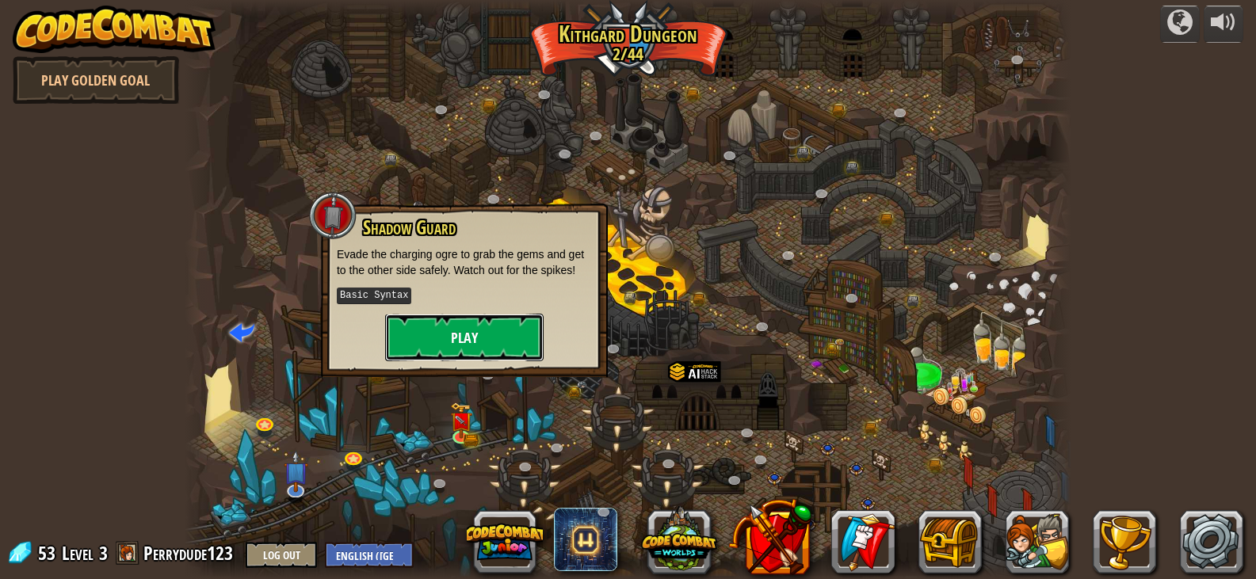
click at [457, 327] on button "Play" at bounding box center [464, 338] width 158 height 48
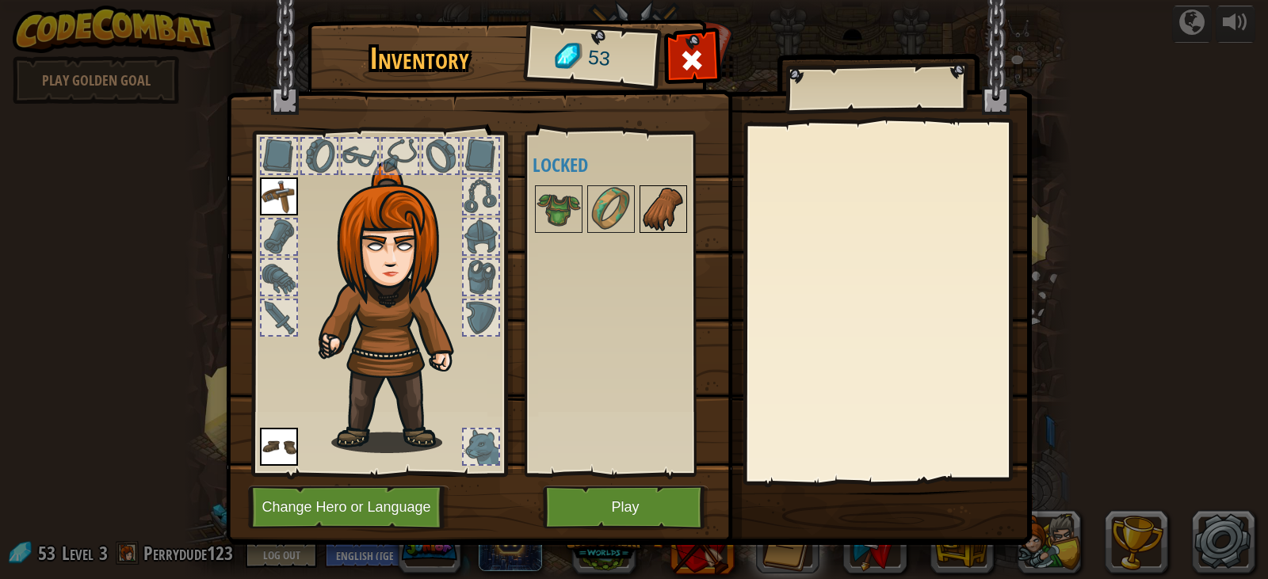
click at [646, 205] on img at bounding box center [663, 209] width 44 height 44
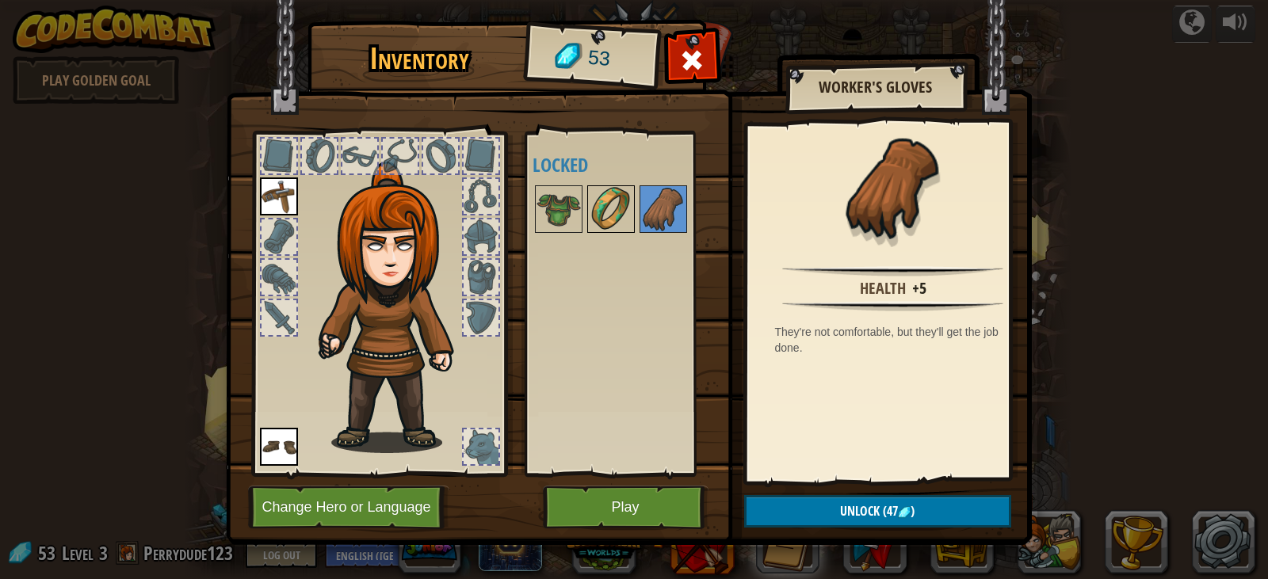
click at [616, 212] on img at bounding box center [611, 209] width 44 height 44
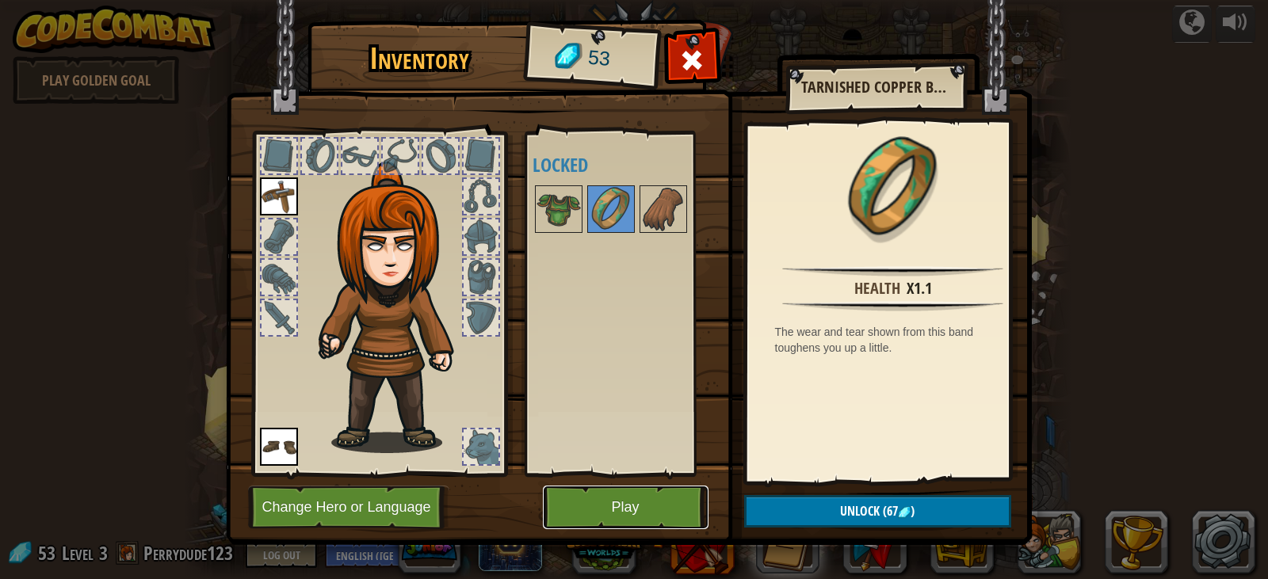
click at [647, 498] on button "Play" at bounding box center [626, 508] width 166 height 44
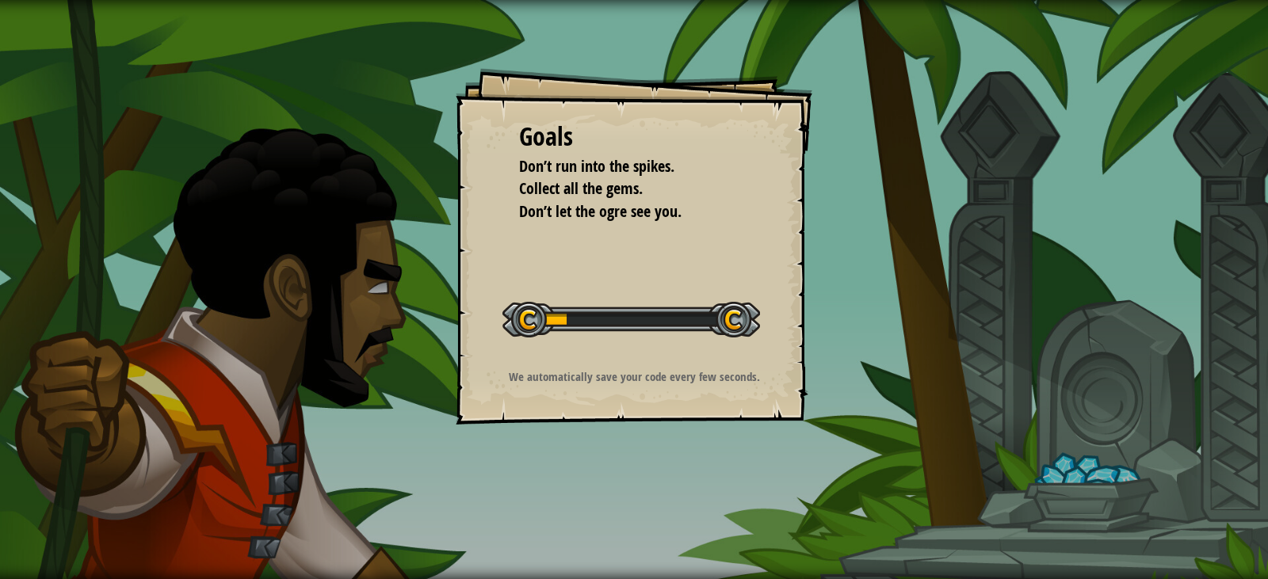
click at [753, 180] on div "Goals Don’t run into the spikes. Collect all the gems. Don’t let the ogre see y…" at bounding box center [634, 246] width 357 height 357
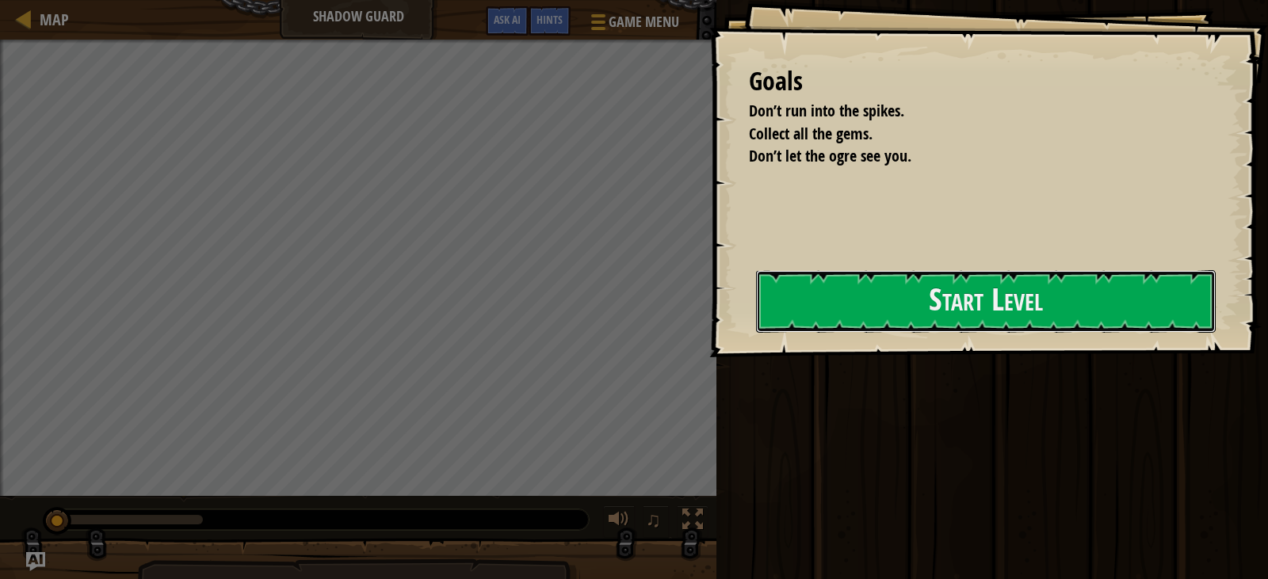
click at [709, 307] on div "Goals Don’t run into the spikes. Collect all the gems. Don’t let the ogre see y…" at bounding box center [988, 178] width 559 height 357
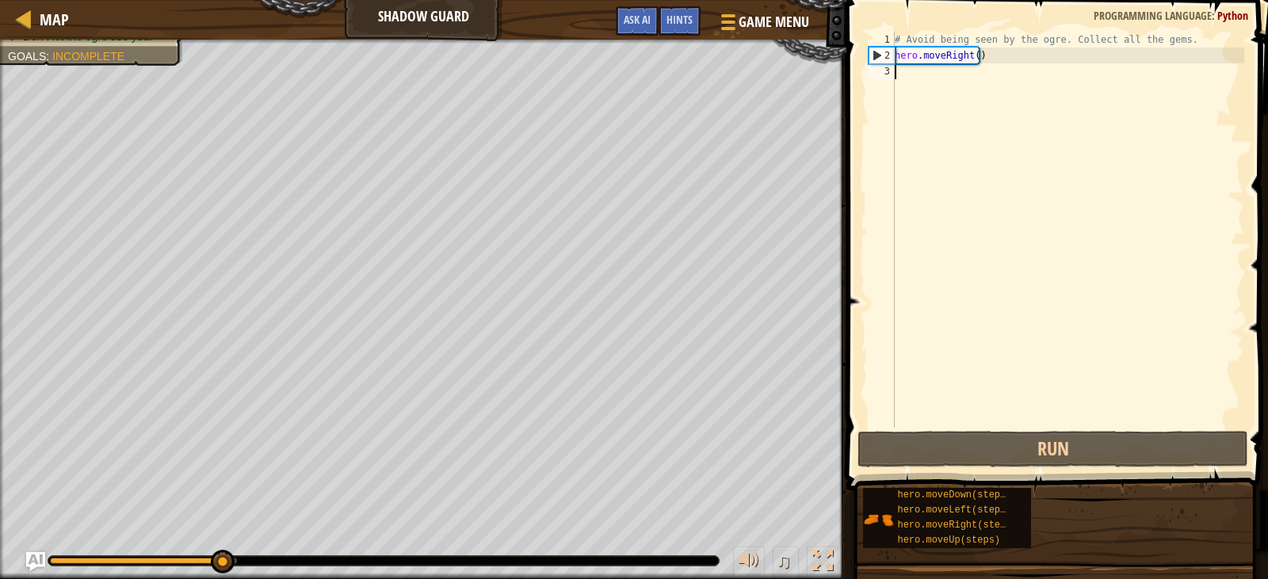
click at [949, 71] on div "# Avoid being seen by the ogre. Collect all the gems. hero . moveRight ( )" at bounding box center [1067, 246] width 353 height 428
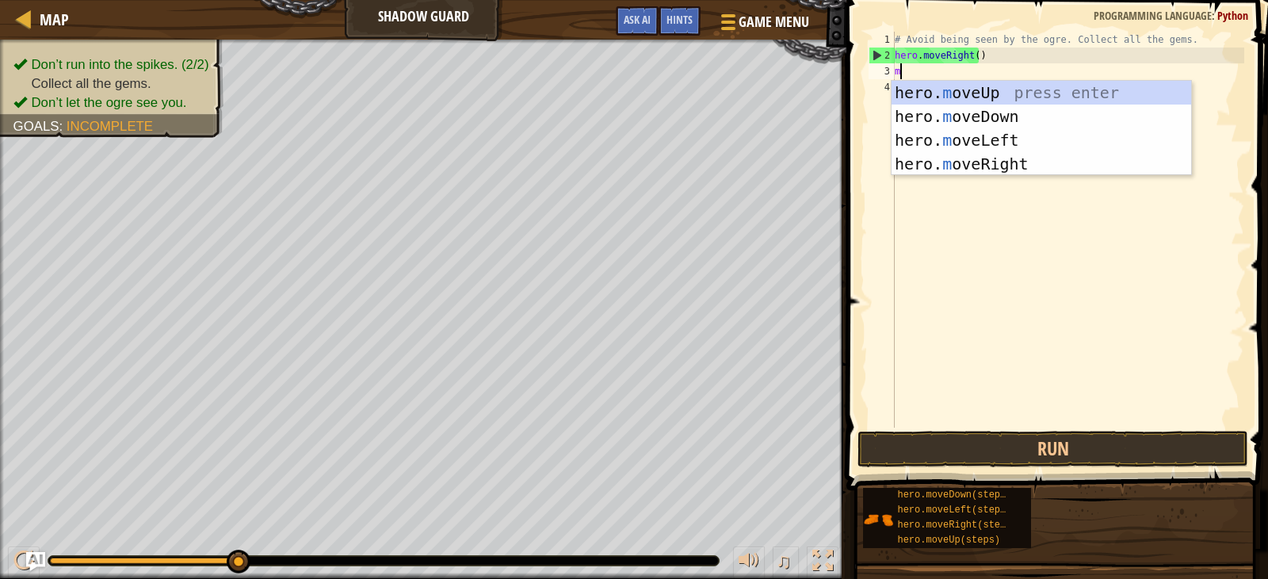
type textarea "move"
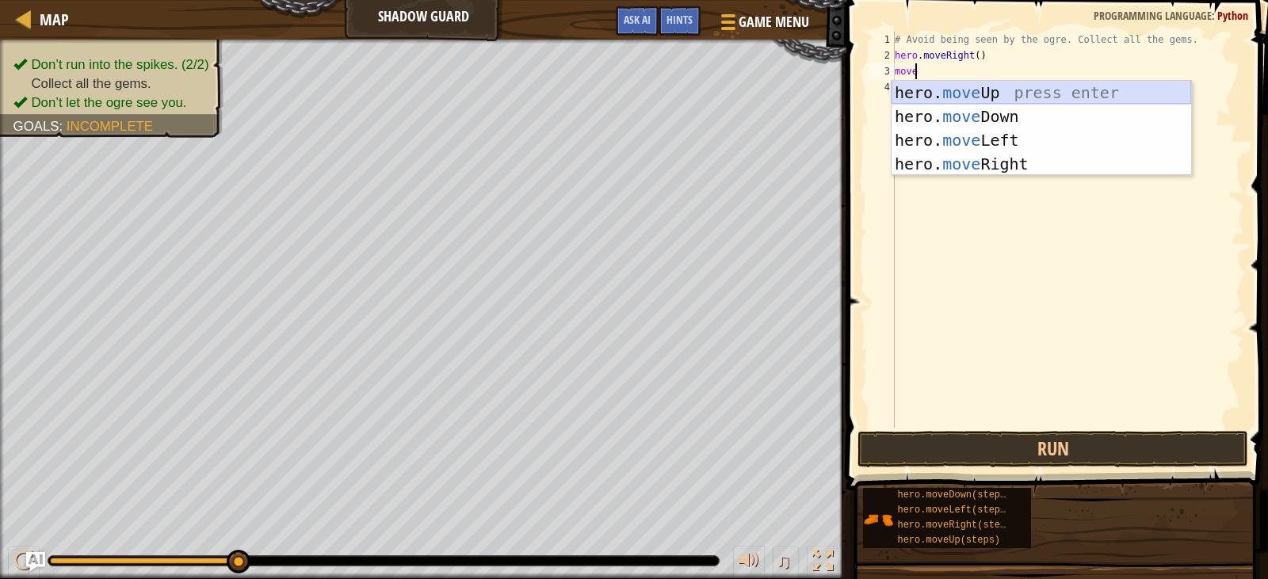
click at [985, 91] on div "hero. move Up press enter hero. move Down press enter hero. move Left press ent…" at bounding box center [1040, 152] width 299 height 143
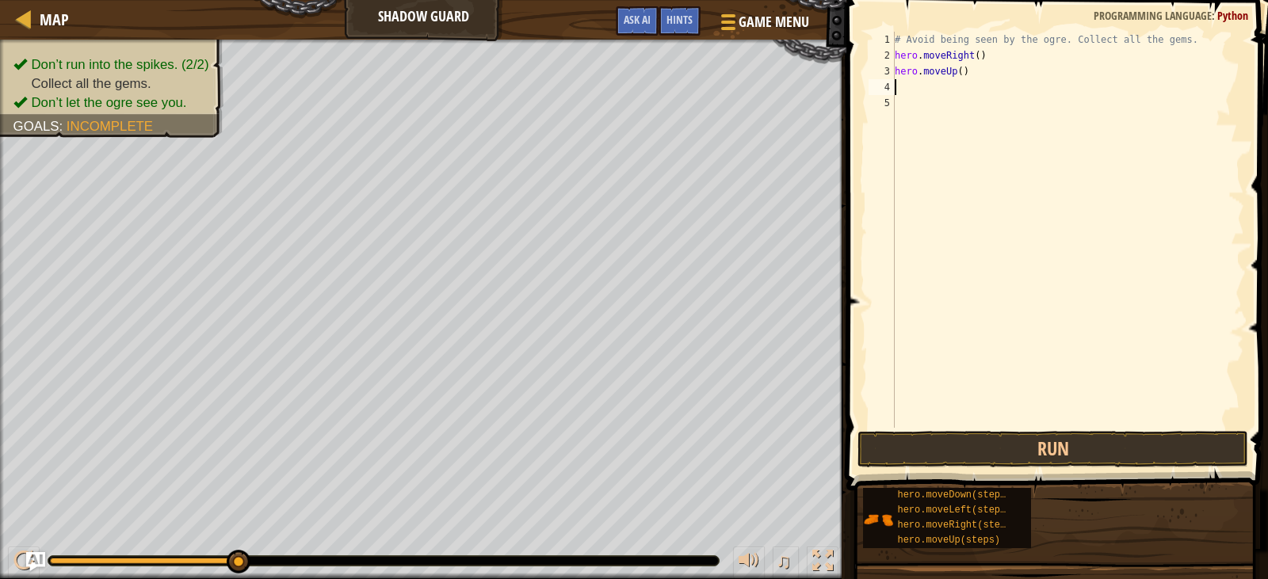
scroll to position [7, 0]
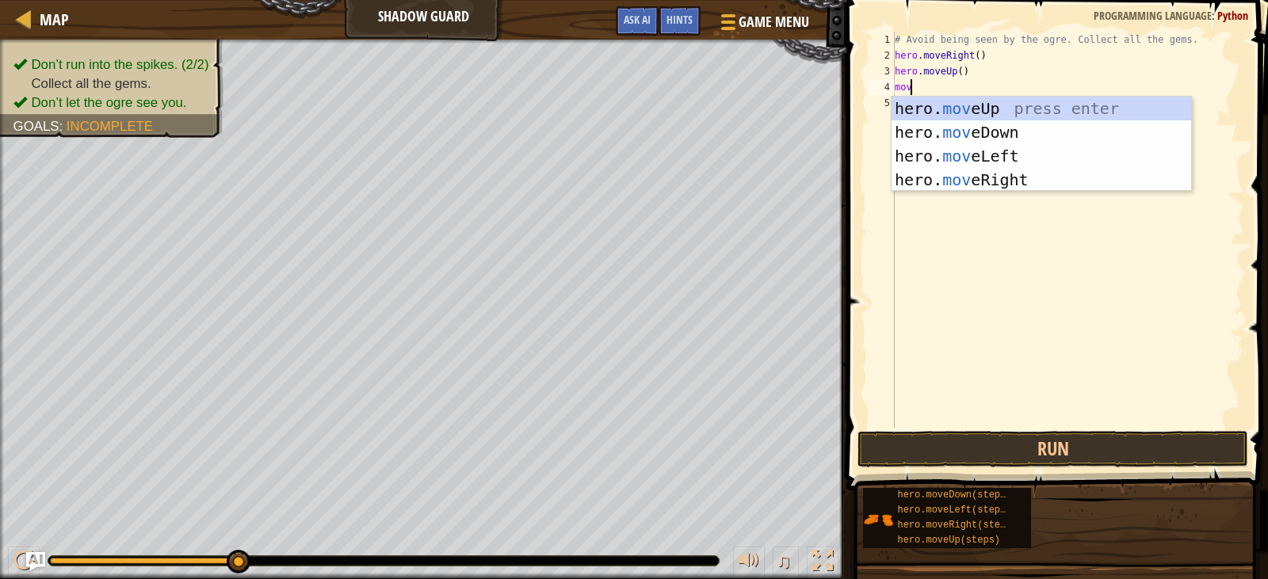
type textarea "move"
click at [989, 170] on div "hero. move Up press enter hero. move Down press enter hero. move Left press ent…" at bounding box center [1040, 168] width 299 height 143
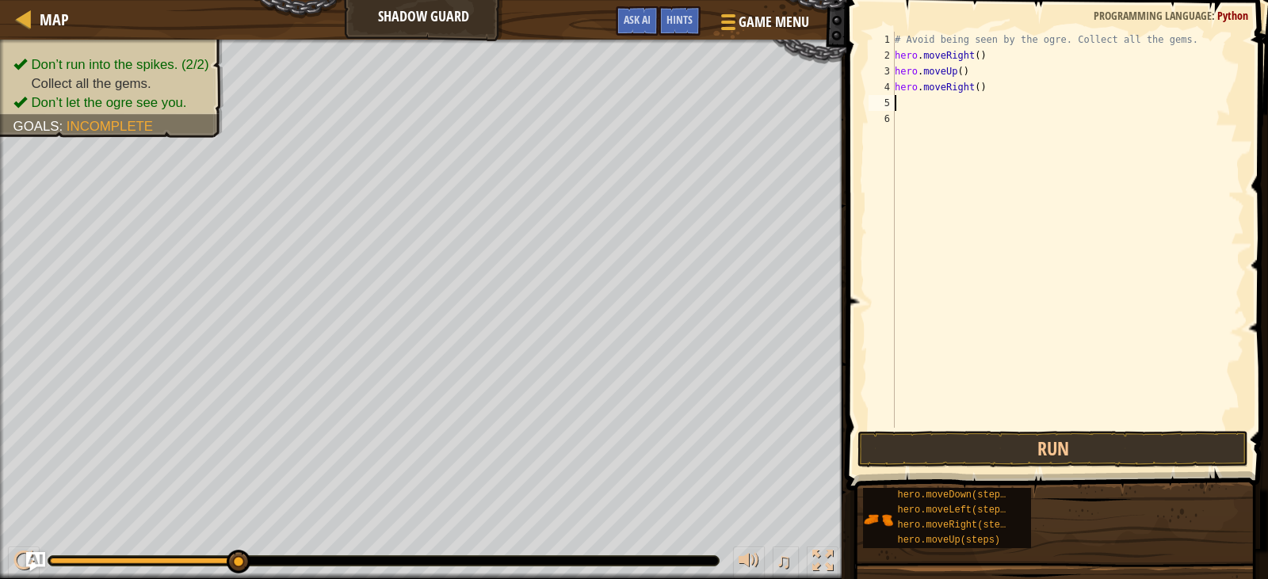
scroll to position [7, 0]
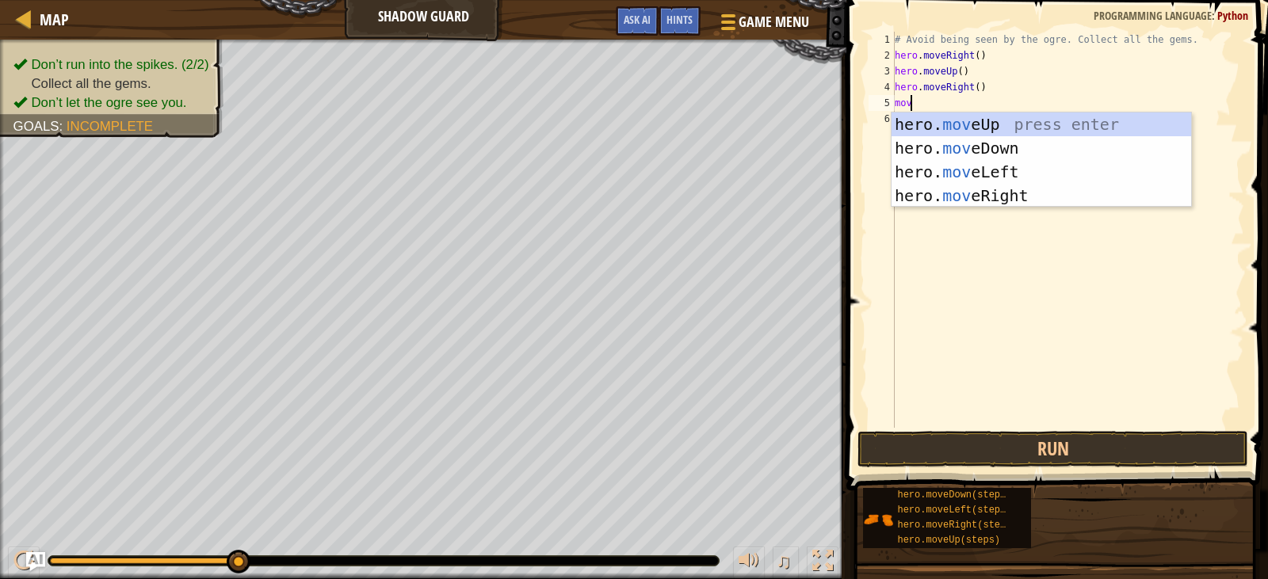
type textarea "move"
click at [972, 156] on div "hero. move Up press enter hero. move Down press enter hero. move Left press ent…" at bounding box center [1040, 184] width 299 height 143
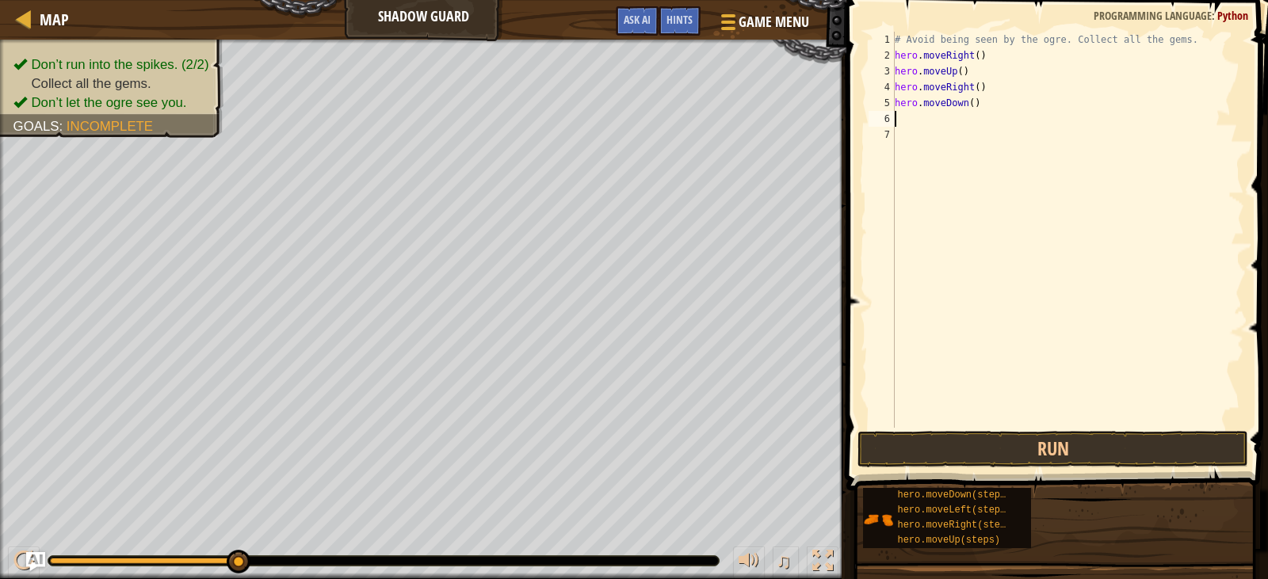
scroll to position [7, 0]
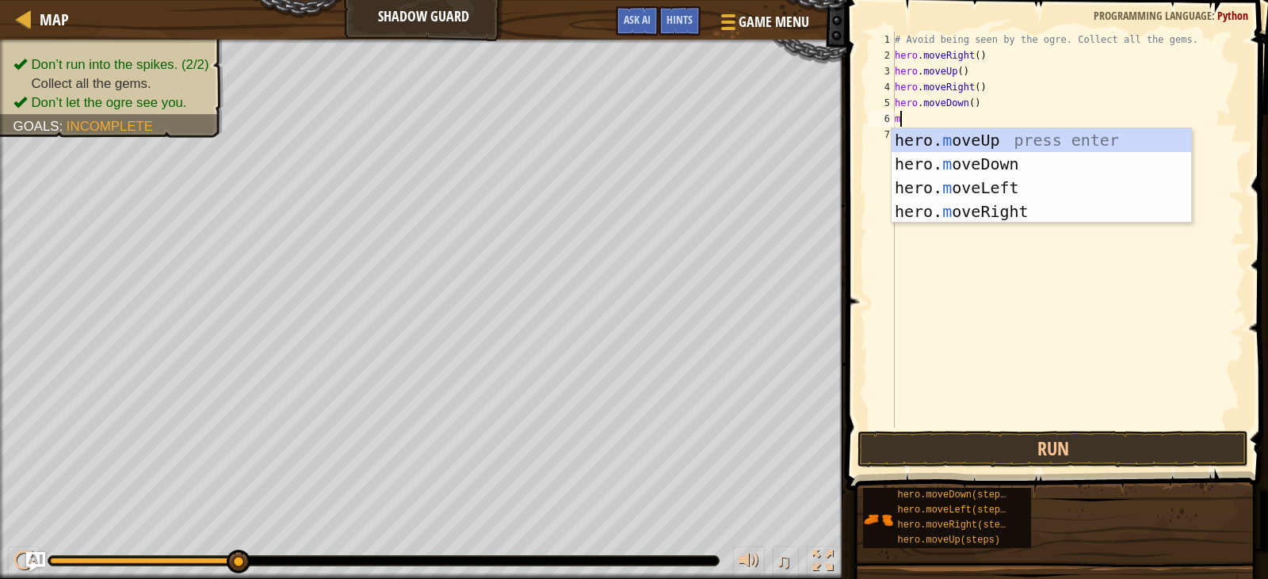
type textarea "move"
click at [968, 213] on div "hero. move Up press enter hero. move Down press enter hero. move Left press ent…" at bounding box center [1040, 199] width 299 height 143
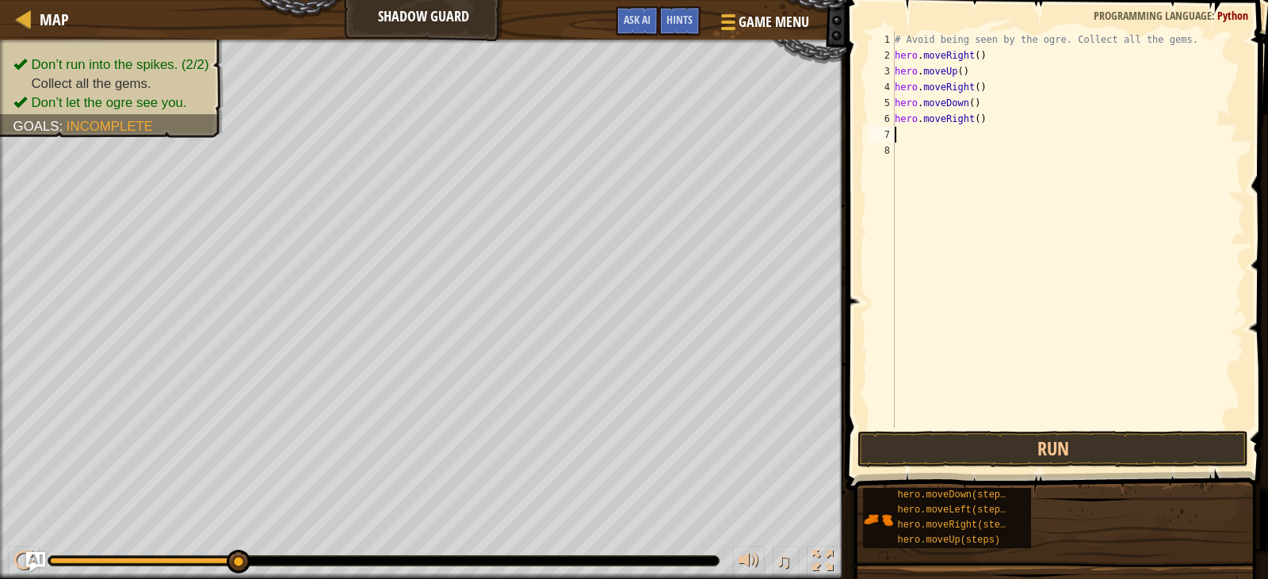
scroll to position [7, 0]
click at [1017, 452] on button "Run" at bounding box center [1052, 449] width 390 height 36
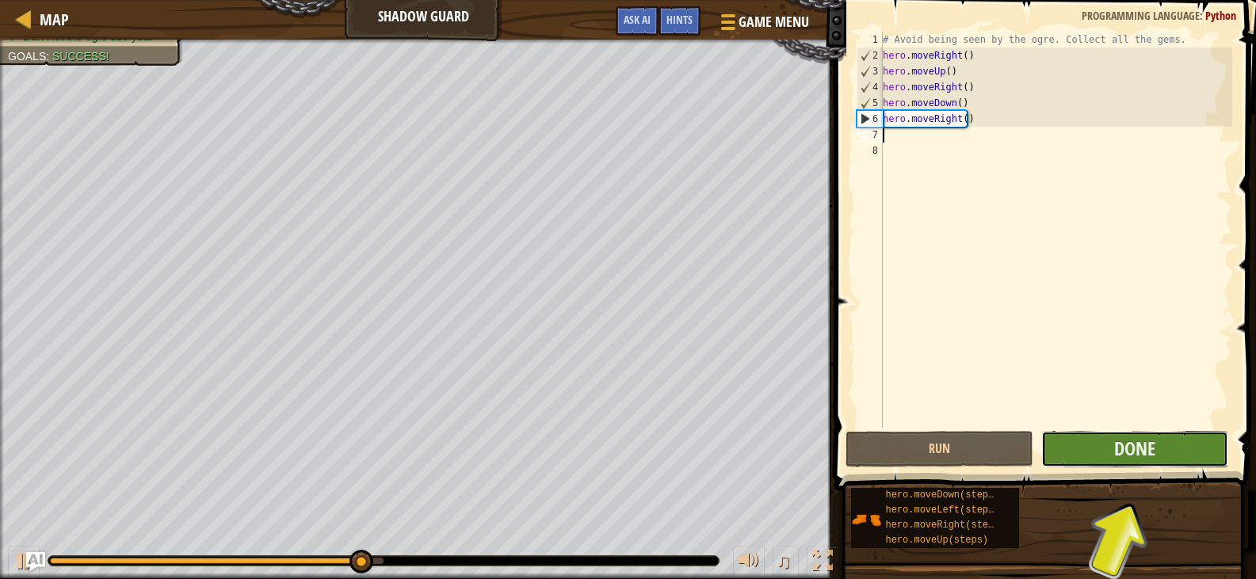
click at [1104, 458] on button "Done" at bounding box center [1134, 449] width 187 height 36
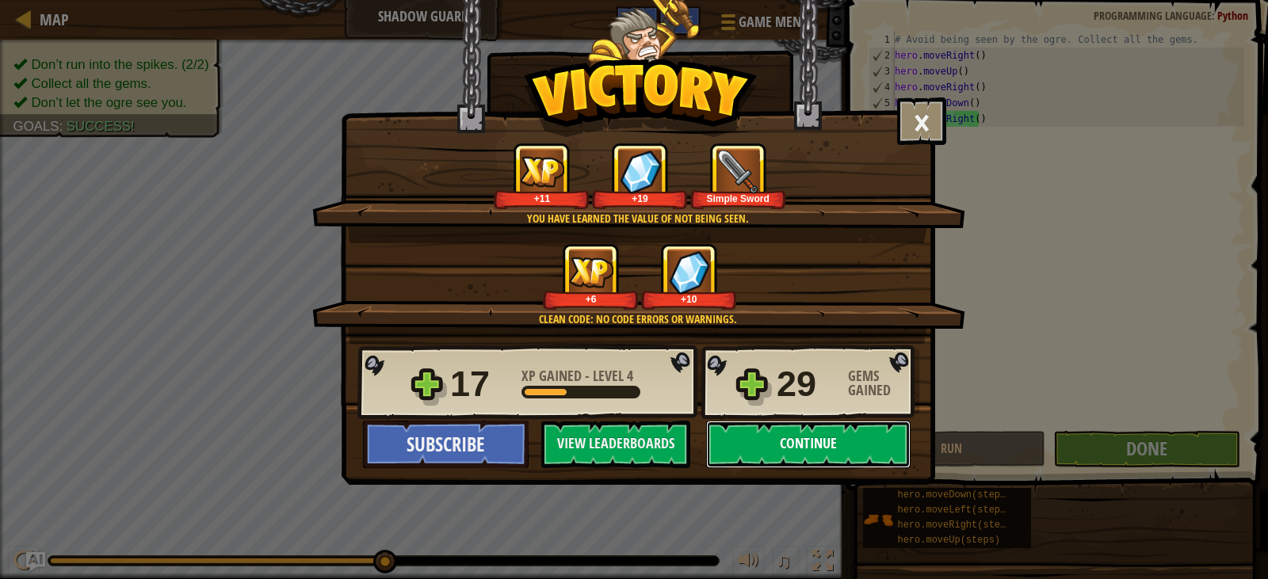
click at [790, 433] on button "Continue" at bounding box center [808, 445] width 204 height 48
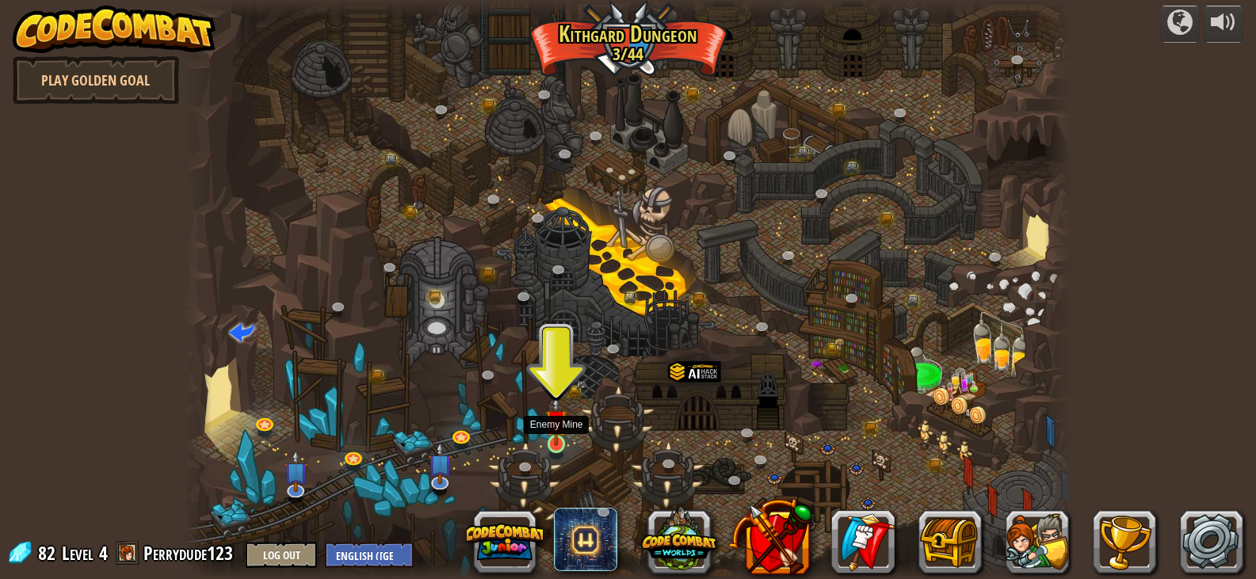
click at [554, 433] on img at bounding box center [556, 420] width 22 height 51
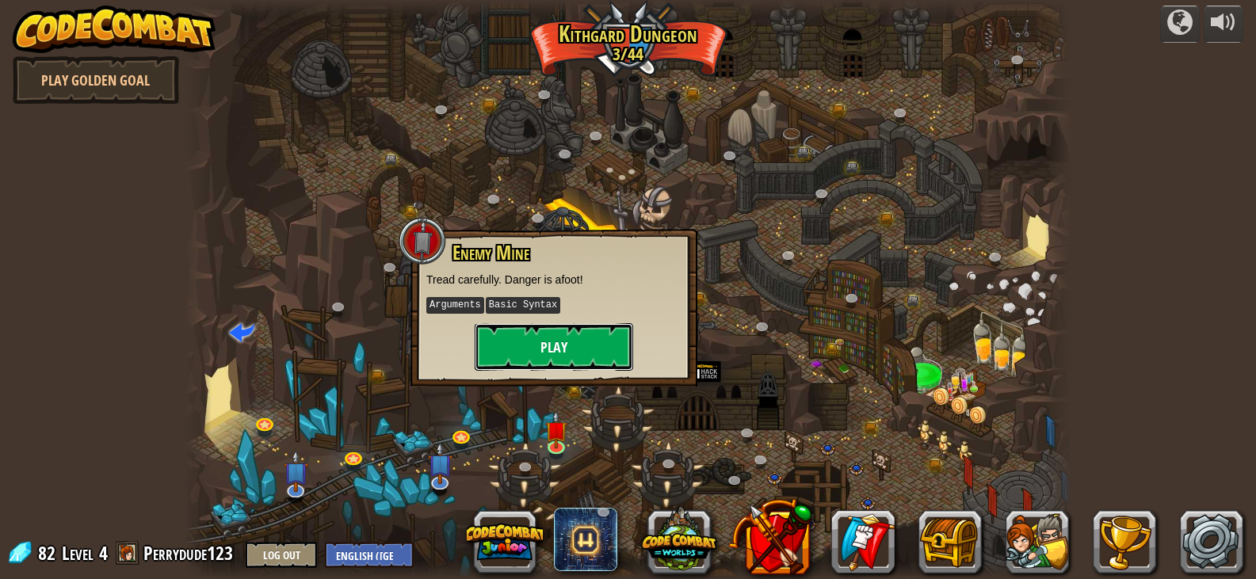
click at [556, 355] on button "Play" at bounding box center [554, 347] width 158 height 48
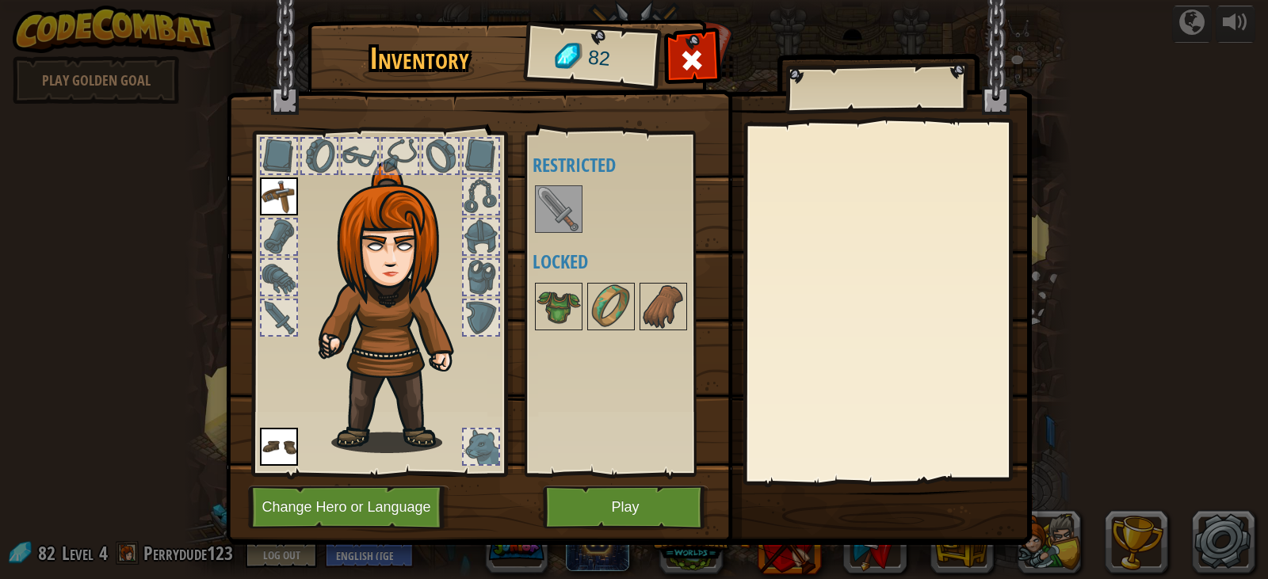
click at [559, 2] on body "powered by Play Golden Goal Twisted Canyon (Locked) Challenge: collect the most…" at bounding box center [634, 1] width 1268 height 2
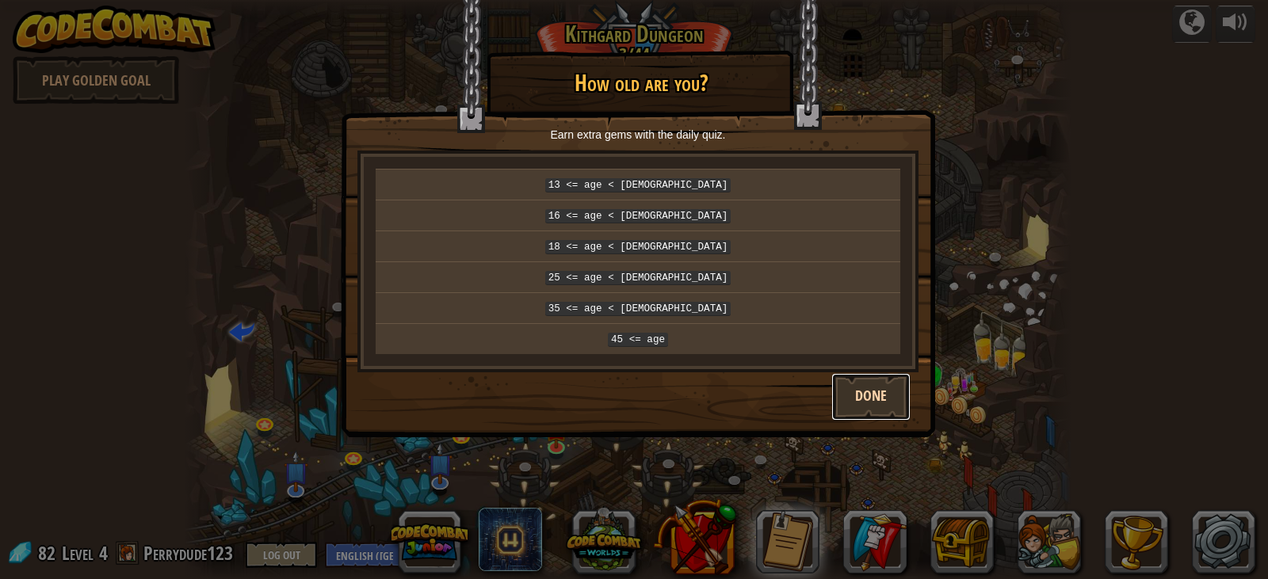
click at [882, 393] on button "Done" at bounding box center [870, 397] width 79 height 48
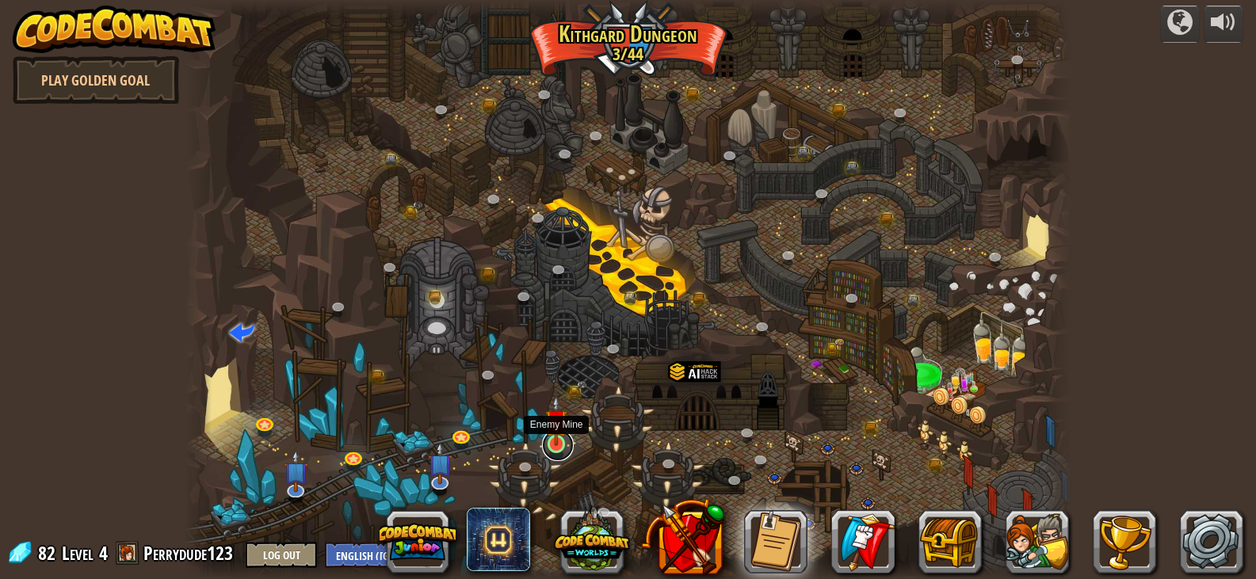
click at [552, 449] on link at bounding box center [558, 445] width 32 height 32
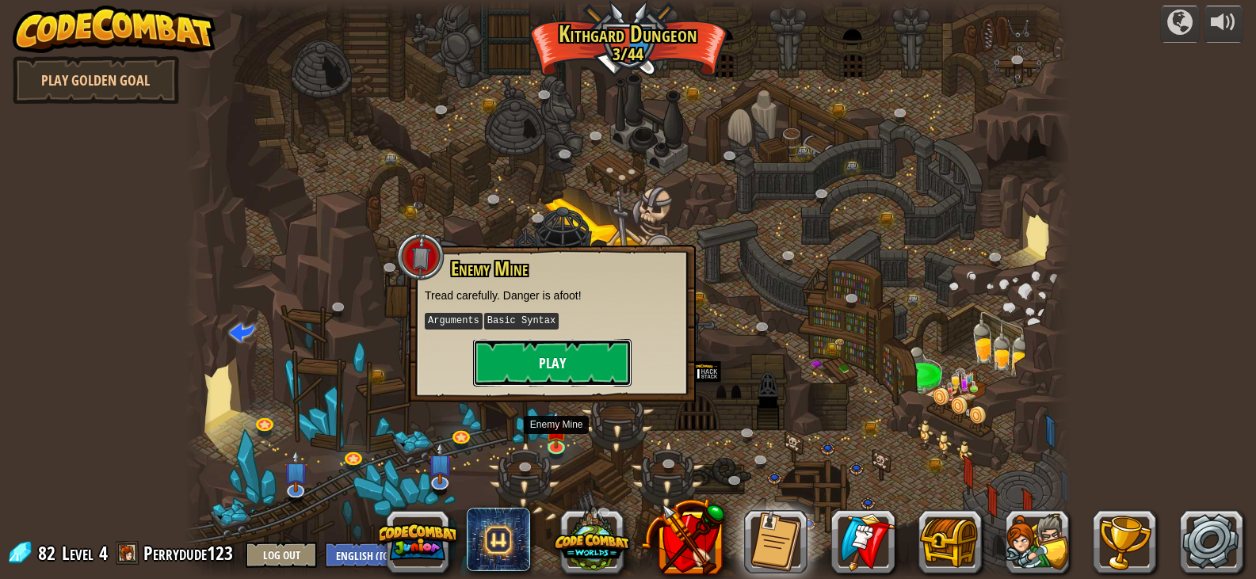
click at [570, 355] on button "Play" at bounding box center [552, 363] width 158 height 48
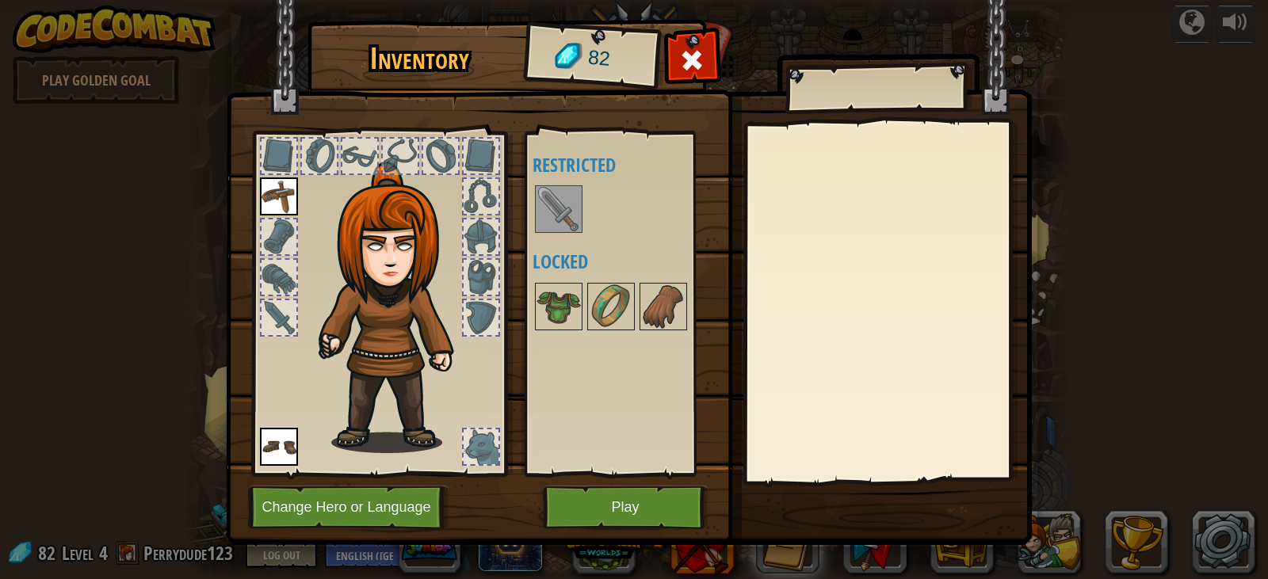
click at [563, 210] on img at bounding box center [558, 209] width 44 height 44
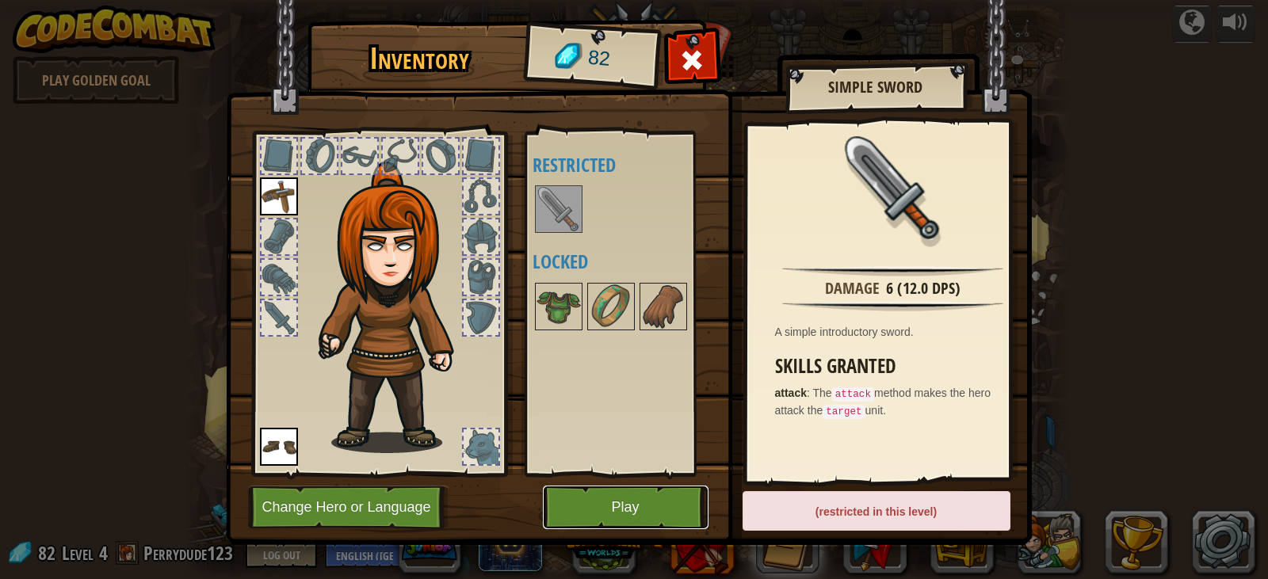
click at [635, 509] on button "Play" at bounding box center [626, 508] width 166 height 44
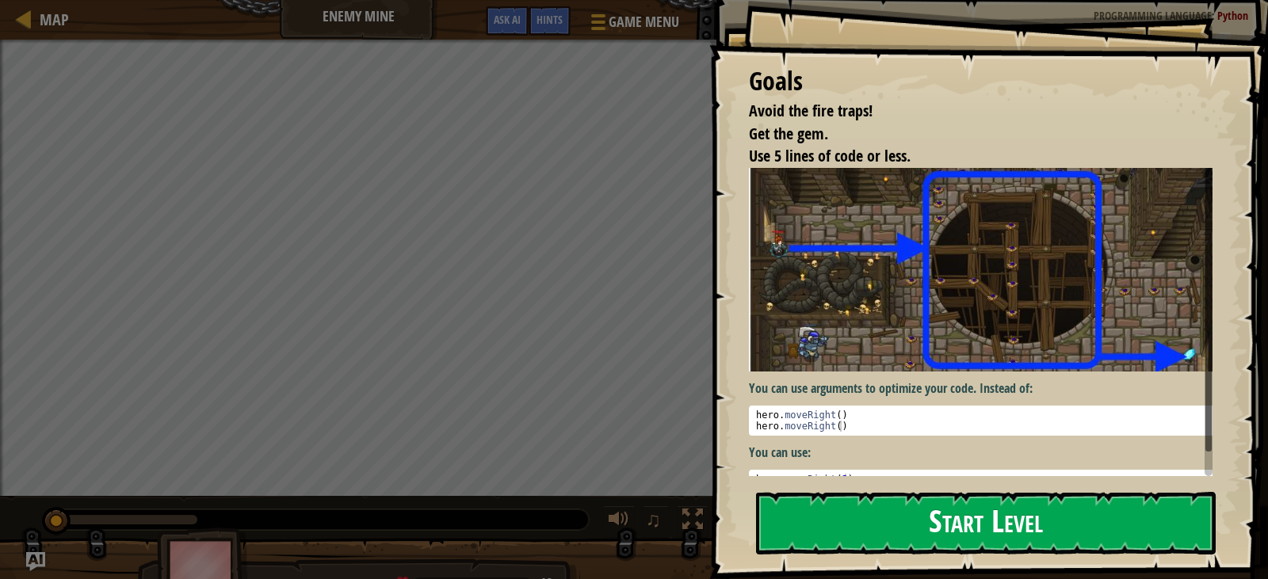
click at [841, 519] on button "Start Level" at bounding box center [986, 523] width 460 height 63
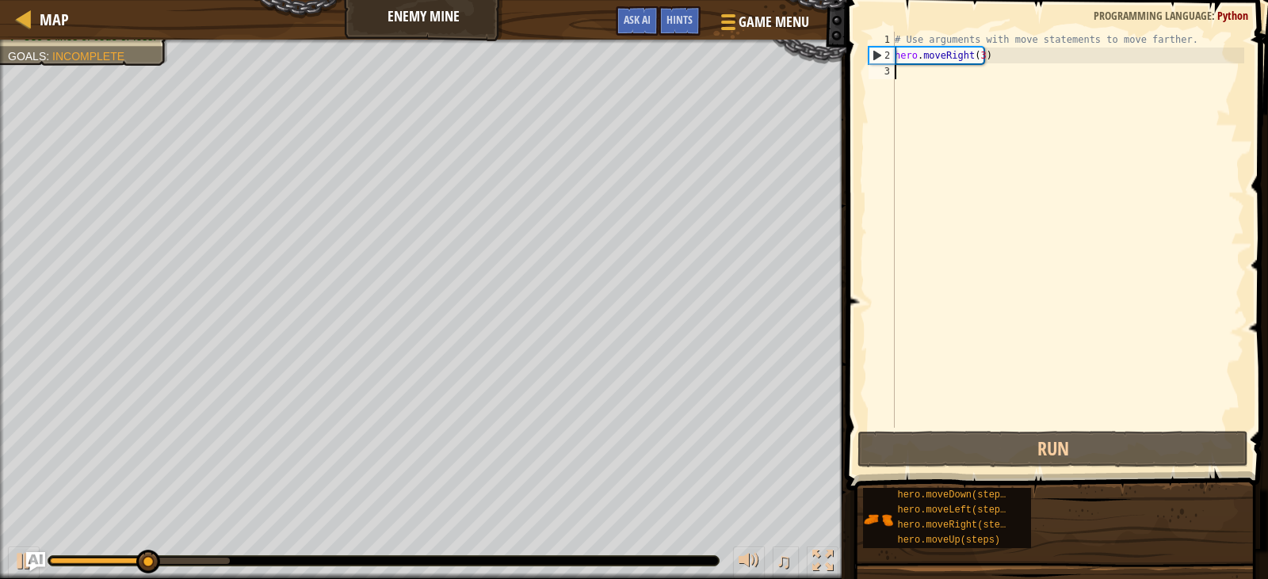
type textarea "m"
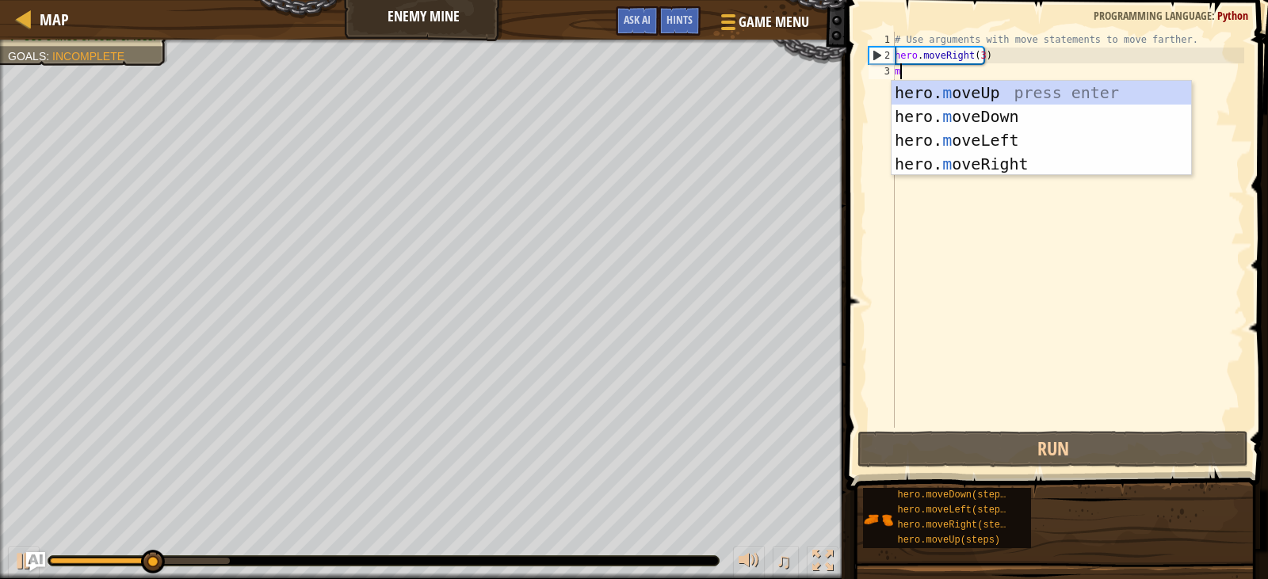
scroll to position [7, 0]
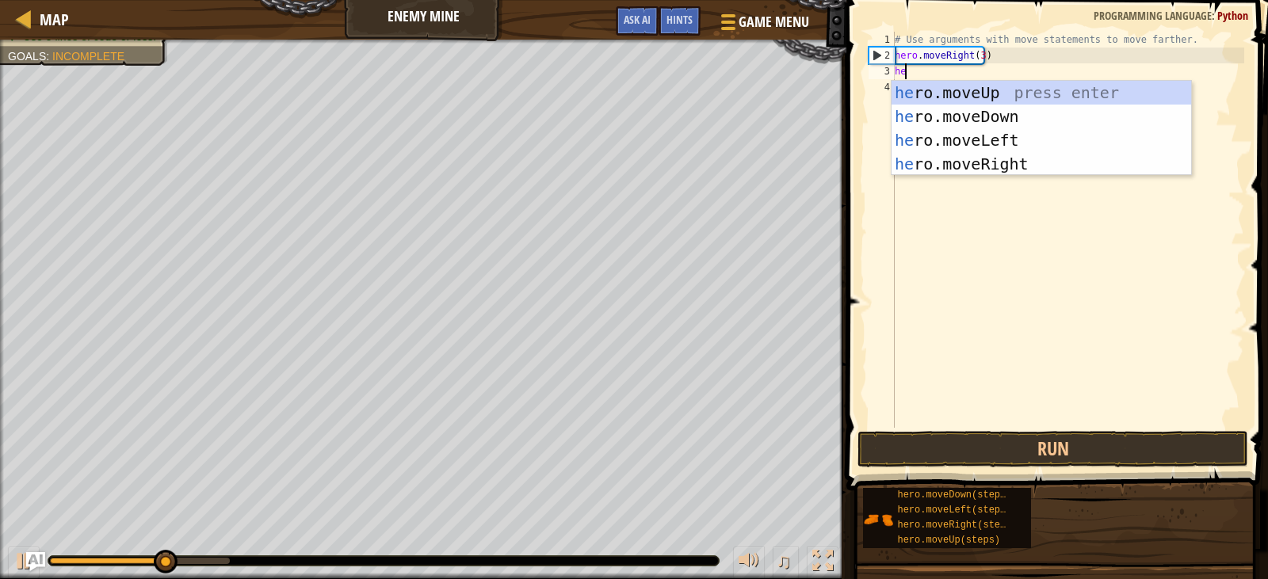
type textarea "hero"
click at [932, 90] on div "hero .moveUp press enter hero .moveDown press enter hero .moveLeft press enter …" at bounding box center [1040, 152] width 299 height 143
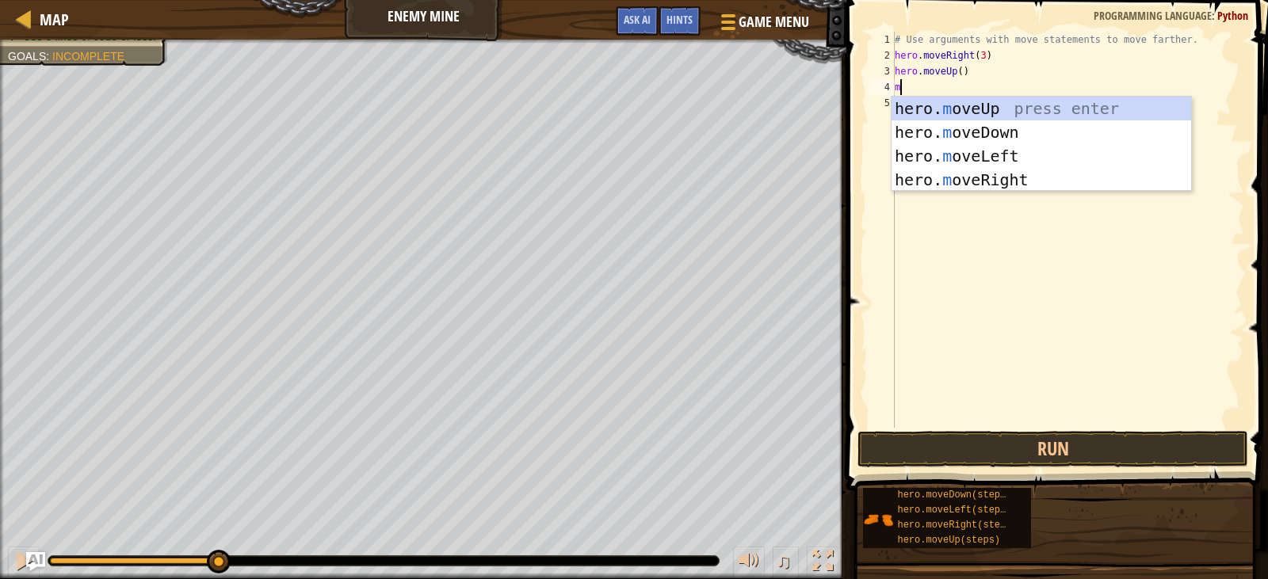
type textarea "mo"
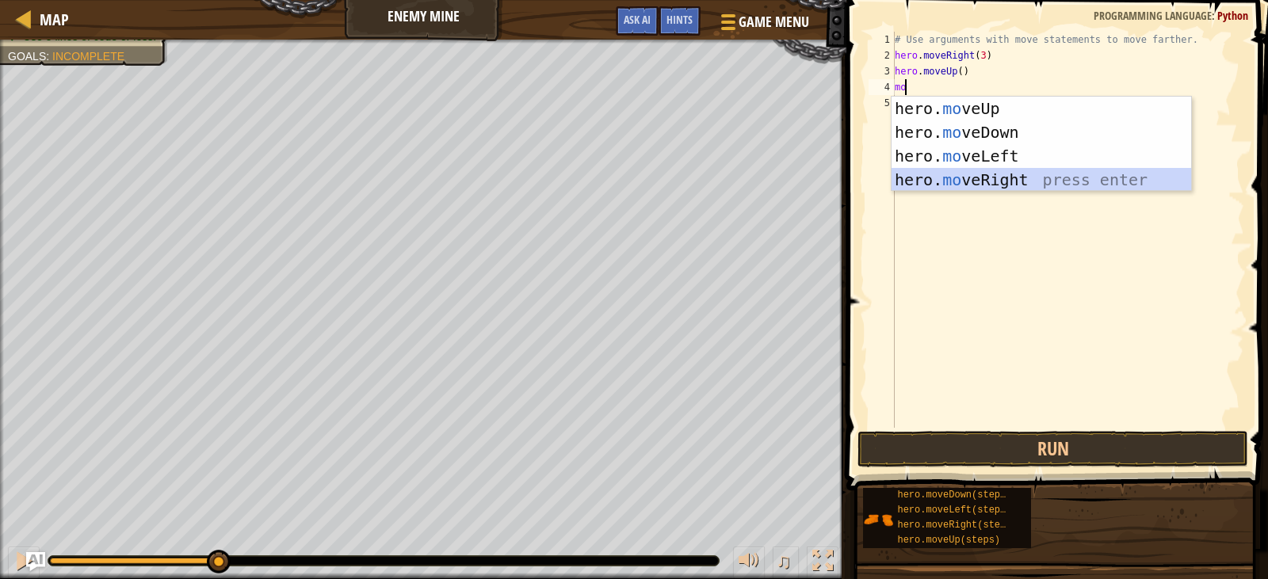
click at [957, 174] on div "hero. mo veUp press enter hero. mo veDown press enter hero. mo veLeft press ent…" at bounding box center [1040, 168] width 299 height 143
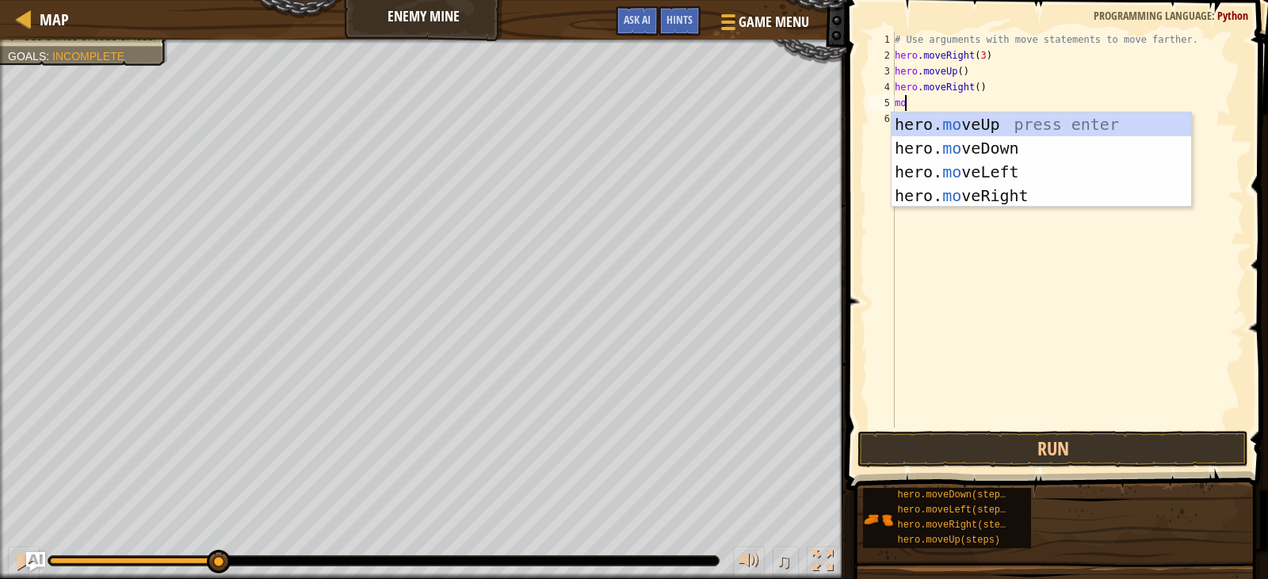
type textarea "mov"
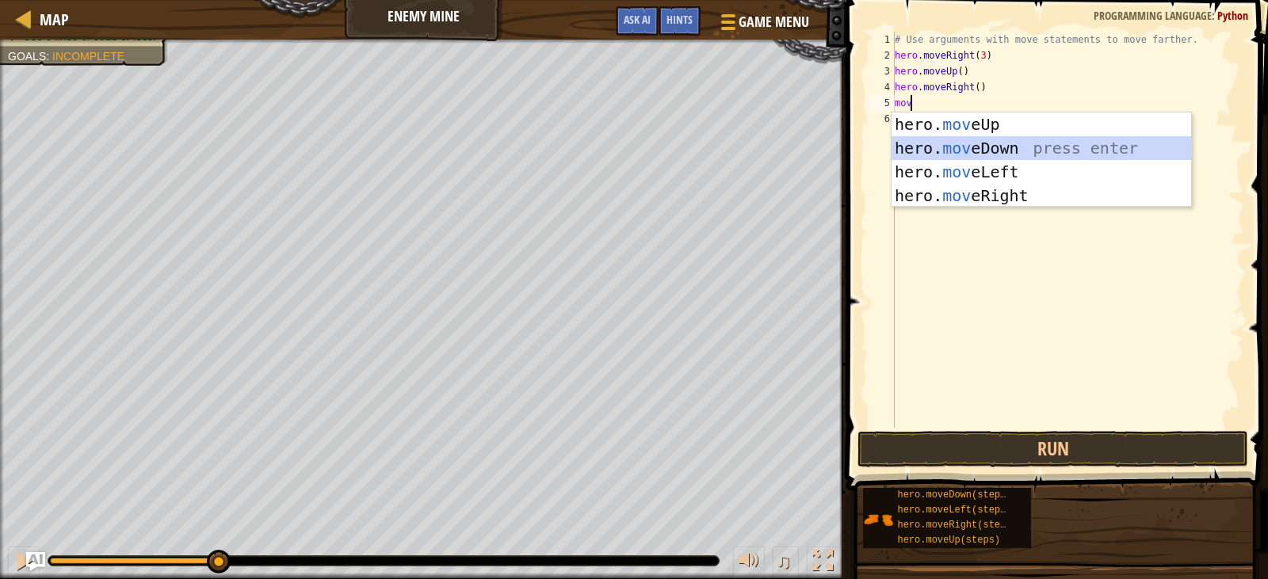
click at [963, 155] on div "hero. mov eUp press enter hero. mov eDown press enter hero. mov eLeft press ent…" at bounding box center [1040, 184] width 299 height 143
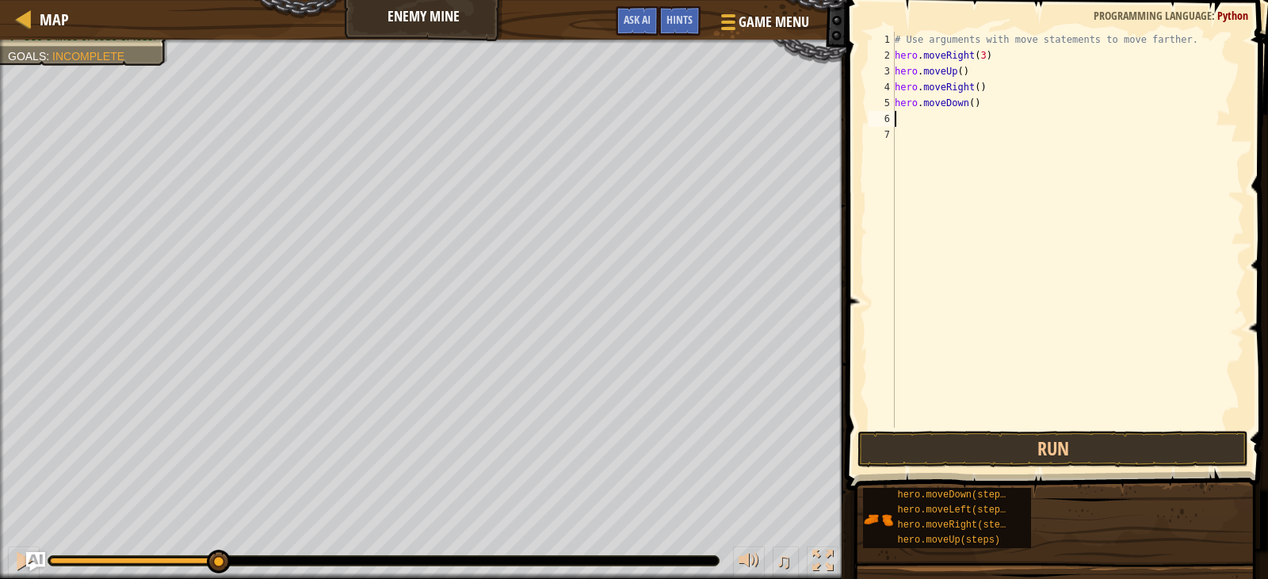
scroll to position [7, 0]
click at [968, 101] on div "# Use arguments with move statements to move farther. hero . moveRight ( 3 ) he…" at bounding box center [1067, 246] width 353 height 428
type textarea "hero.moveDown(3)"
click at [906, 127] on div "# Use arguments with move statements to move farther. hero . moveRight ( 3 ) he…" at bounding box center [1067, 246] width 353 height 428
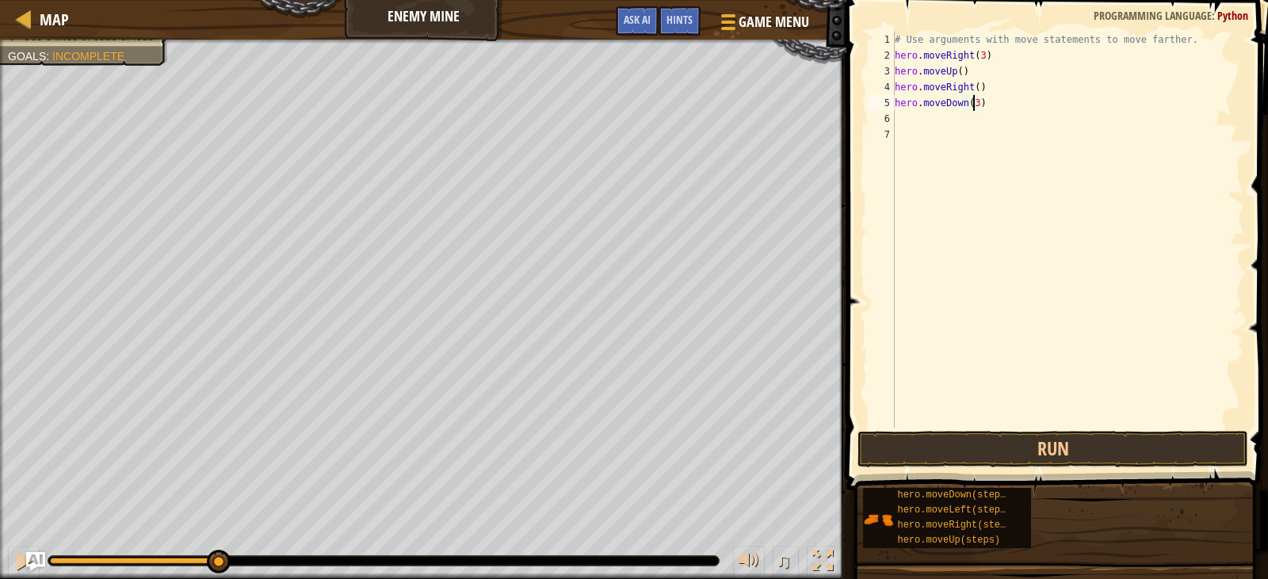
scroll to position [7, 0]
click at [920, 116] on div "# Use arguments with move statements to move farther. hero . moveRight ( 3 ) he…" at bounding box center [1067, 246] width 353 height 428
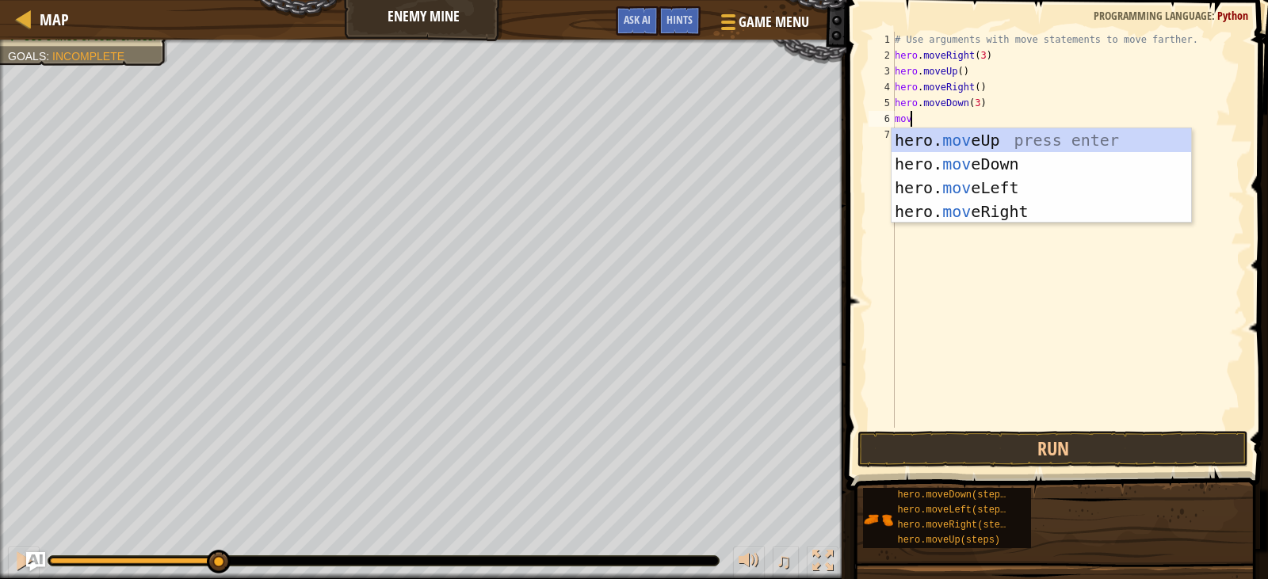
type textarea "move"
click at [910, 213] on div "hero. move Up press enter hero. move Down press enter hero. move Left press ent…" at bounding box center [1040, 199] width 299 height 143
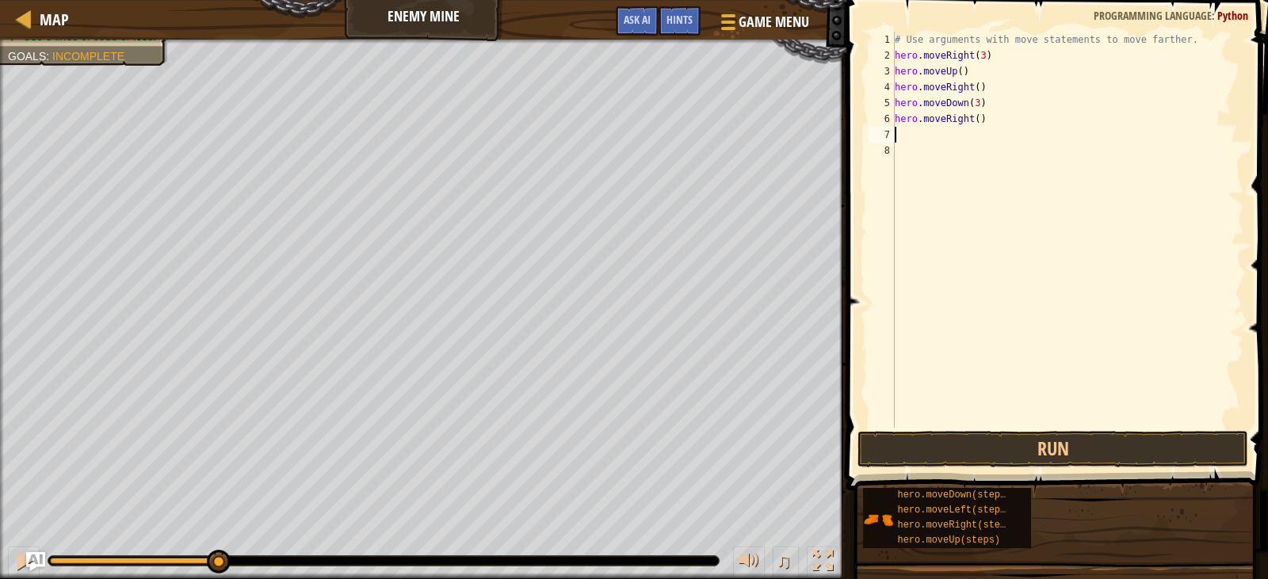
scroll to position [7, 0]
click at [971, 116] on div "# Use arguments with move statements to move farther. hero . moveRight ( 3 ) he…" at bounding box center [1067, 246] width 353 height 428
type textarea "hero.moveRight(2)"
click at [1000, 442] on button "Run" at bounding box center [1052, 449] width 390 height 36
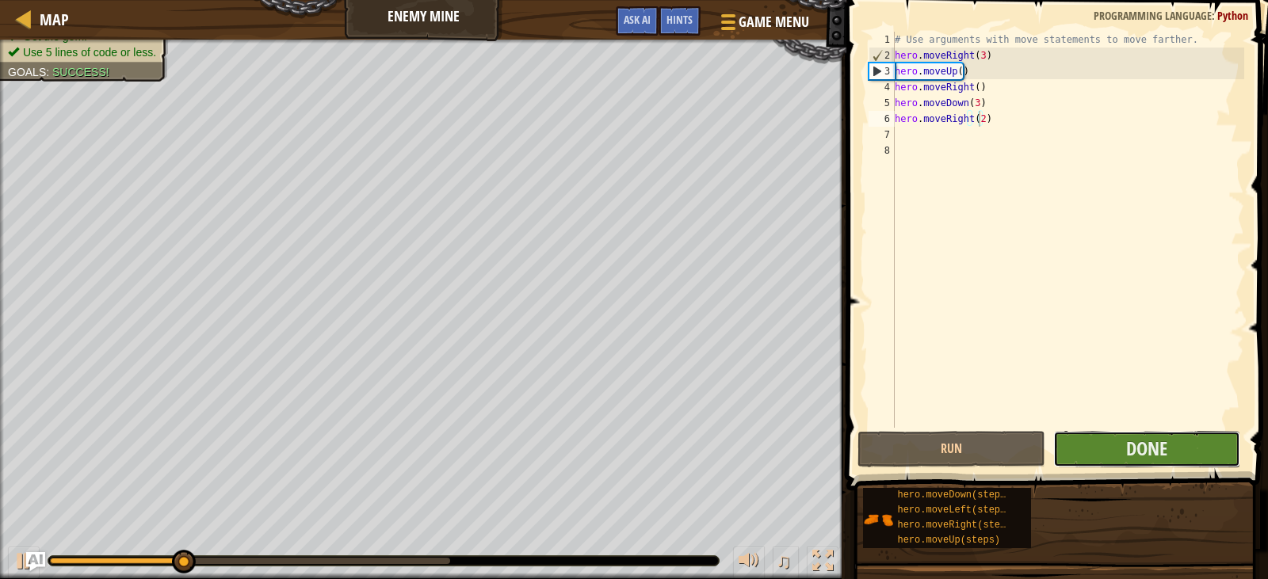
click at [1161, 466] on button "Done" at bounding box center [1146, 449] width 187 height 36
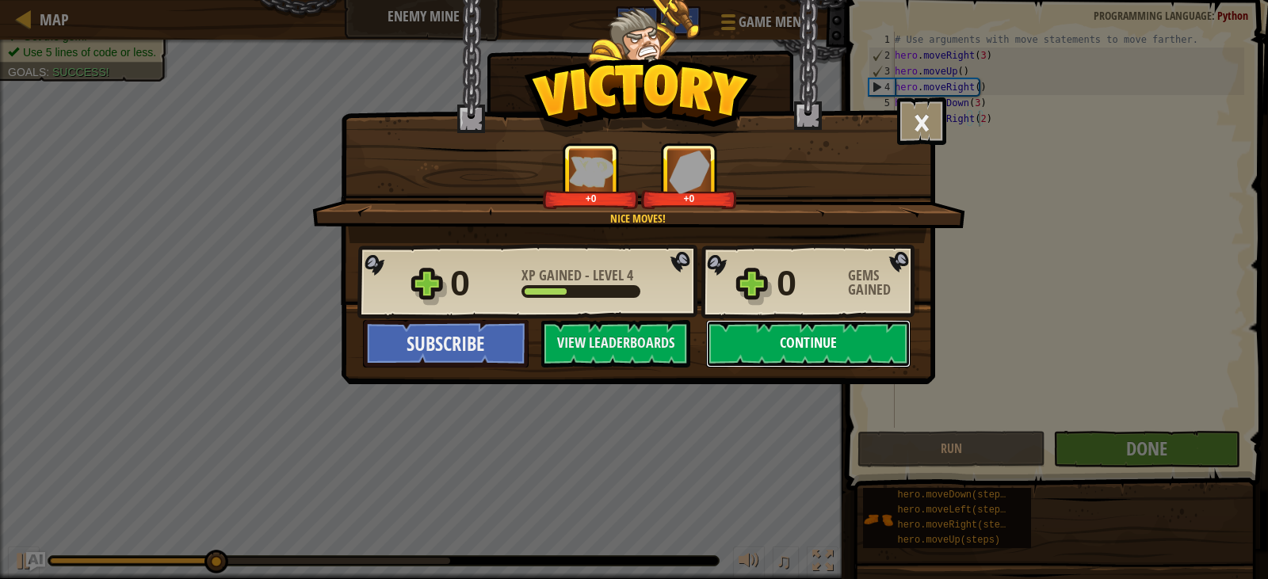
click at [869, 348] on button "Continue" at bounding box center [808, 344] width 204 height 48
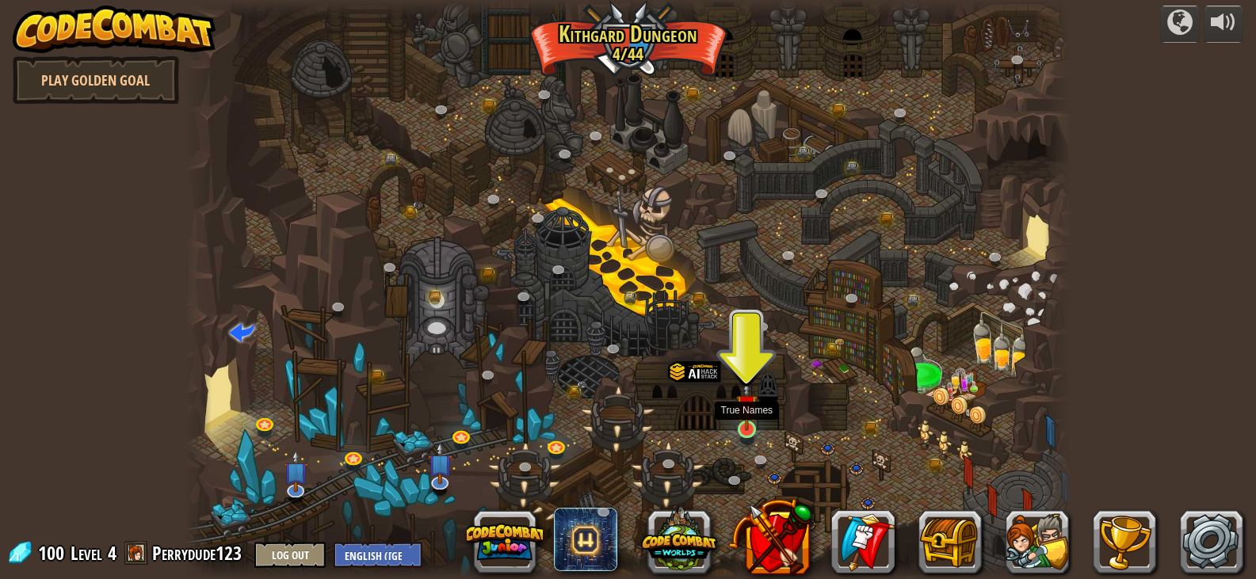
click at [748, 429] on img at bounding box center [747, 405] width 22 height 51
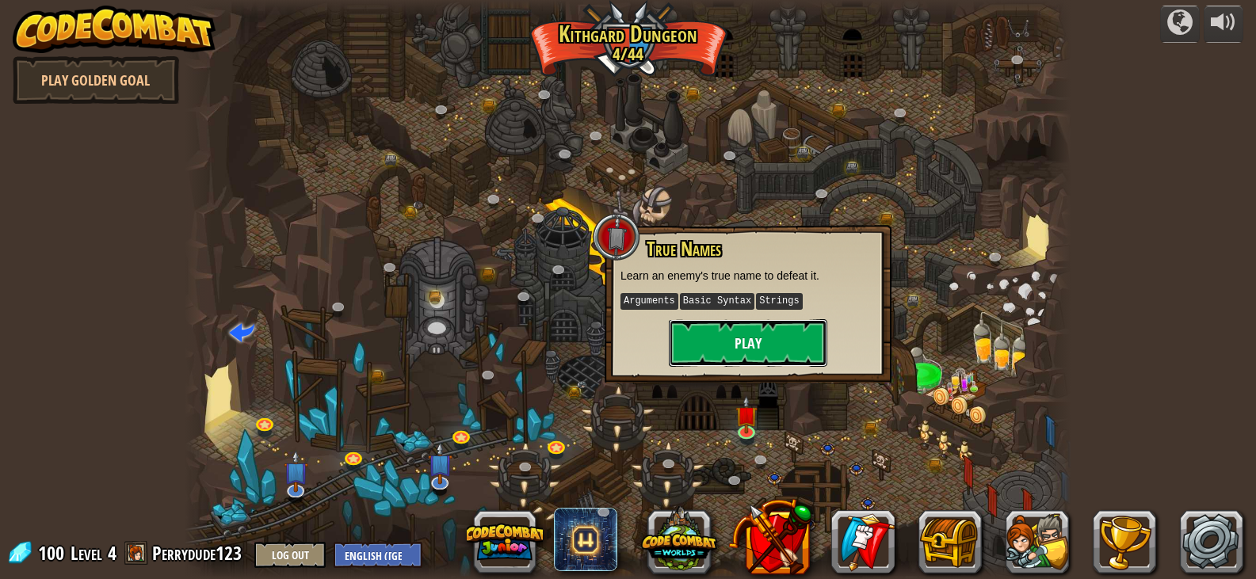
click at [734, 345] on button "Play" at bounding box center [748, 343] width 158 height 48
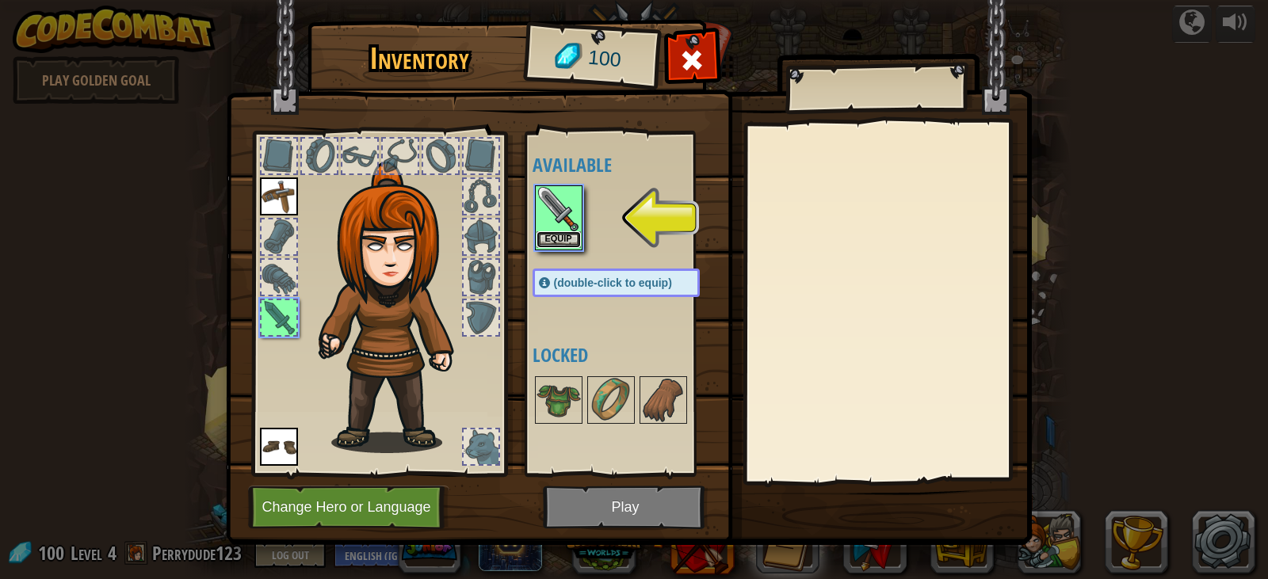
click at [546, 232] on button "Equip" at bounding box center [558, 239] width 44 height 17
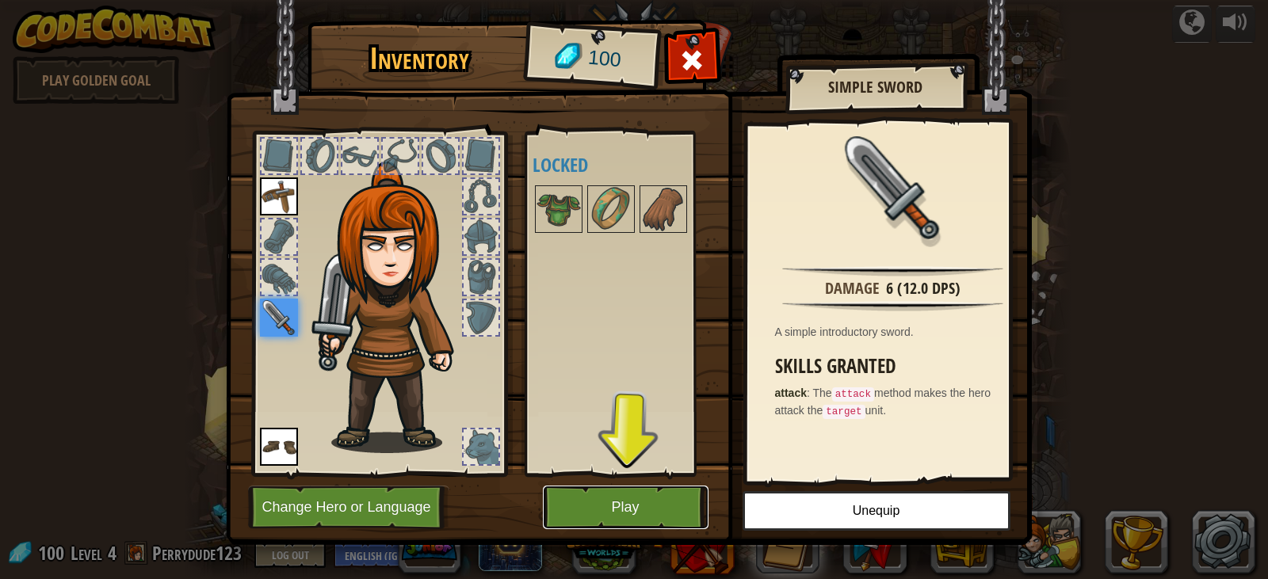
click at [630, 497] on button "Play" at bounding box center [626, 508] width 166 height 44
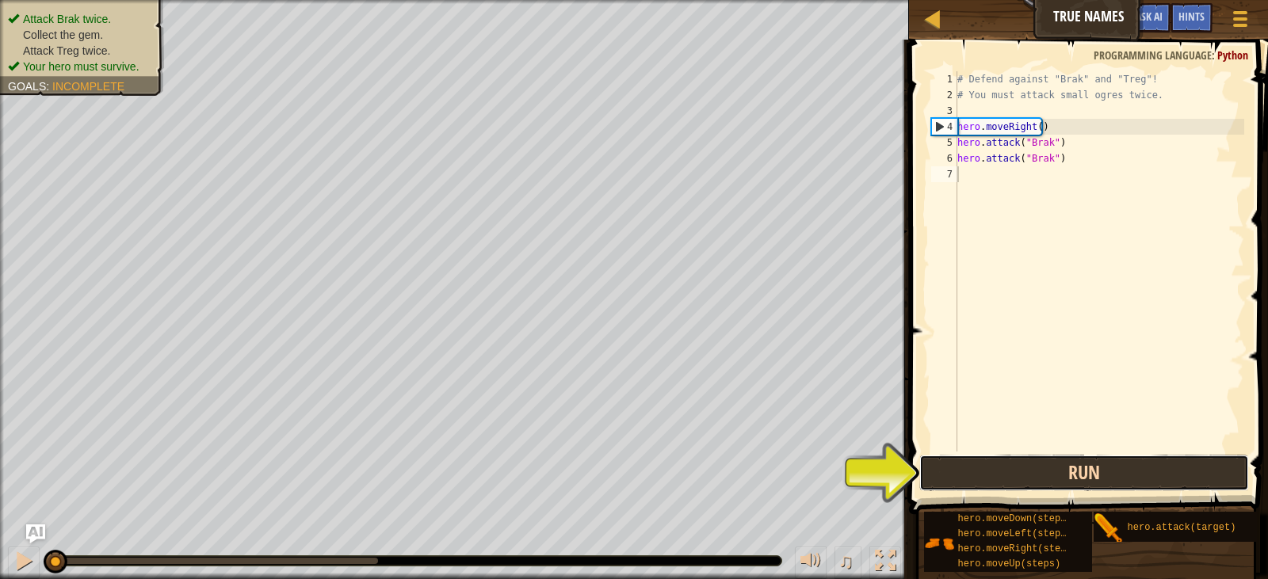
click at [997, 477] on button "Run" at bounding box center [1084, 473] width 330 height 36
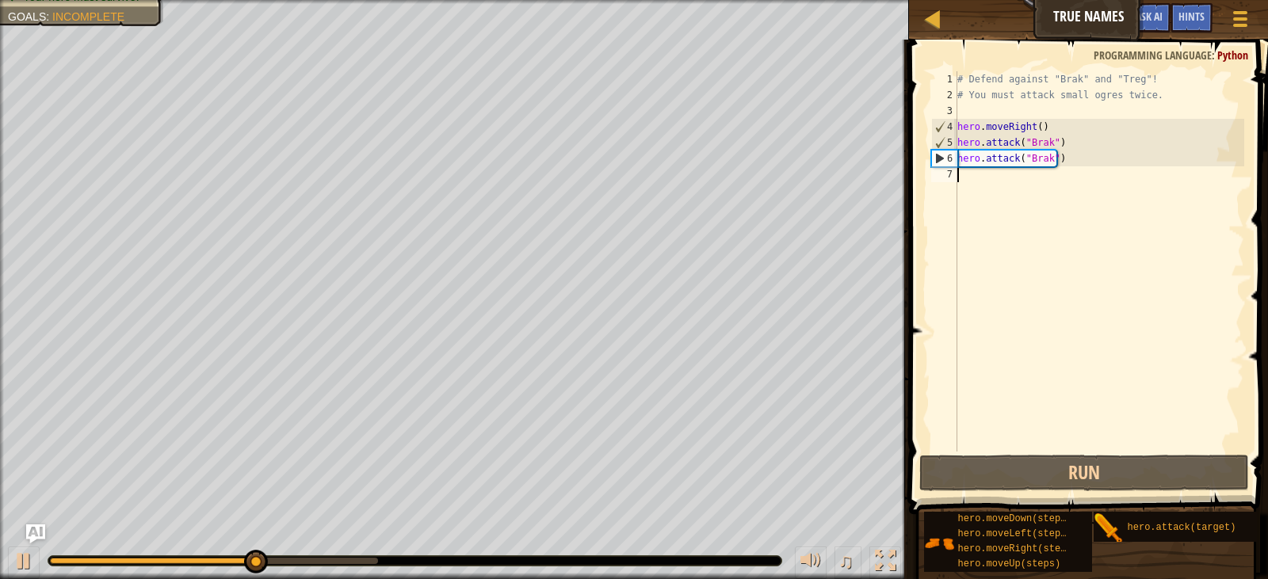
click at [993, 171] on div "# Defend against "Brak" and "Treg"! # You must attack small ogres twice. hero .…" at bounding box center [1099, 277] width 290 height 412
type textarea "move"
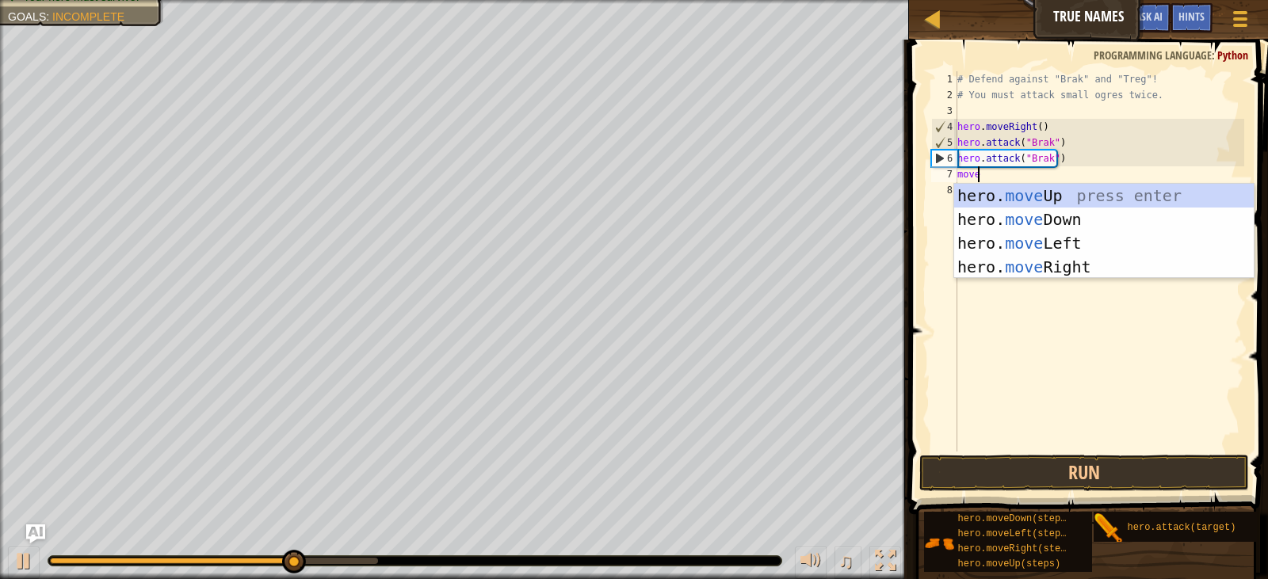
scroll to position [7, 1]
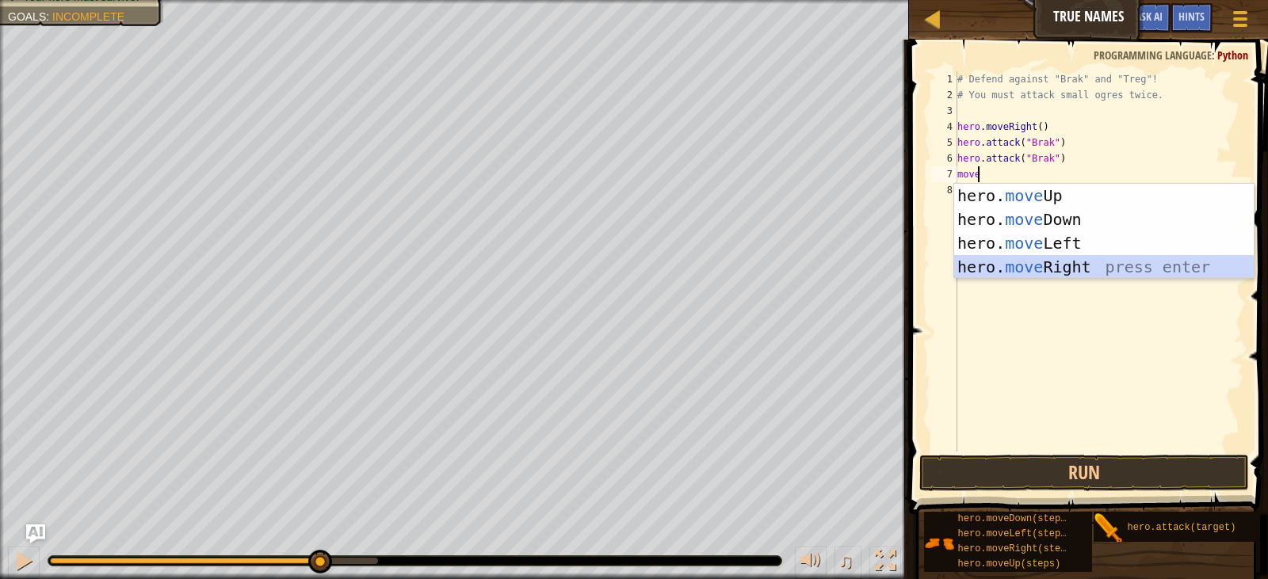
click at [1058, 270] on div "hero. move Up press enter hero. move Down press enter hero. move Left press ent…" at bounding box center [1103, 255] width 299 height 143
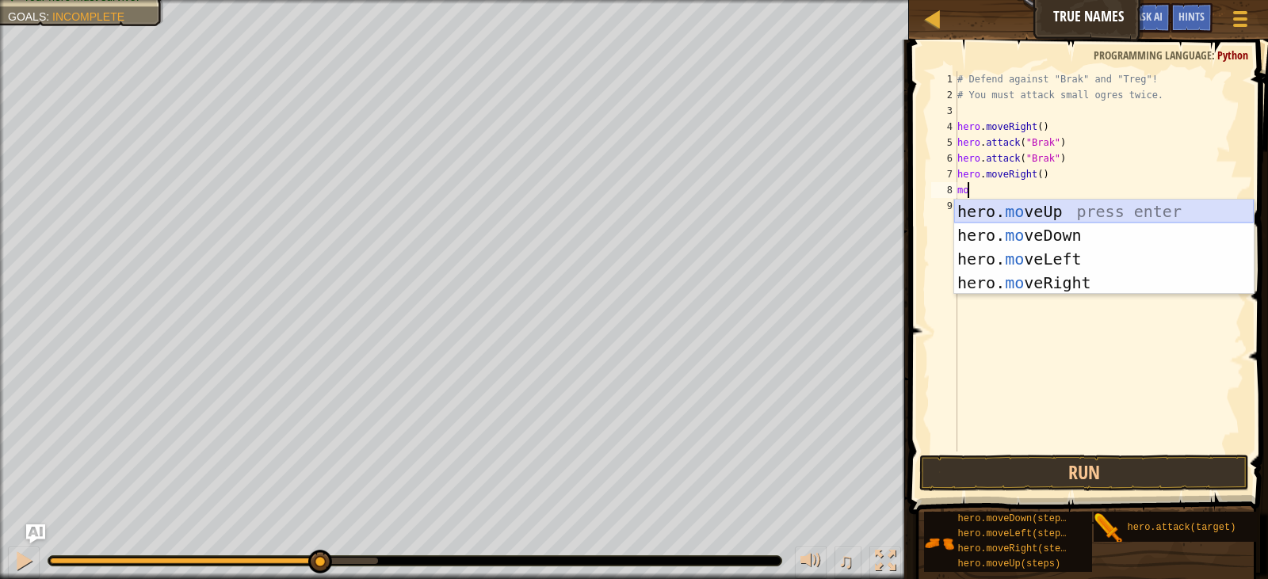
type textarea "m"
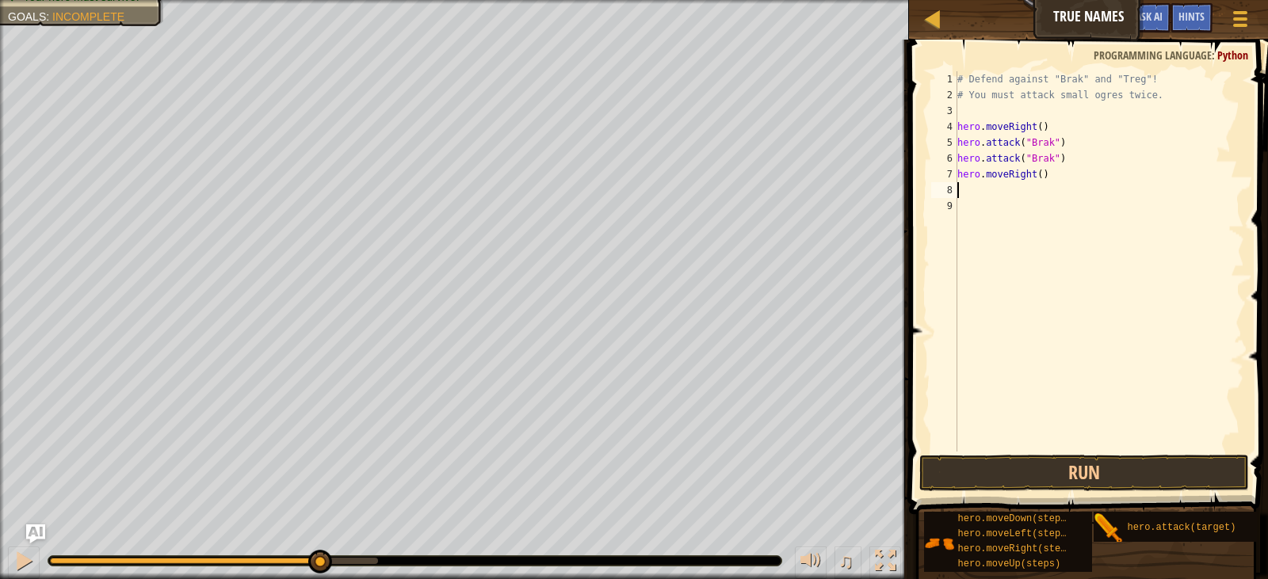
click at [1039, 182] on div "# Defend against "Brak" and "Treg"! # You must attack small ogres twice. hero .…" at bounding box center [1099, 277] width 290 height 412
click at [1034, 180] on div "# Defend against "Brak" and "Treg"! # You must attack small ogres twice. hero .…" at bounding box center [1099, 277] width 290 height 412
type textarea "hero.moveRight(2)"
click at [1028, 204] on div "# Defend against "Brak" and "Treg"! # You must attack small ogres twice. hero .…" at bounding box center [1099, 277] width 290 height 412
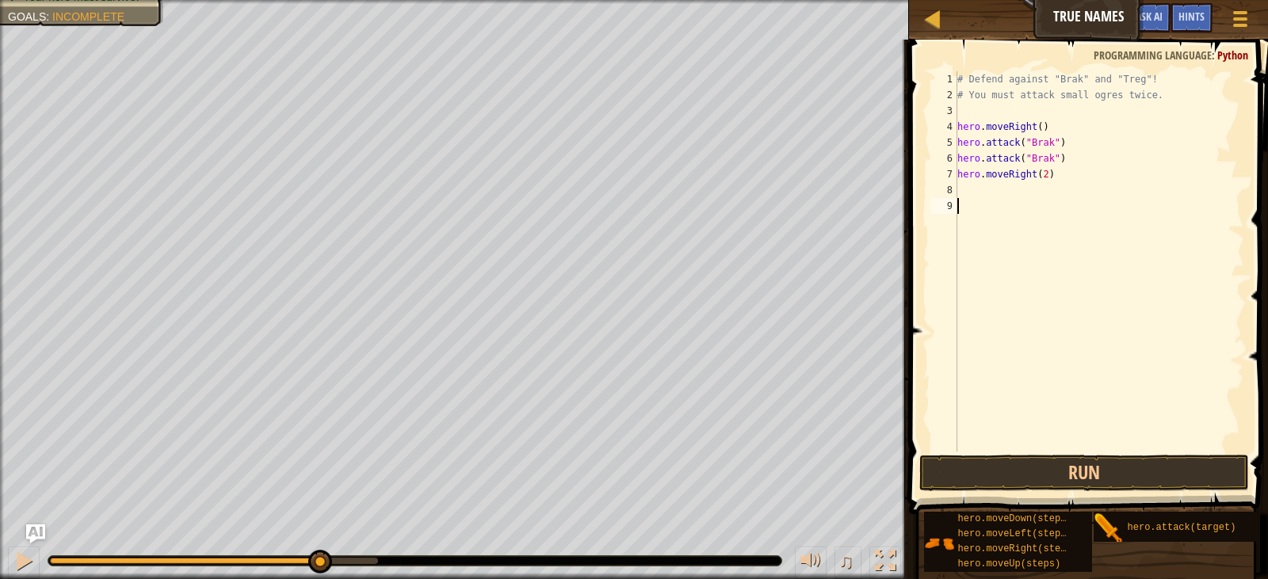
scroll to position [7, 0]
click at [1017, 191] on div "# Defend against "Brak" and "Treg"! # You must attack small ogres twice. hero .…" at bounding box center [1099, 277] width 290 height 412
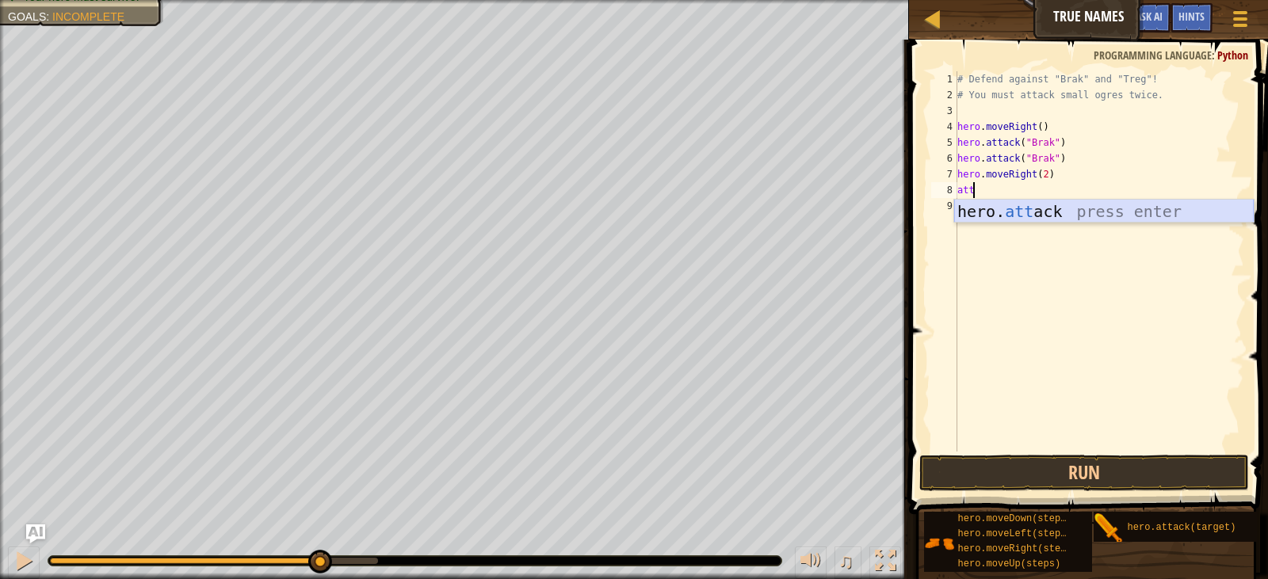
click at [1010, 216] on div "hero. att ack press enter" at bounding box center [1103, 235] width 299 height 71
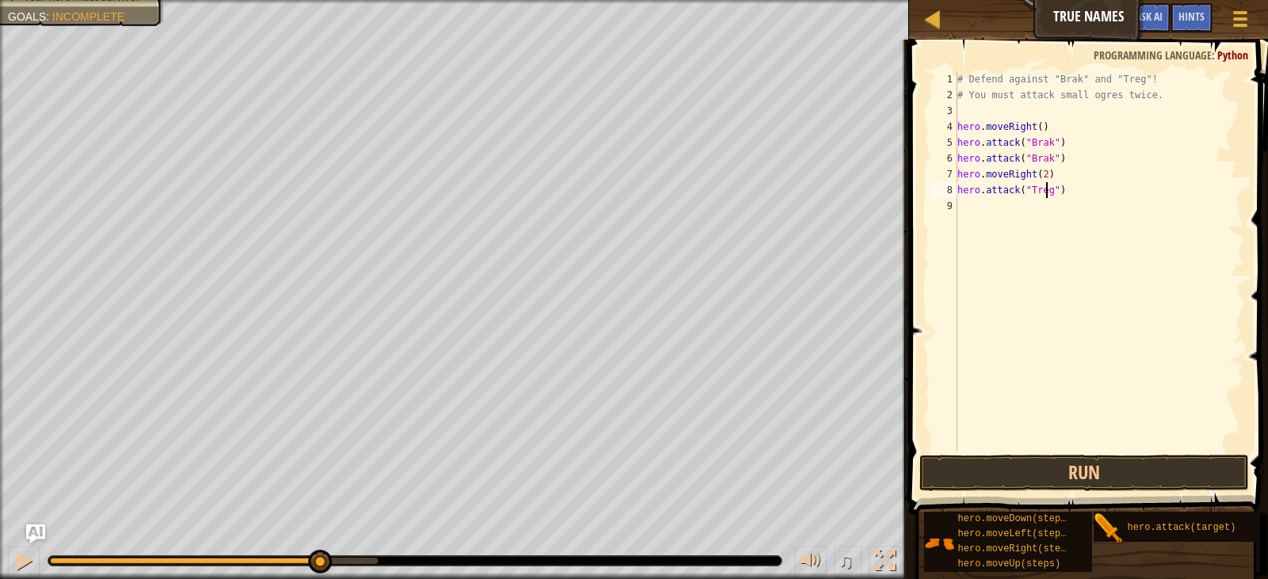
scroll to position [7, 7]
click at [1029, 460] on button "Run" at bounding box center [1084, 473] width 330 height 36
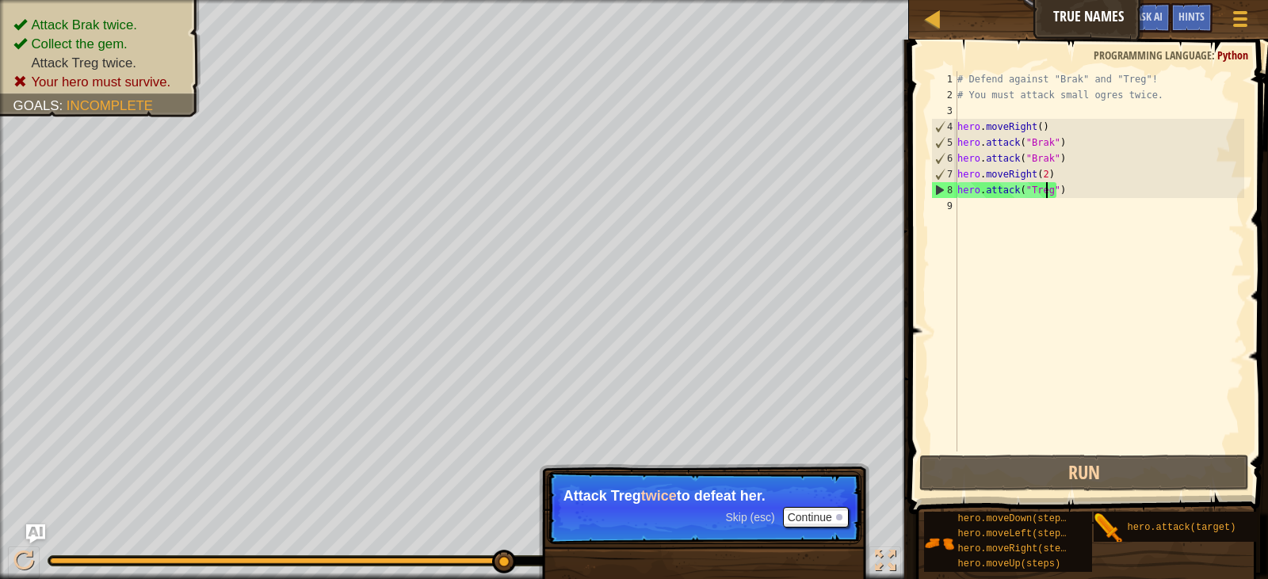
click at [1060, 196] on div "# Defend against "Brak" and "Treg"! # You must attack small ogres twice. hero .…" at bounding box center [1099, 277] width 290 height 412
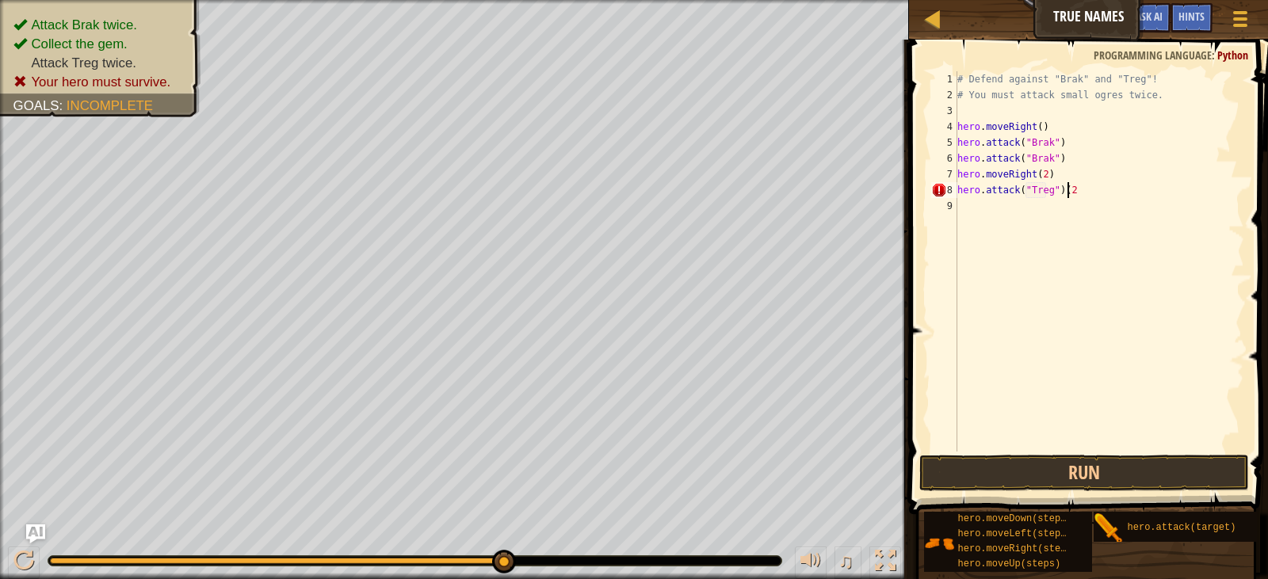
scroll to position [7, 9]
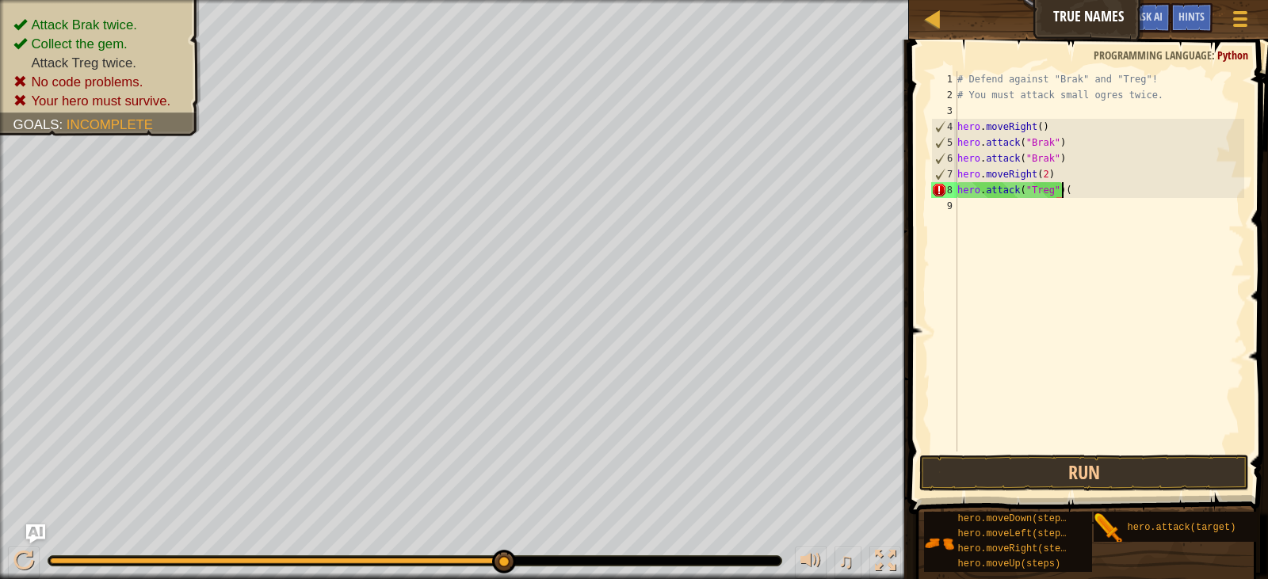
type textarea "hero.attack("Treg")"
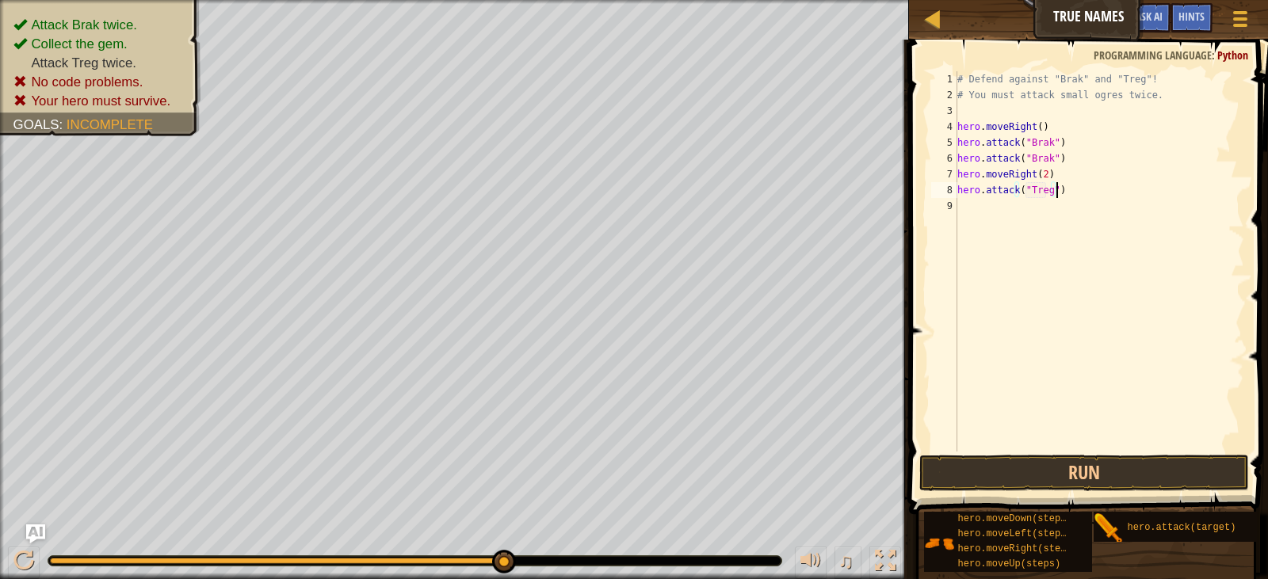
click at [1009, 209] on div "# Defend against "Brak" and "Treg"! # You must attack small ogres twice. hero .…" at bounding box center [1099, 277] width 290 height 412
click at [1017, 201] on div "# Defend against "Brak" and "Treg"! # You must attack small ogres twice. hero .…" at bounding box center [1099, 277] width 290 height 412
click at [1017, 189] on div "# Defend against "Brak" and "Treg"! # You must attack small ogres twice. hero .…" at bounding box center [1099, 277] width 290 height 412
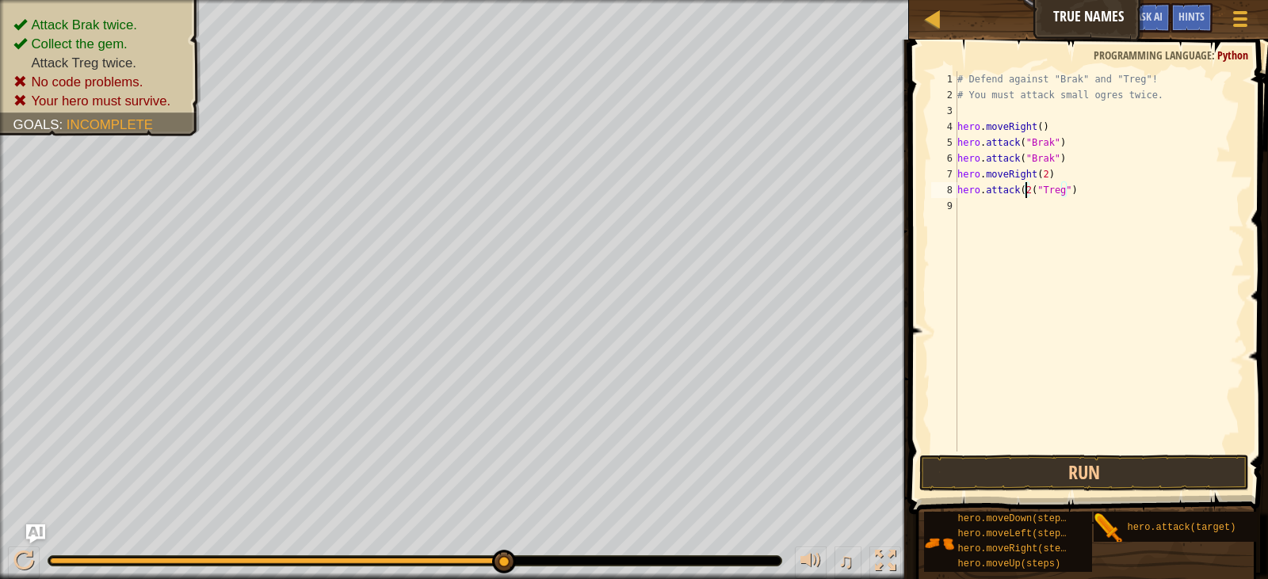
type textarea "hero.attack(2)("Treg")"
click at [1032, 220] on div "# Defend against "Brak" and "Treg"! # You must attack small ogres twice. hero .…" at bounding box center [1099, 277] width 290 height 412
drag, startPoint x: 1059, startPoint y: 174, endPoint x: 949, endPoint y: 184, distance: 110.5
click at [949, 184] on div "1 2 3 4 5 6 7 8 9 # Defend against "Brak" and "Treg"! # You must attack small o…" at bounding box center [1086, 261] width 316 height 380
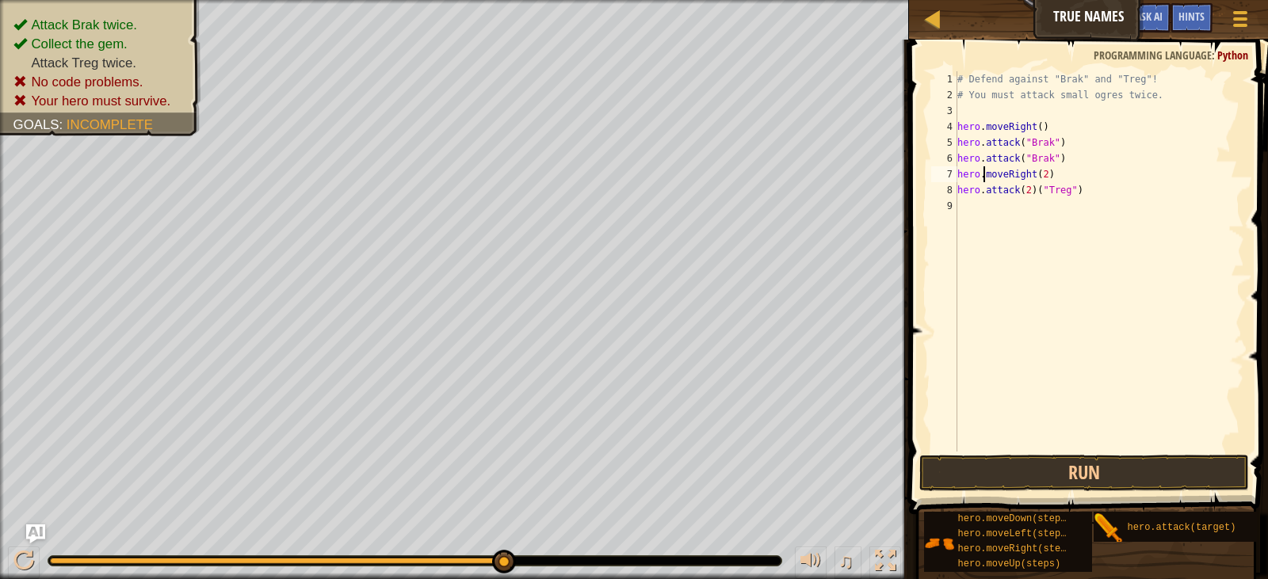
click at [985, 166] on div "# Defend against "Brak" and "Treg"! # You must attack small ogres twice. hero .…" at bounding box center [1099, 277] width 290 height 412
type textarea "hero.moveRight(2)"
drag, startPoint x: 1049, startPoint y: 178, endPoint x: 955, endPoint y: 174, distance: 93.6
click at [955, 174] on div "hero.moveRight(2) 1 2 3 4 5 6 7 8 9 # Defend against "Brak" and "Treg"! # You m…" at bounding box center [1086, 261] width 316 height 380
click at [992, 463] on button "Run" at bounding box center [1084, 473] width 330 height 36
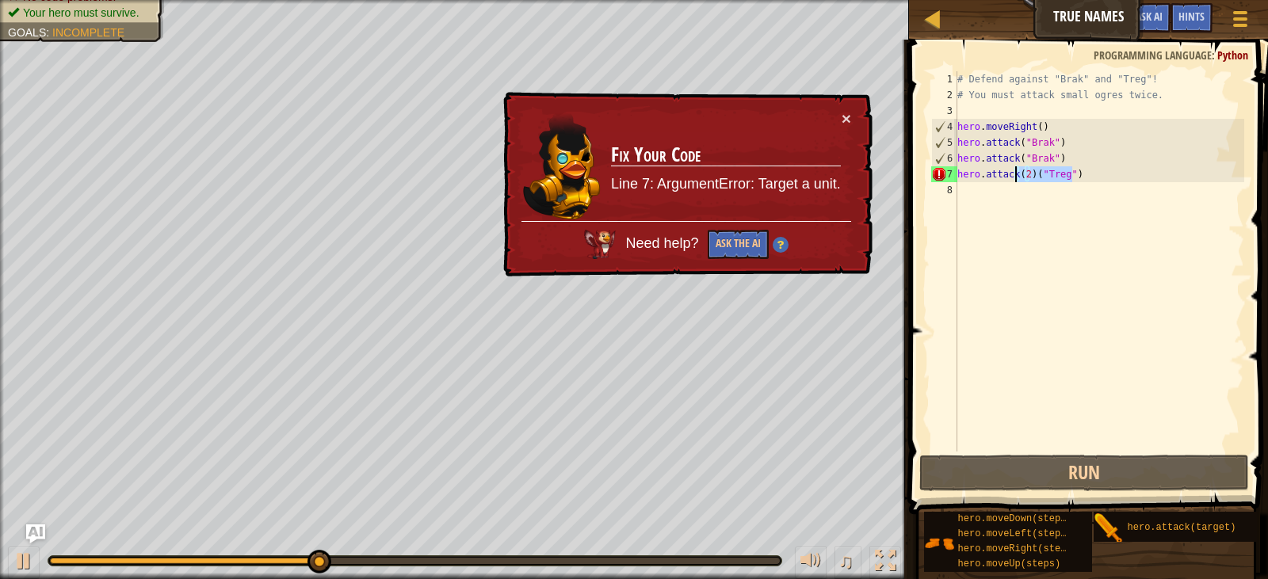
drag, startPoint x: 1078, startPoint y: 174, endPoint x: 1013, endPoint y: 181, distance: 65.4
click at [1013, 181] on div "# Defend against "Brak" and "Treg"! # You must attack small ogres twice. hero .…" at bounding box center [1099, 277] width 290 height 412
click at [1024, 178] on div "# Defend against "Brak" and "Treg"! # You must attack small ogres twice. hero .…" at bounding box center [1099, 261] width 290 height 380
drag, startPoint x: 1089, startPoint y: 180, endPoint x: 963, endPoint y: 171, distance: 126.3
click at [963, 171] on div "# Defend against "Brak" and "Treg"! # You must attack small ogres twice. hero .…" at bounding box center [1099, 277] width 290 height 412
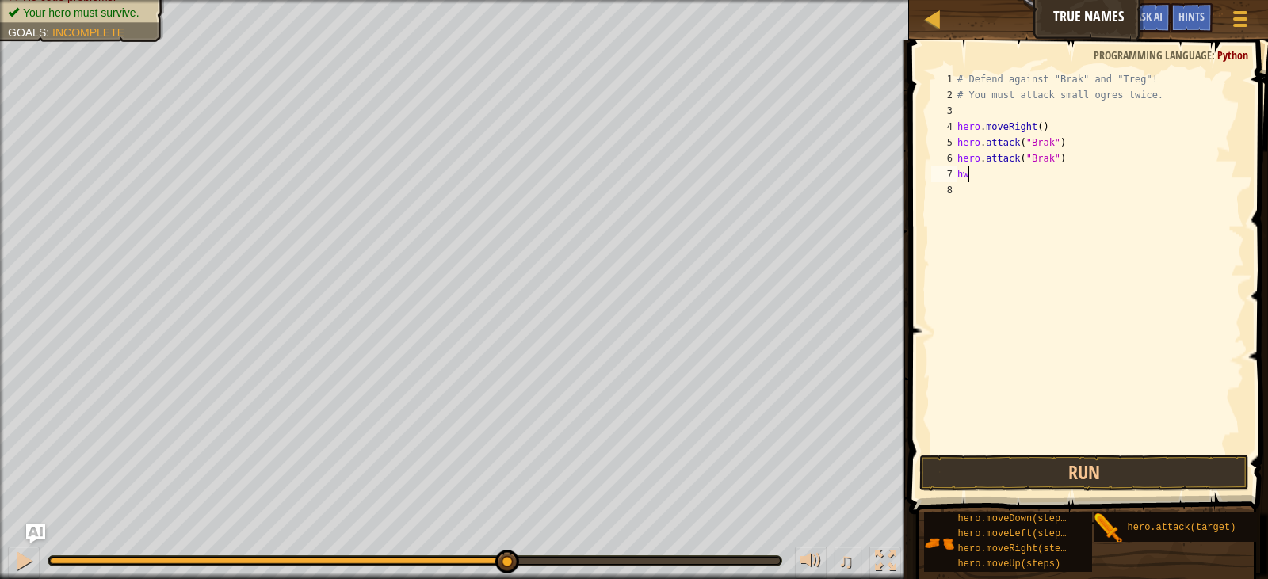
type textarea "h"
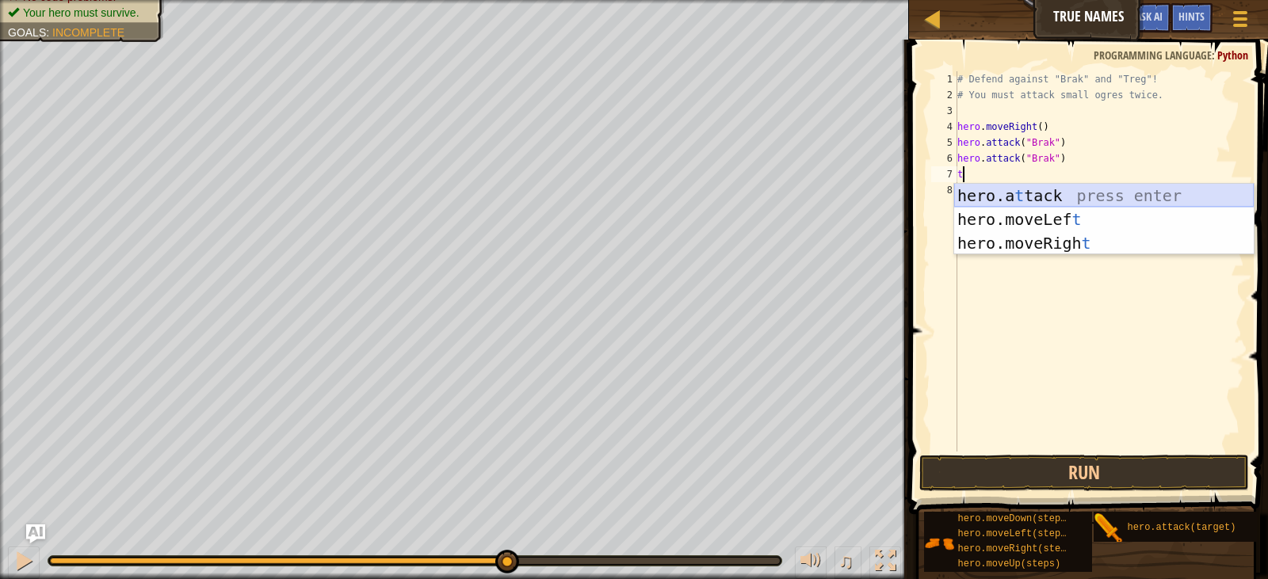
click at [1046, 202] on div "hero.a t tack press enter hero.moveLef t press enter hero.moveRigh t press enter" at bounding box center [1103, 243] width 299 height 119
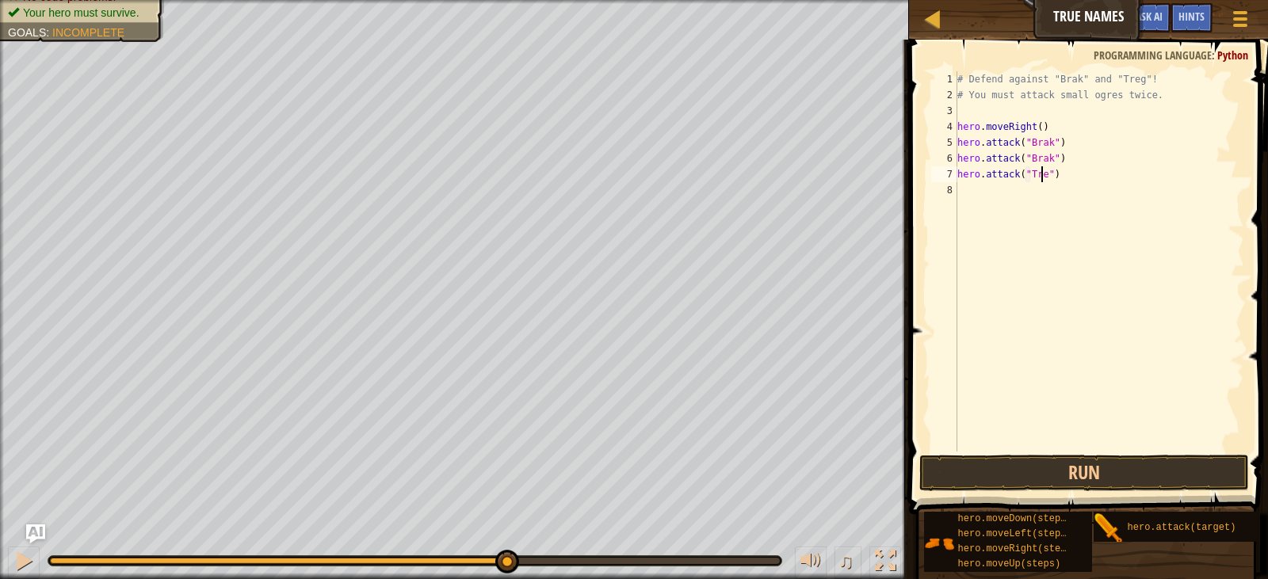
type textarea "hero.attack("Treg")"
click at [998, 197] on div "# Defend against "Brak" and "Treg"! # You must attack small ogres twice. hero .…" at bounding box center [1099, 277] width 290 height 412
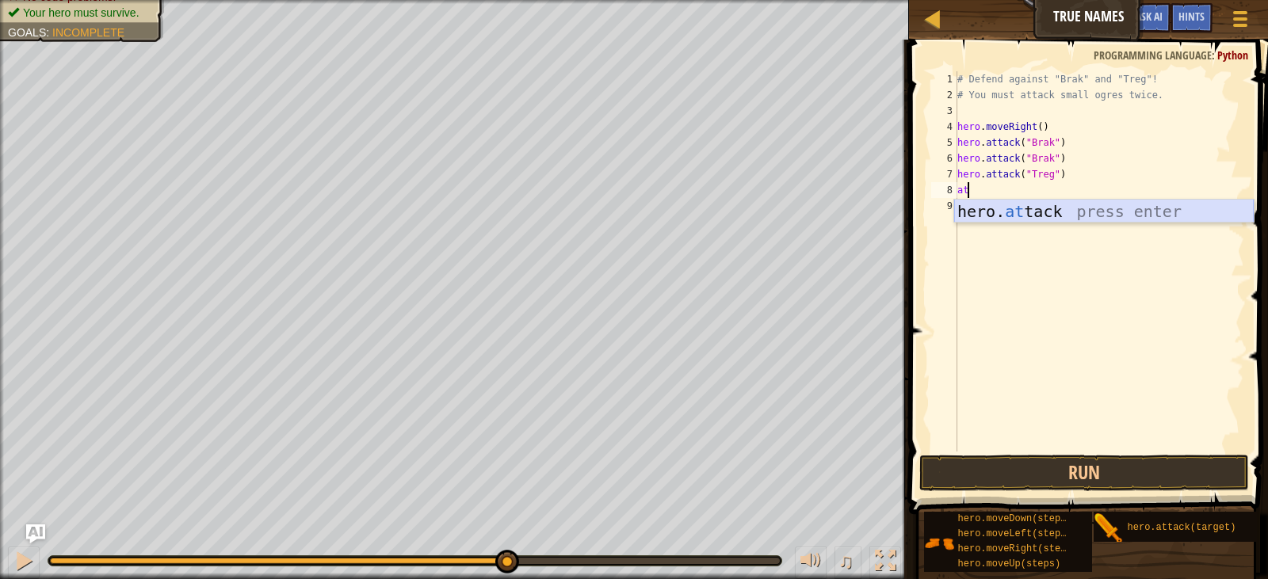
click at [1001, 210] on div "hero. at tack press enter" at bounding box center [1103, 235] width 299 height 71
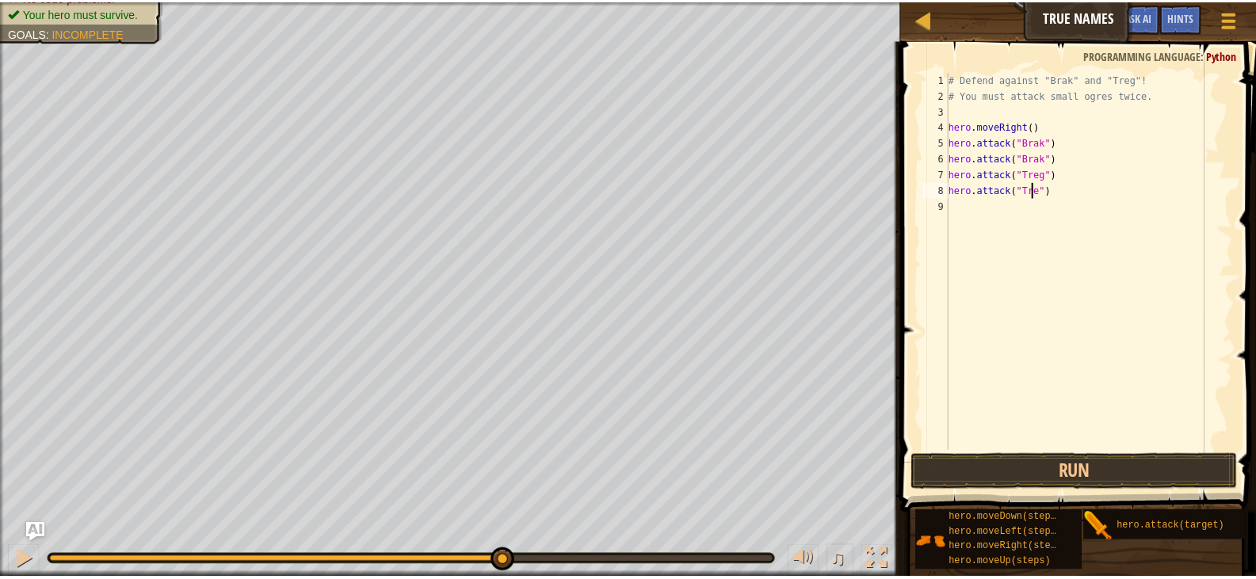
scroll to position [7, 7]
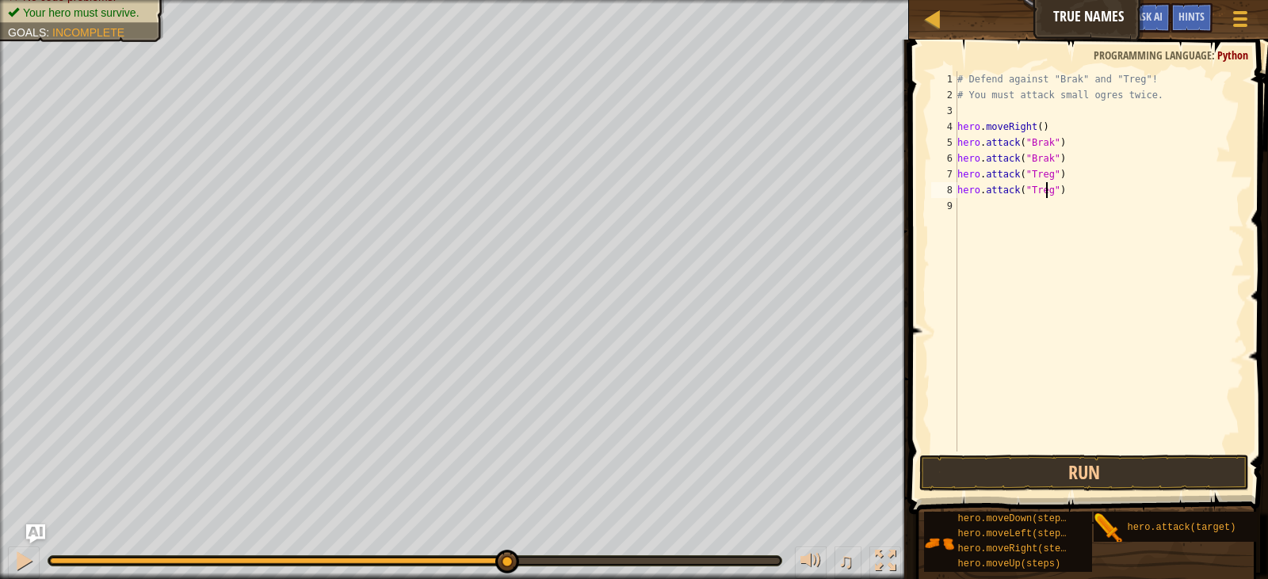
click at [1070, 177] on div "# Defend against "Brak" and "Treg"! # You must attack small ogres twice. hero .…" at bounding box center [1099, 277] width 290 height 412
click at [1074, 147] on div "# Defend against "Brak" and "Treg"! # You must attack small ogres twice. hero .…" at bounding box center [1099, 277] width 290 height 412
click at [1069, 162] on div "# Defend against "Brak" and "Treg"! # You must attack small ogres twice. hero .…" at bounding box center [1099, 277] width 290 height 412
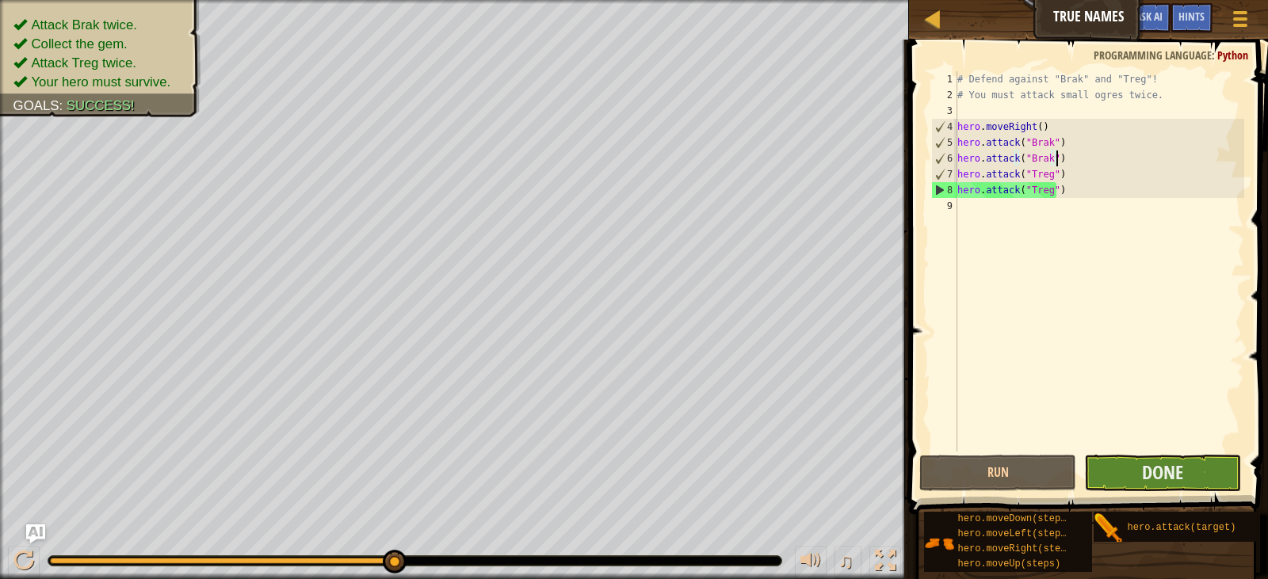
type textarea "hero.attack("Brak")"
click at [1123, 470] on button "Done" at bounding box center [1162, 473] width 157 height 36
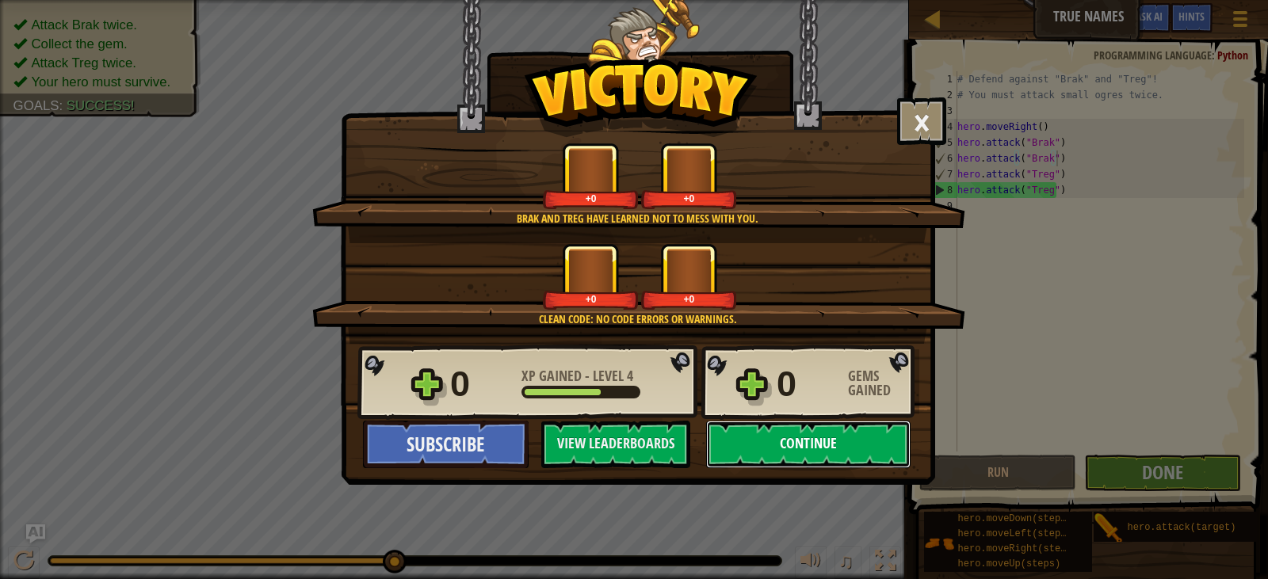
click at [855, 437] on button "Continue" at bounding box center [808, 445] width 204 height 48
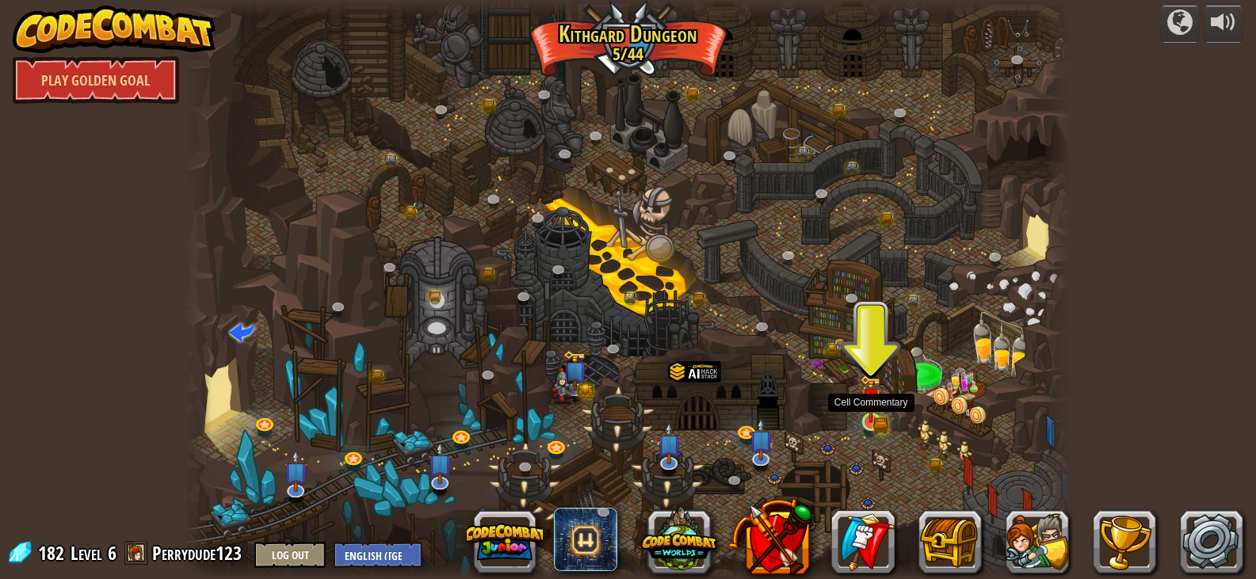
click at [865, 423] on div at bounding box center [870, 421] width 17 height 17
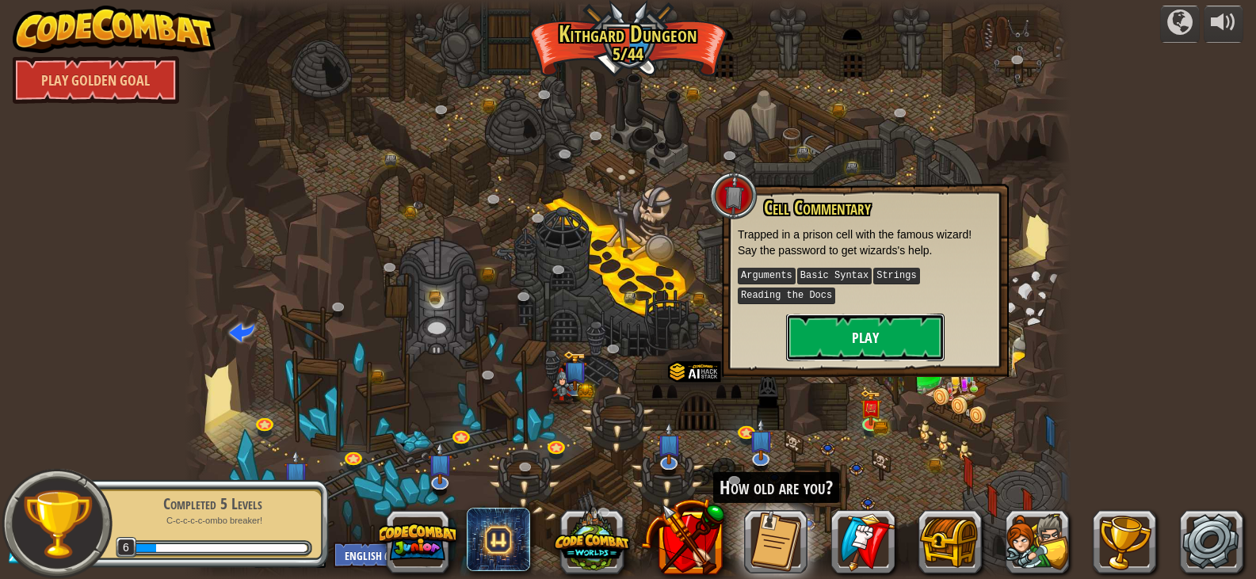
click at [848, 341] on button "Play" at bounding box center [865, 338] width 158 height 48
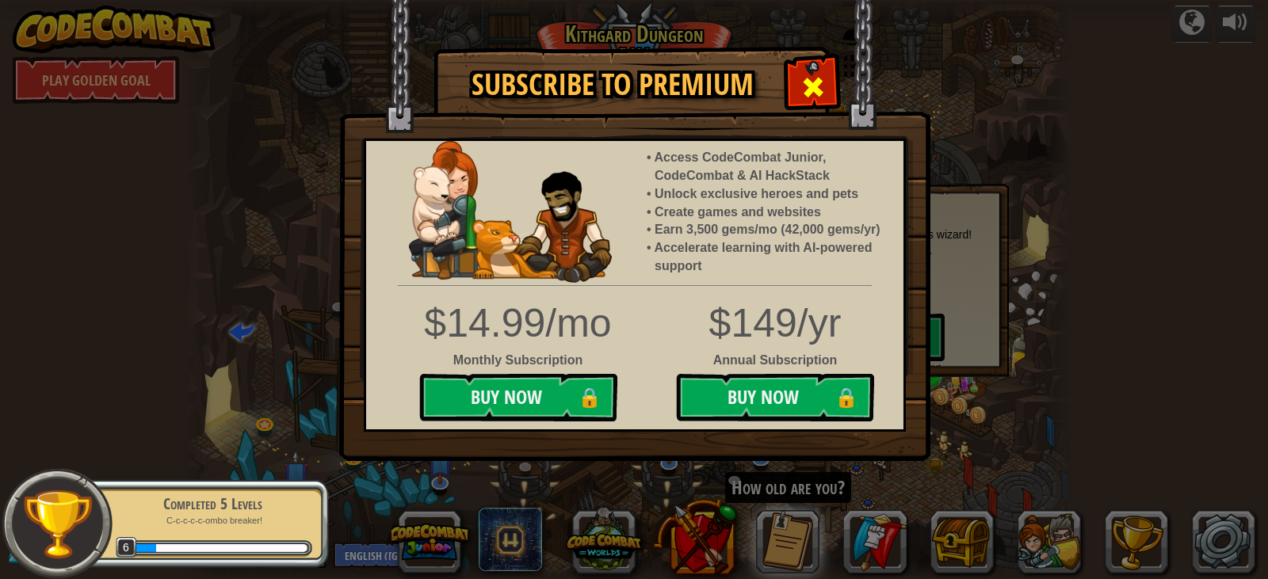
click at [833, 91] on div at bounding box center [813, 85] width 50 height 50
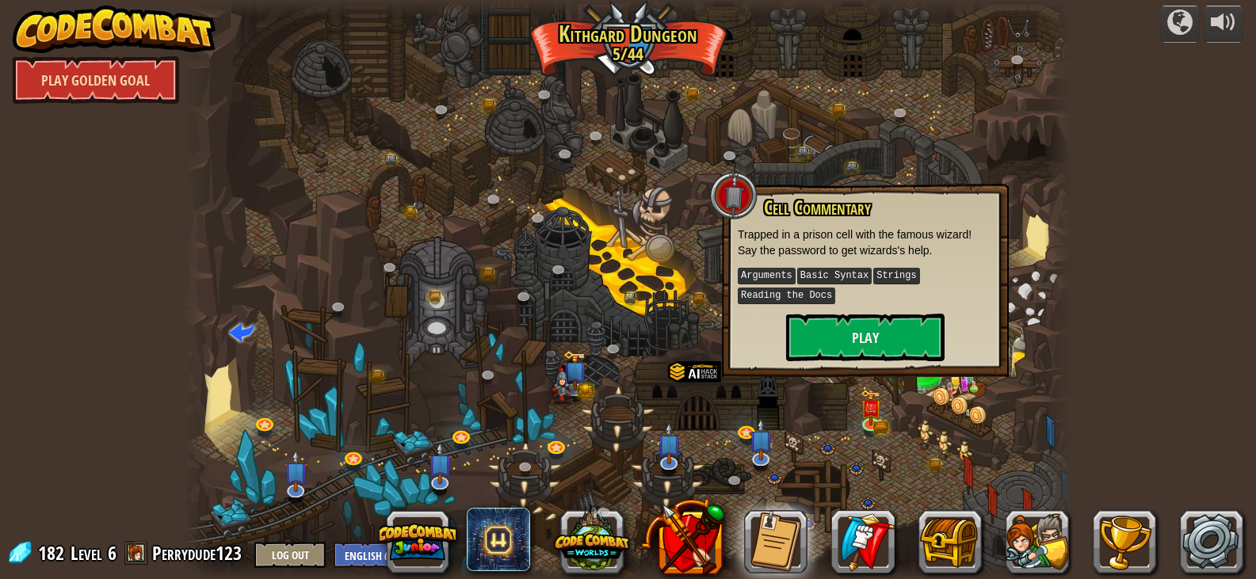
click at [100, 88] on link "Play Golden Goal" at bounding box center [96, 80] width 166 height 48
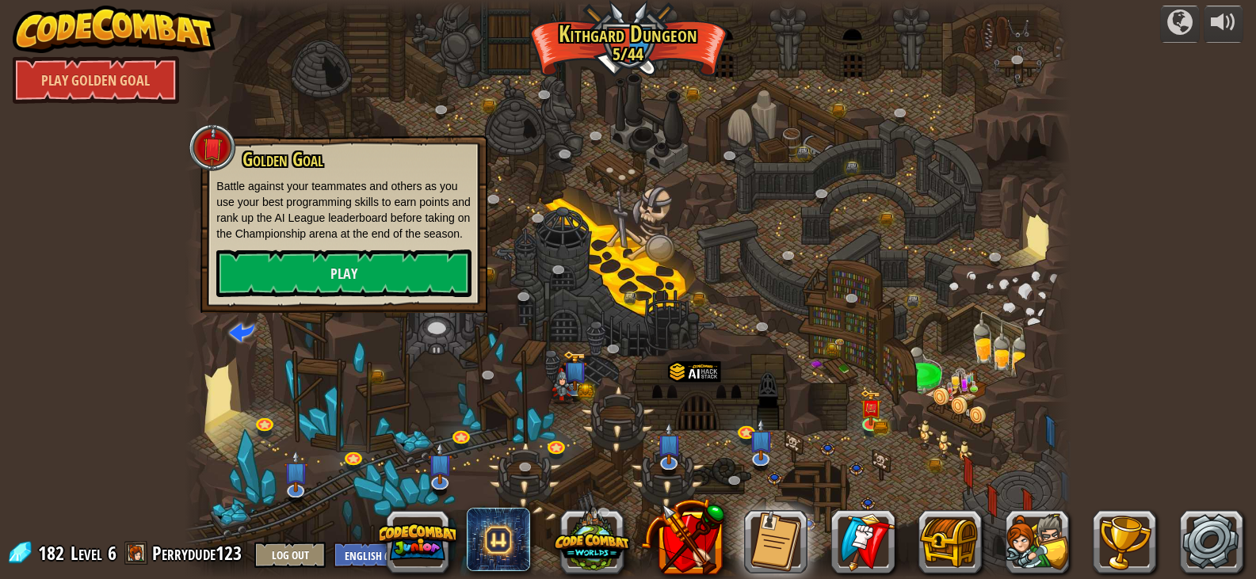
click at [215, 419] on div at bounding box center [628, 289] width 886 height 579
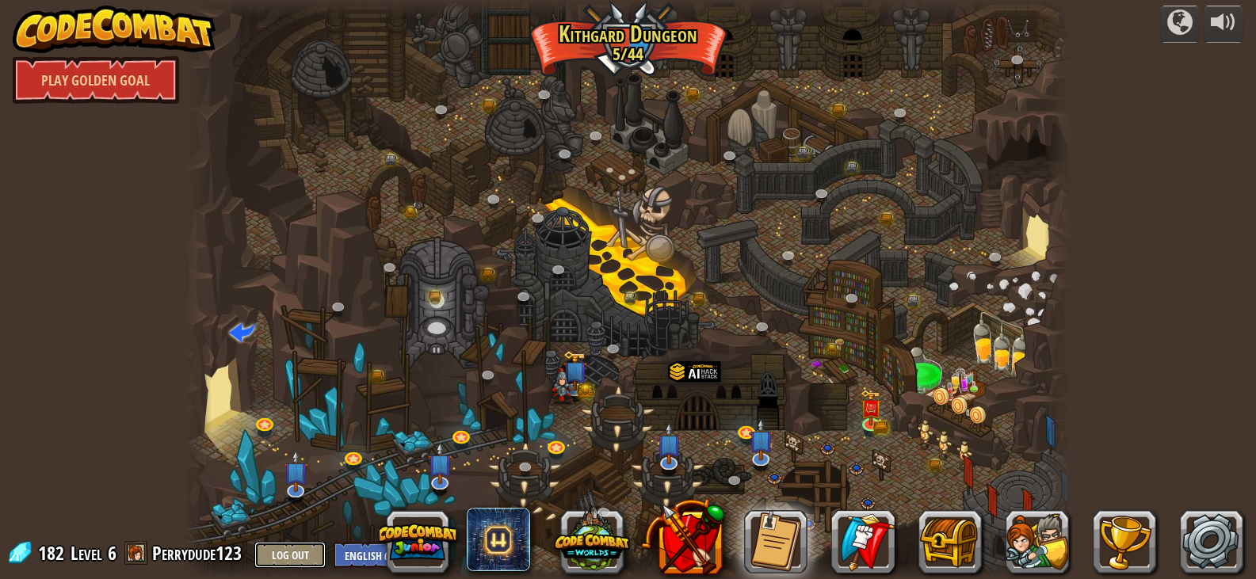
click at [267, 552] on button "Log Out" at bounding box center [289, 555] width 71 height 26
